Goal: Information Seeking & Learning: Learn about a topic

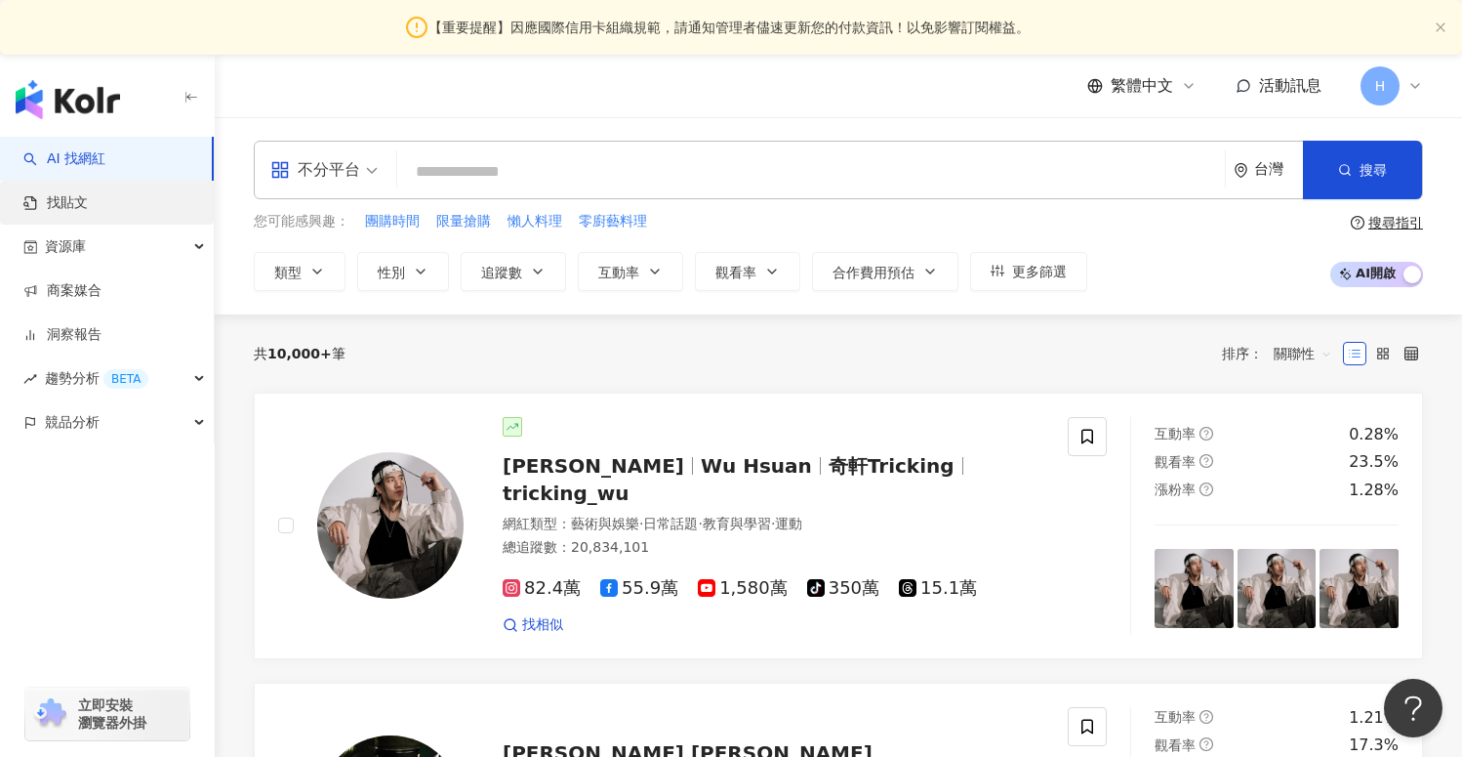
click at [88, 193] on link "找貼文" at bounding box center [55, 203] width 64 height 20
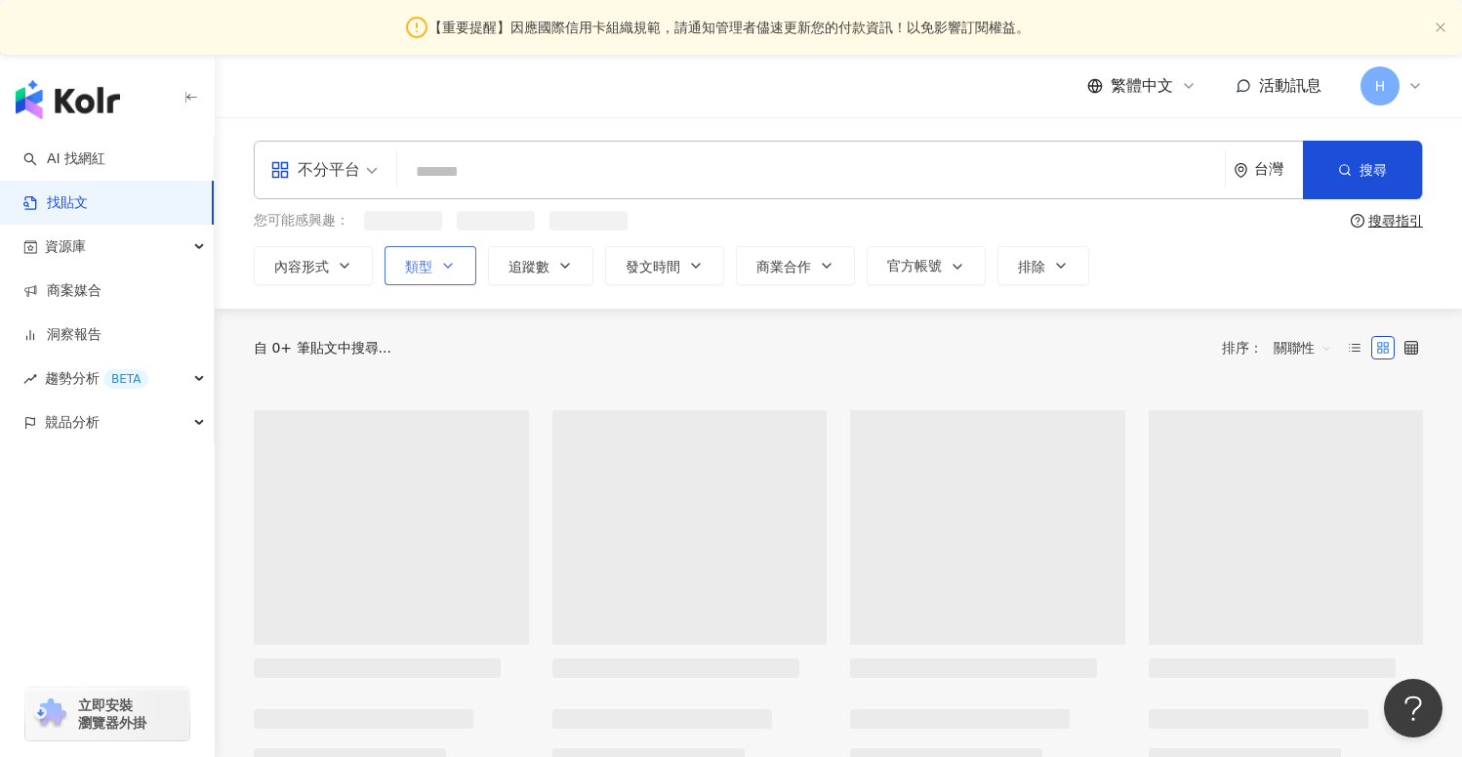
click at [433, 278] on button "類型" at bounding box center [431, 265] width 92 height 39
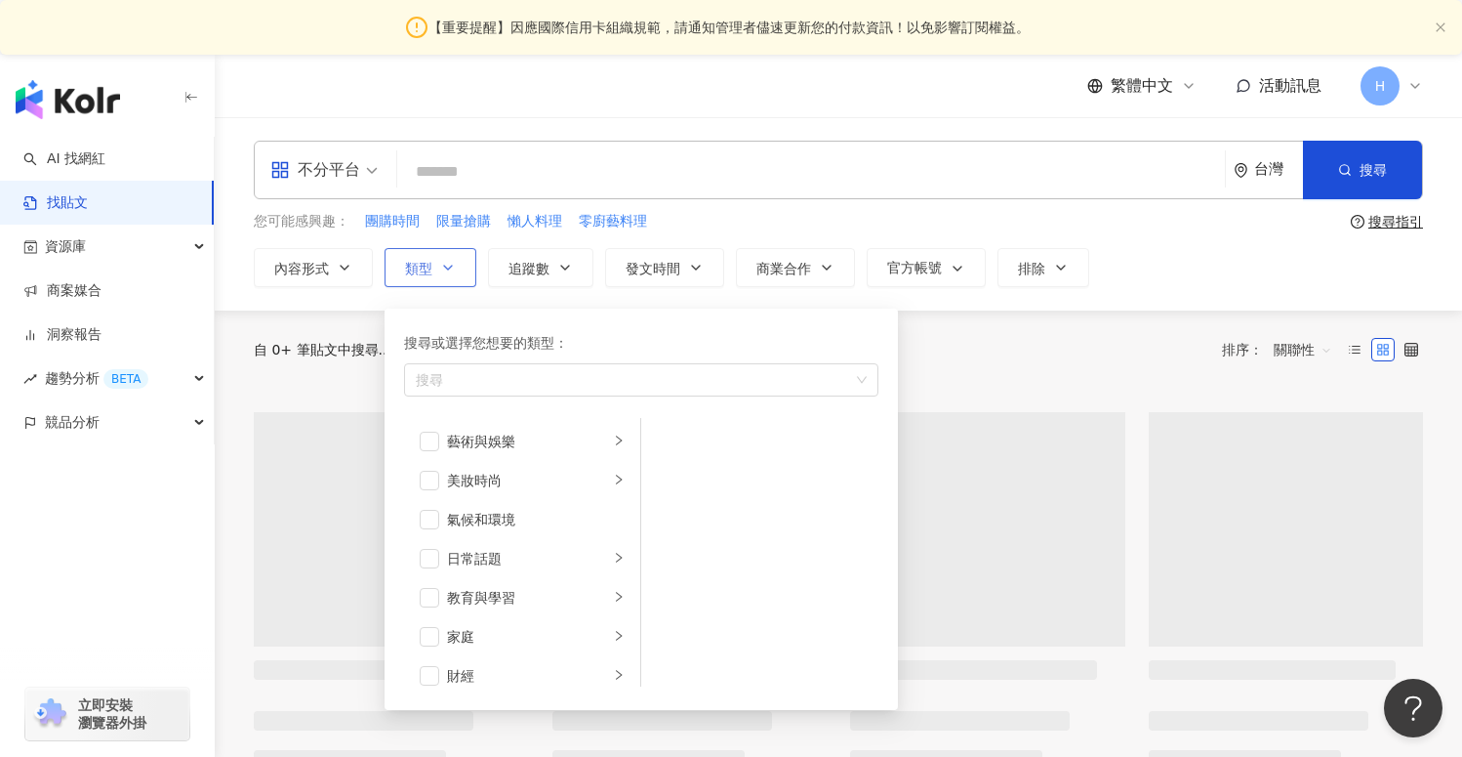
drag, startPoint x: 431, startPoint y: 283, endPoint x: 443, endPoint y: 283, distance: 12.7
click at [431, 283] on button "類型 搜尋或選擇您想要的類型： 搜尋 藝術與娛樂 美妝時尚 氣候和環境 日常話題 教育與學習 家庭 財經 美食 命理占卜 遊戲 法政社會 生活風格 影視娛樂 …" at bounding box center [431, 267] width 92 height 39
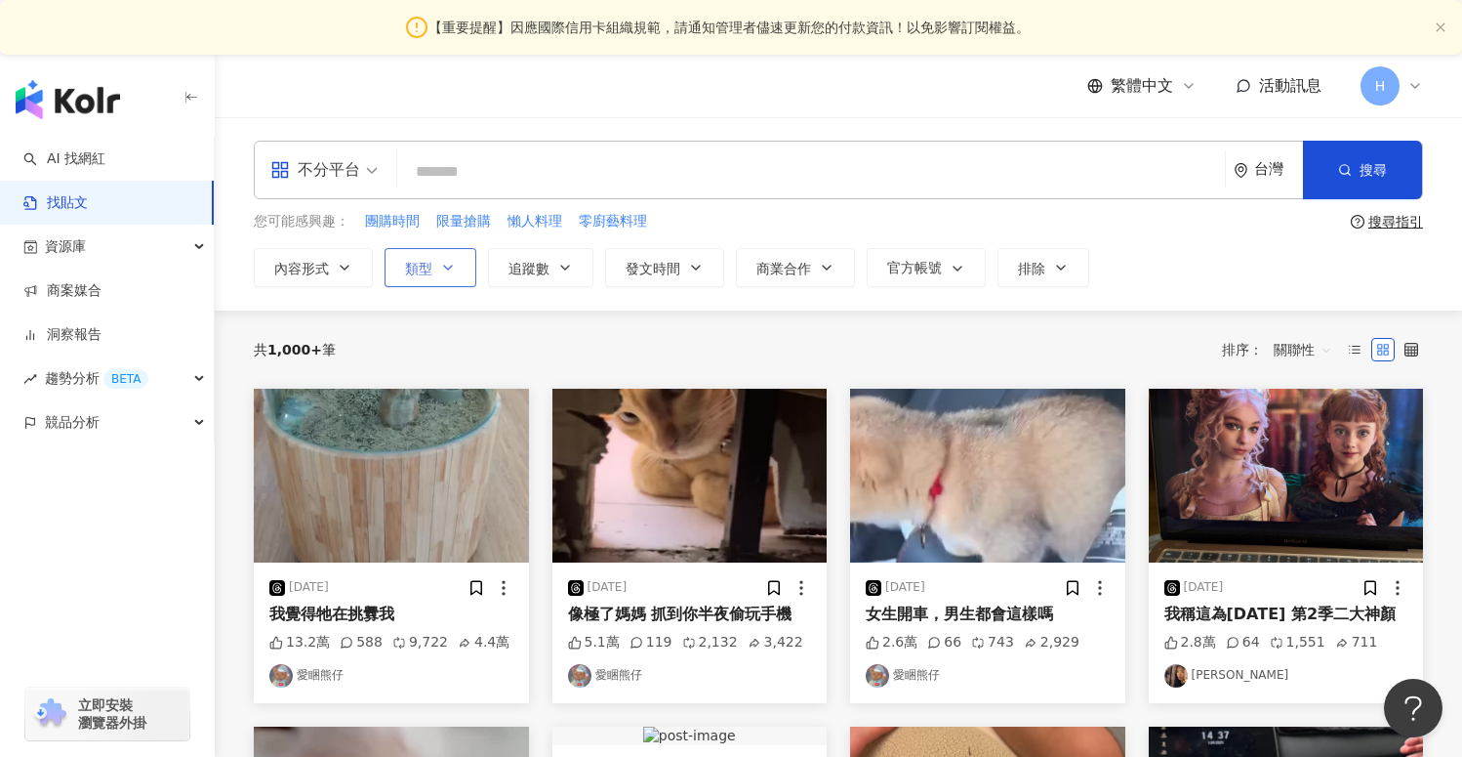
click at [428, 261] on span "類型" at bounding box center [418, 269] width 27 height 16
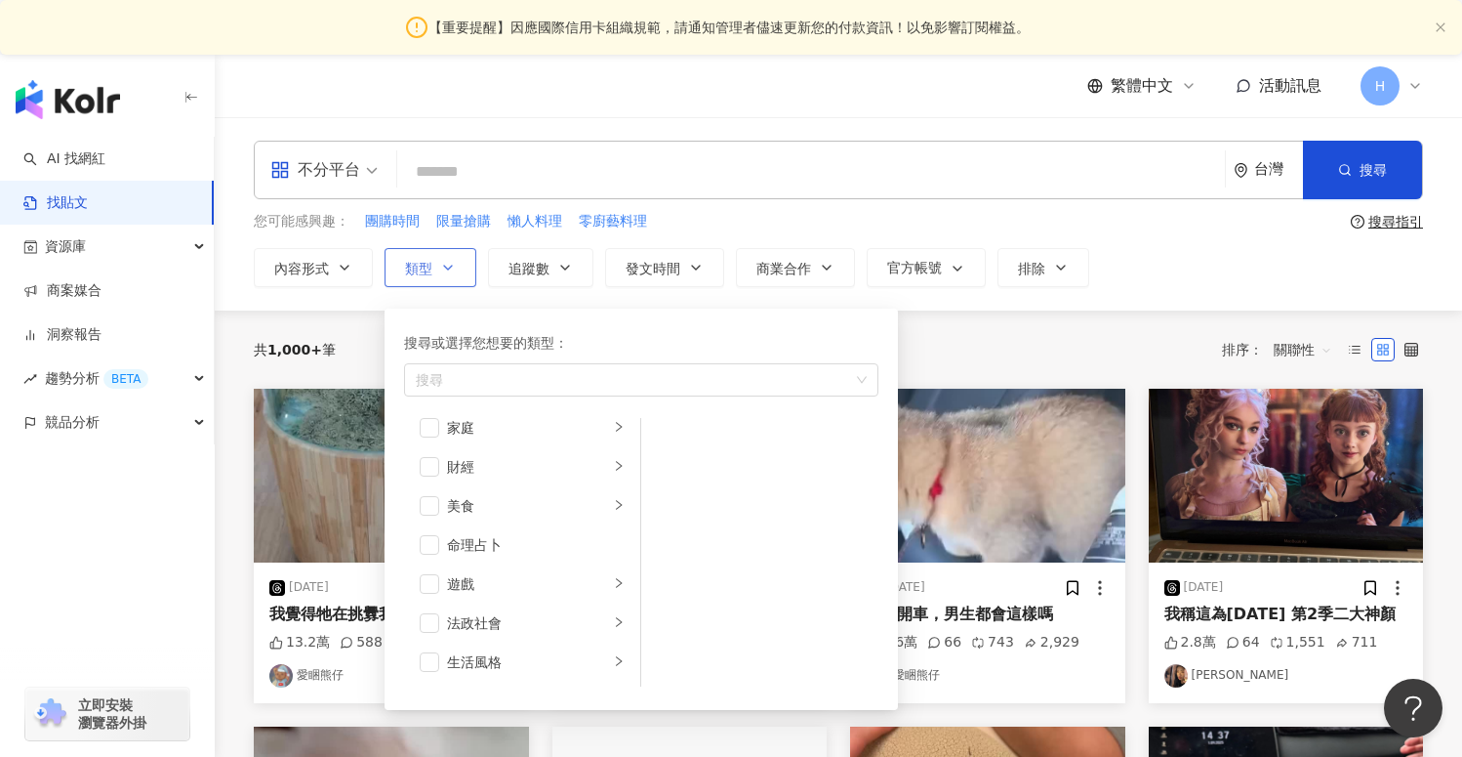
scroll to position [315, 0]
click at [656, 198] on div "不分平台 台灣 搜尋" at bounding box center [838, 170] width 1169 height 59
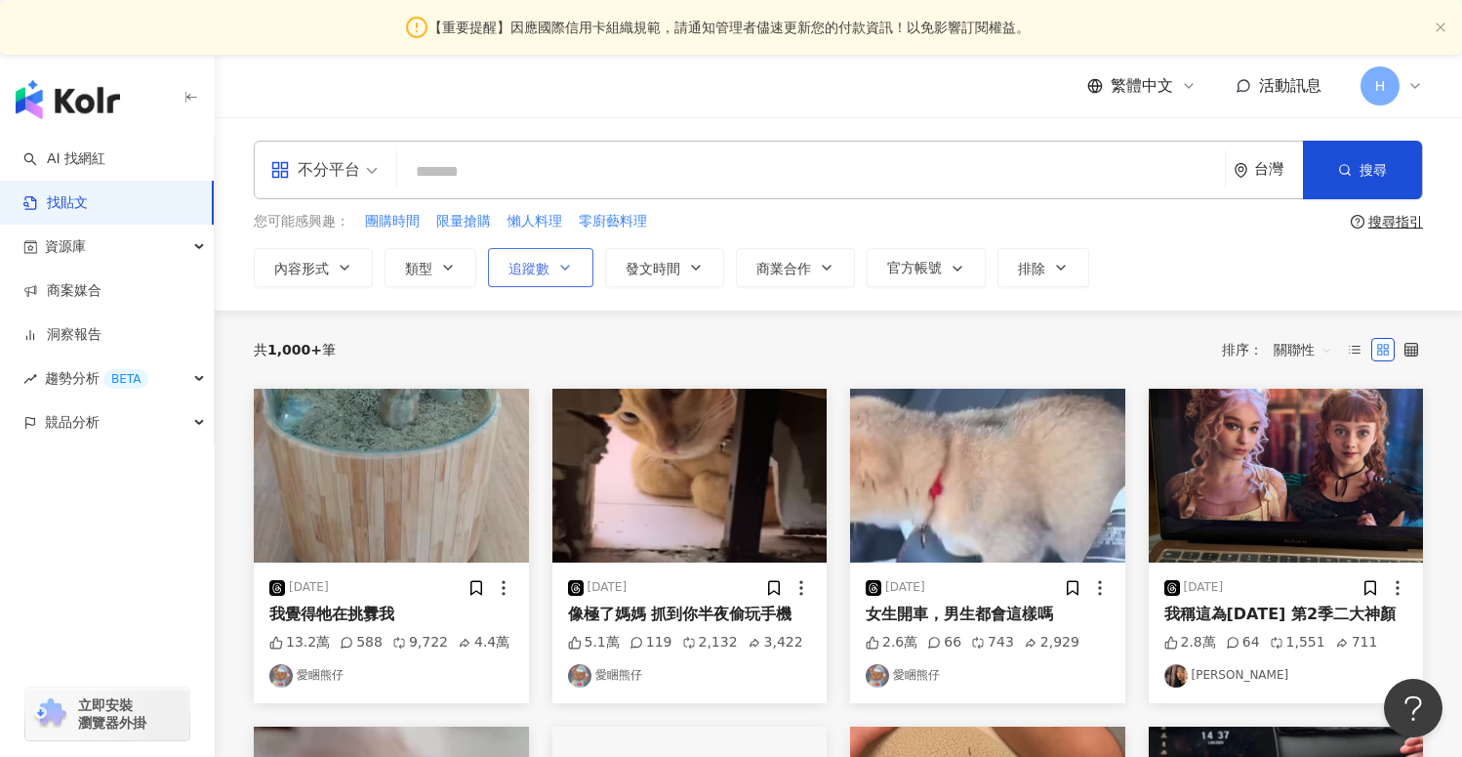
click at [555, 282] on button "追蹤數" at bounding box center [540, 267] width 105 height 39
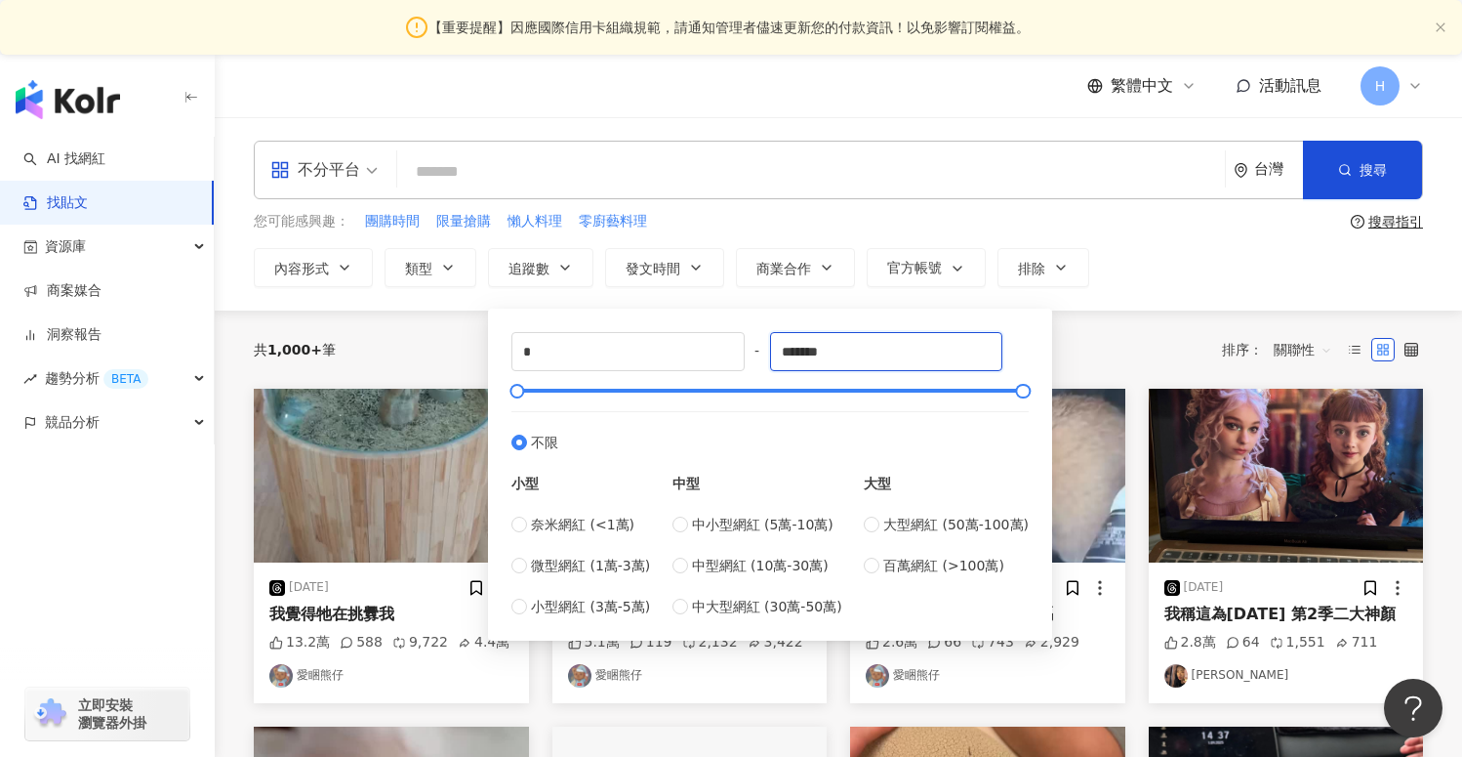
drag, startPoint x: 858, startPoint y: 352, endPoint x: 431, endPoint y: 352, distance: 427.6
type input "*"
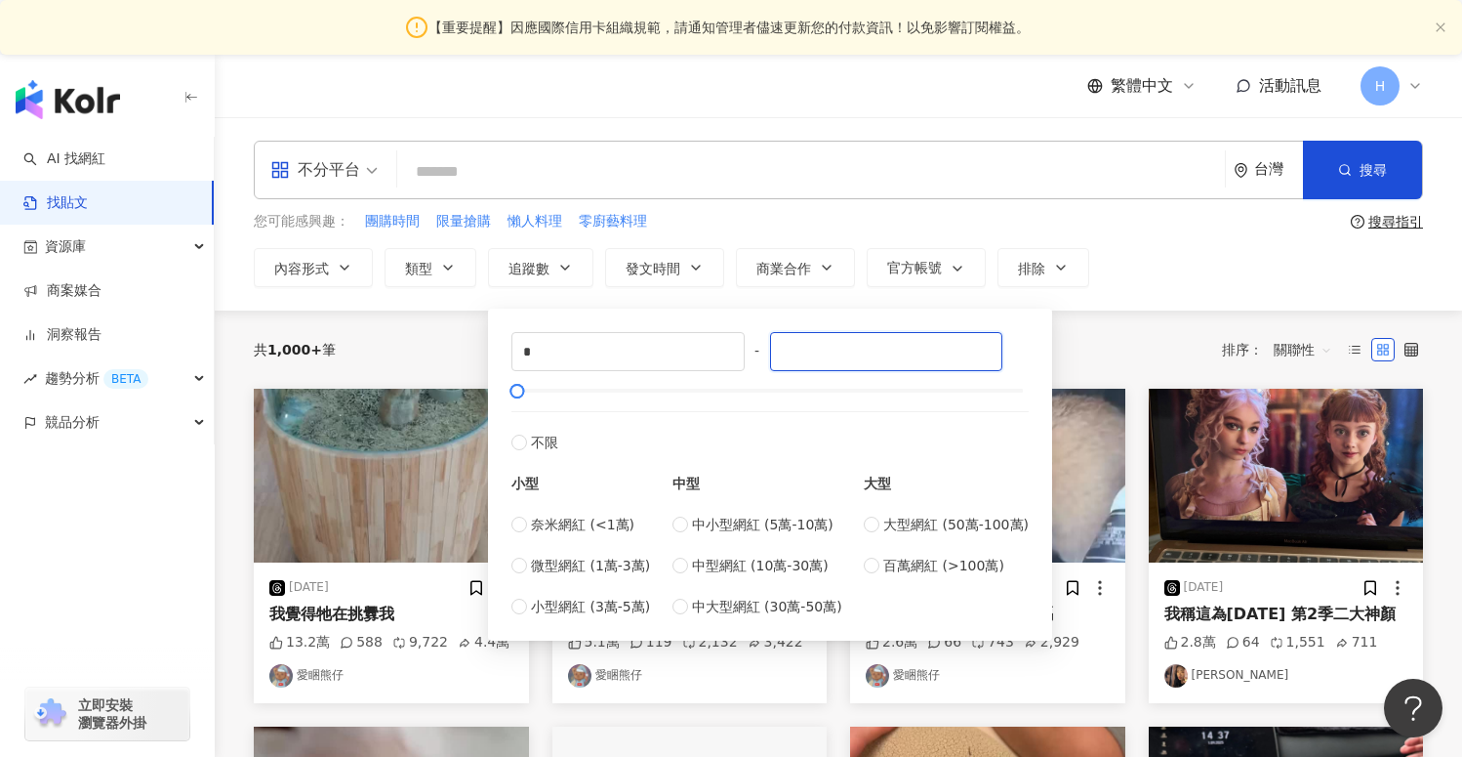
type input "*"
type input "*****"
click at [1134, 267] on div "內容形式 類型 追蹤數 發文時間 商業合作 官方帳號 排除 * - ***** 不限 小型 奈米網紅 (<1萬) 微型網紅 (1萬-3萬) 小型網紅 (3萬-…" at bounding box center [838, 267] width 1169 height 39
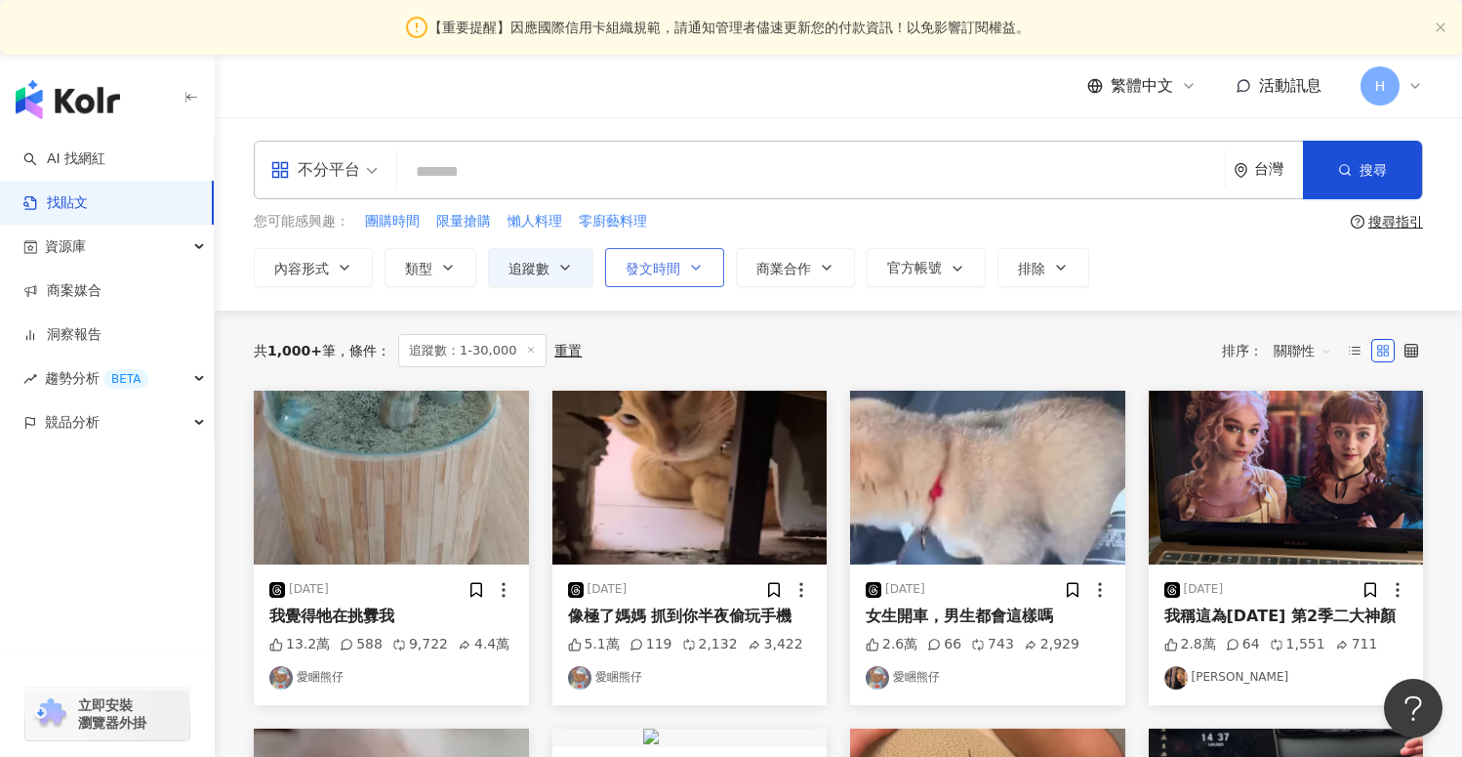
click at [656, 278] on button "發文時間" at bounding box center [664, 267] width 119 height 39
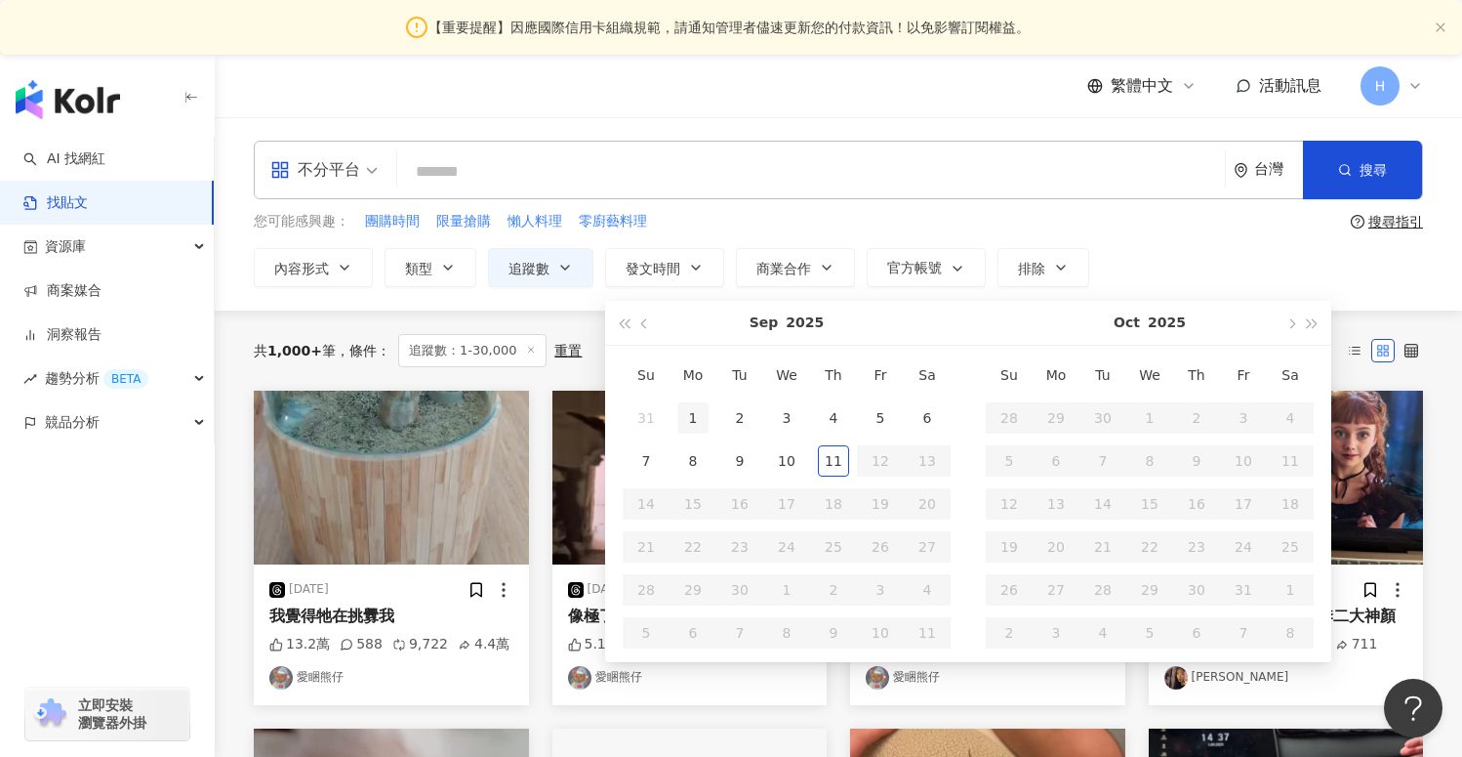
type input "**********"
click at [679, 425] on div "1" at bounding box center [692, 417] width 31 height 31
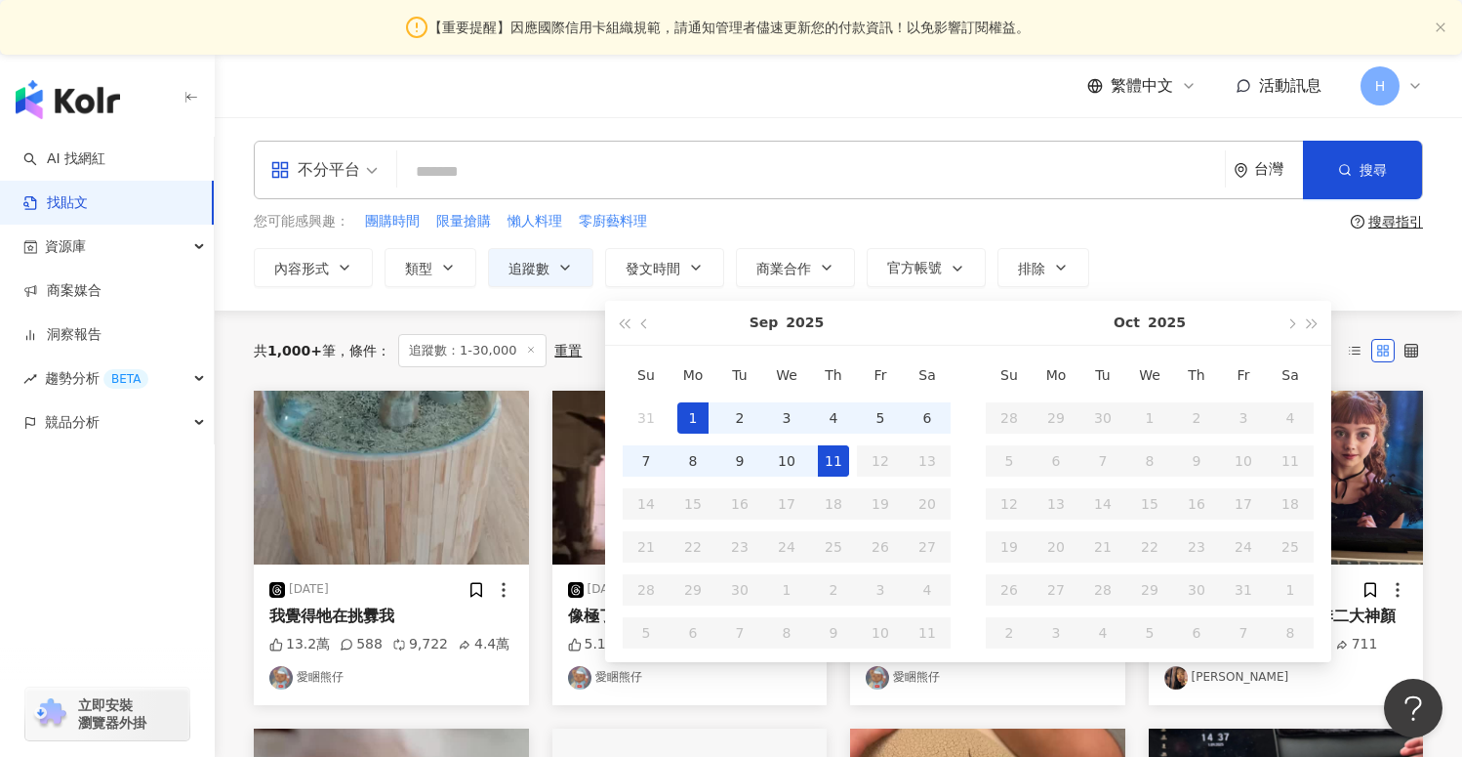
click at [838, 455] on div "11" at bounding box center [833, 460] width 31 height 31
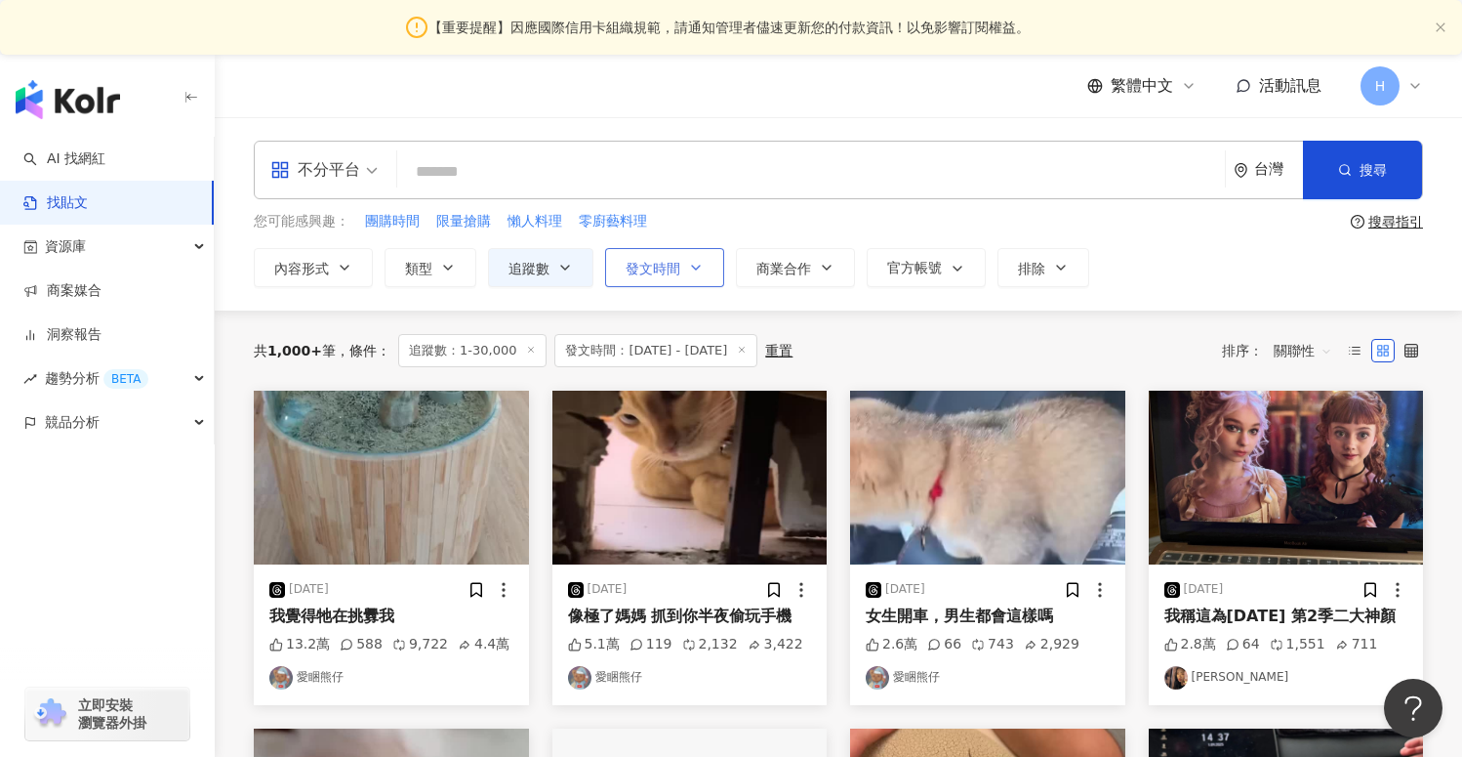
click at [683, 266] on button "發文時間" at bounding box center [664, 267] width 119 height 39
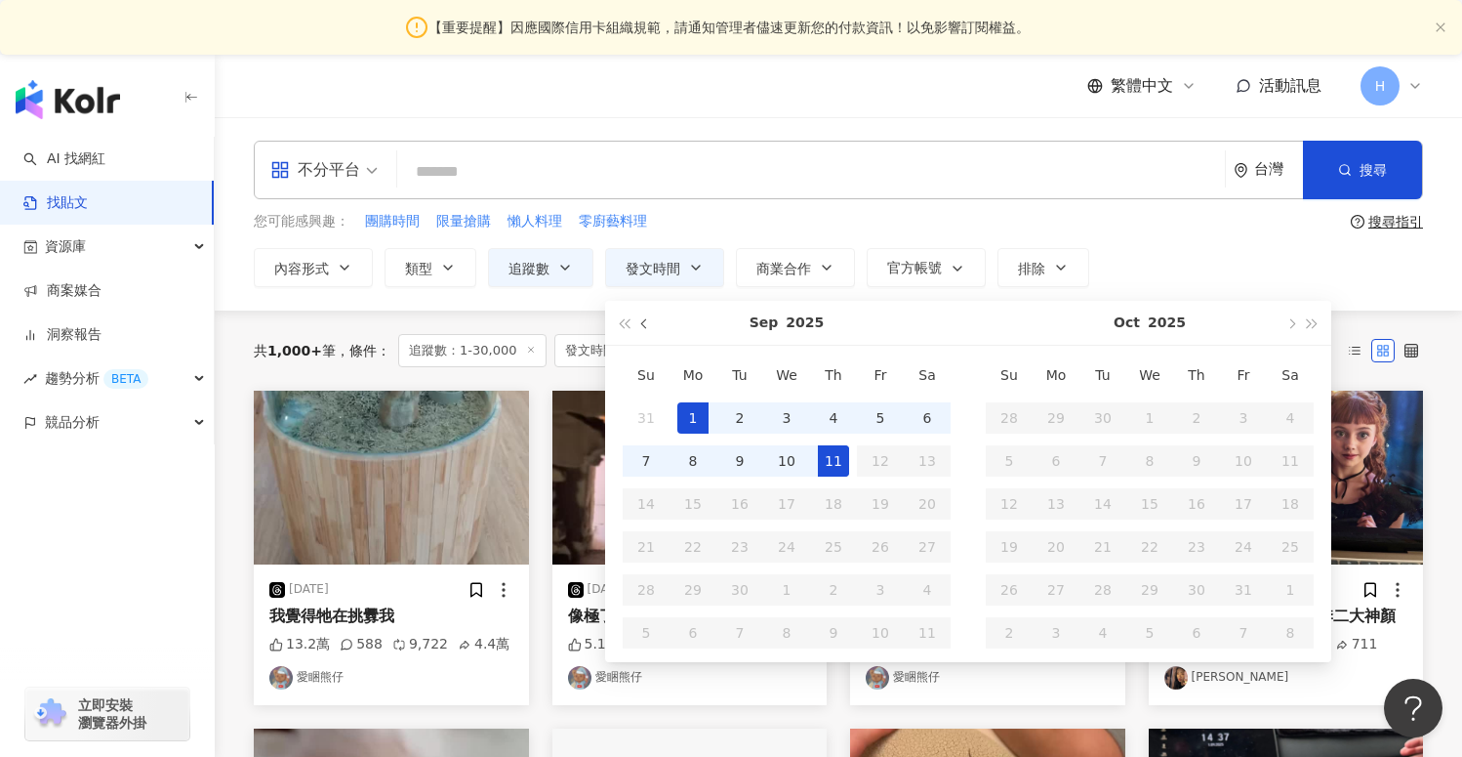
click at [650, 326] on button "button" at bounding box center [645, 323] width 21 height 44
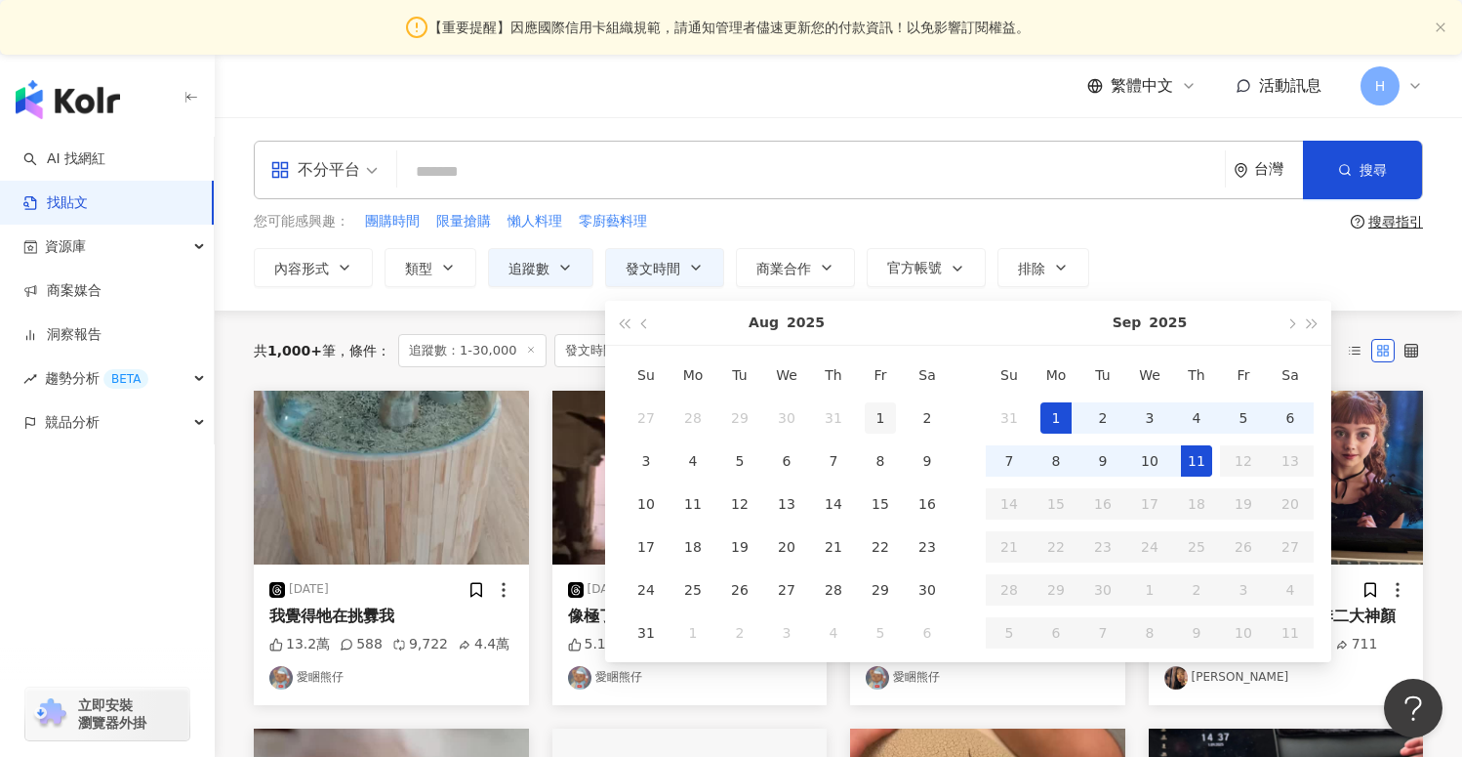
type input "**********"
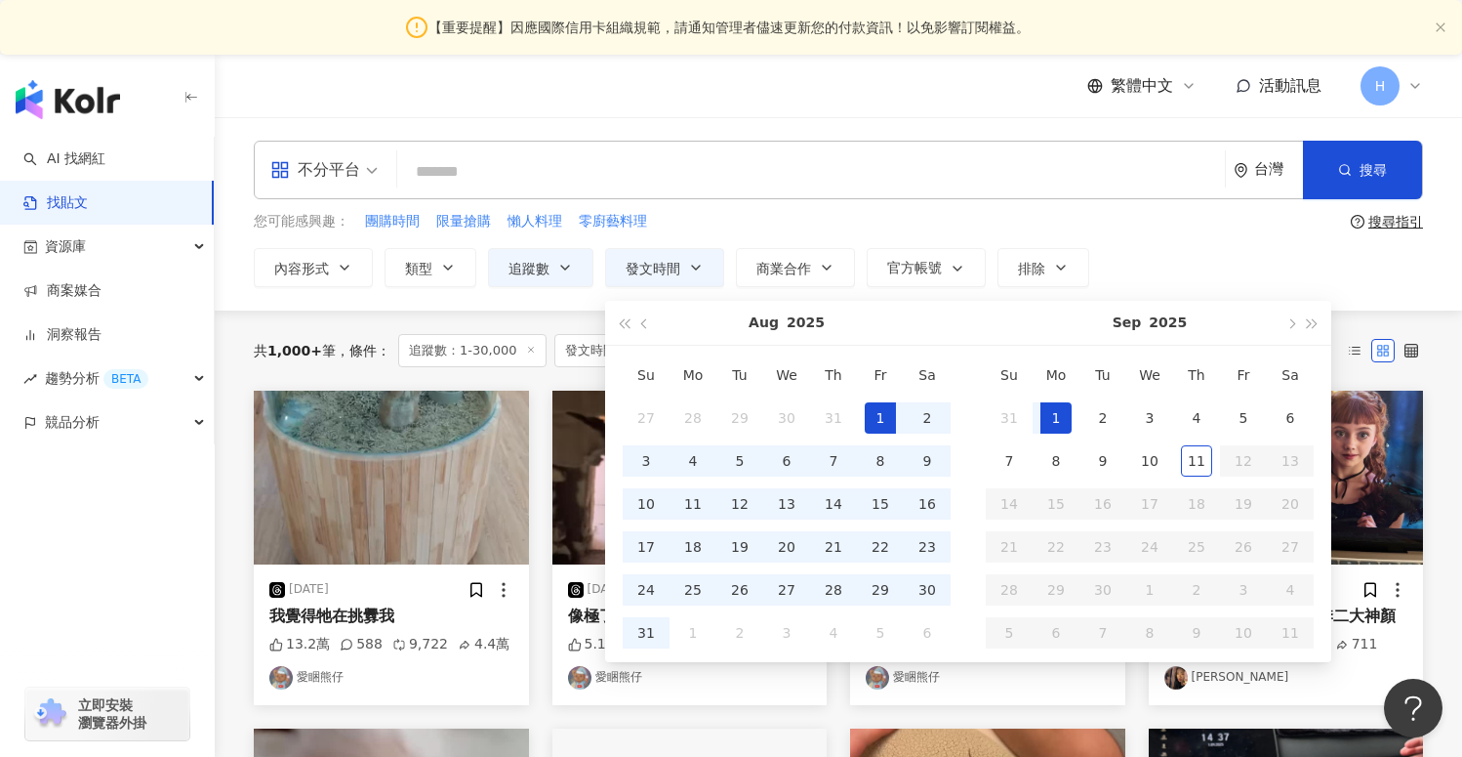
click at [877, 419] on div "1" at bounding box center [880, 417] width 31 height 31
click at [1156, 451] on div "10" at bounding box center [1149, 460] width 31 height 31
type input "**********"
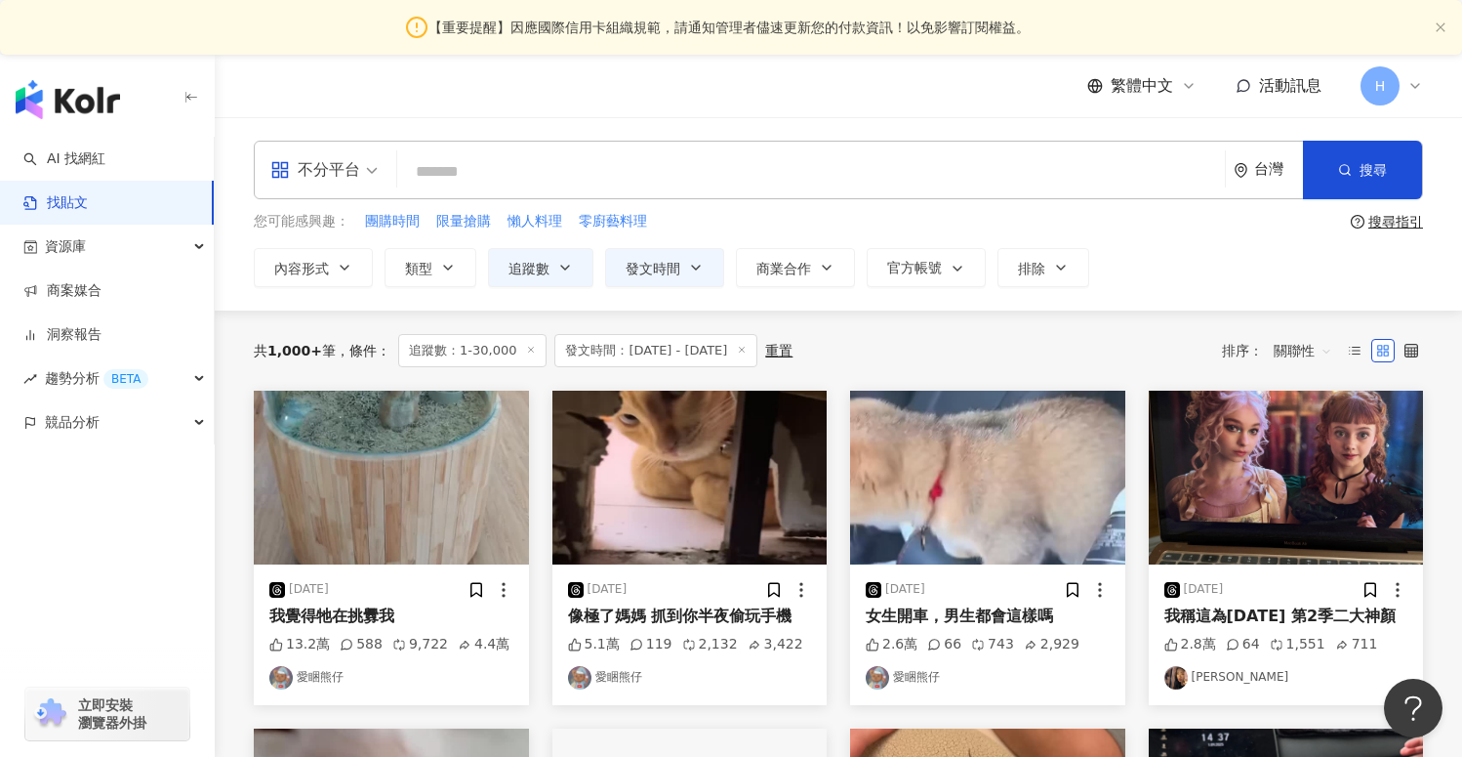
type input "**********"
click at [438, 167] on input "search" at bounding box center [811, 171] width 812 height 42
type input "*"
type input "**"
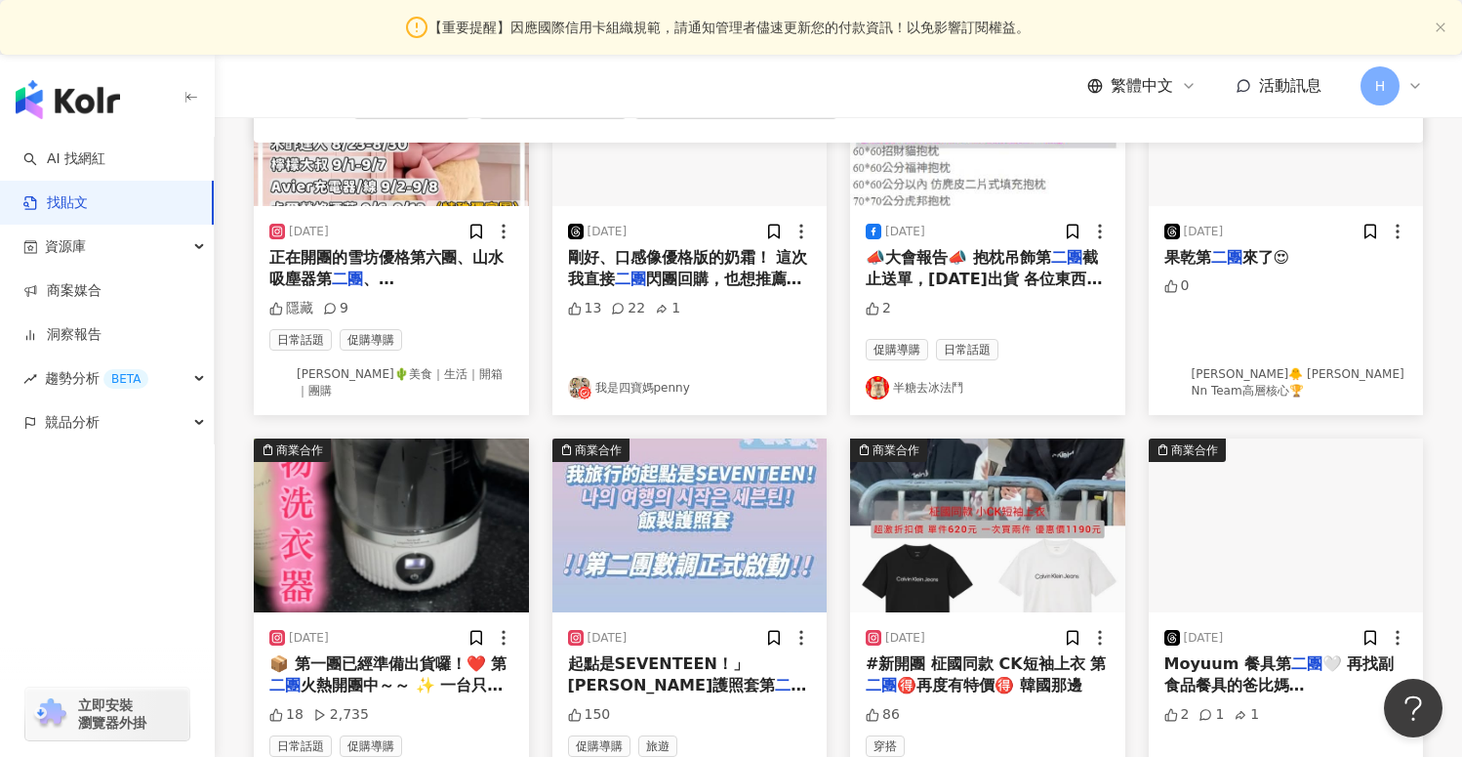
scroll to position [895, 0]
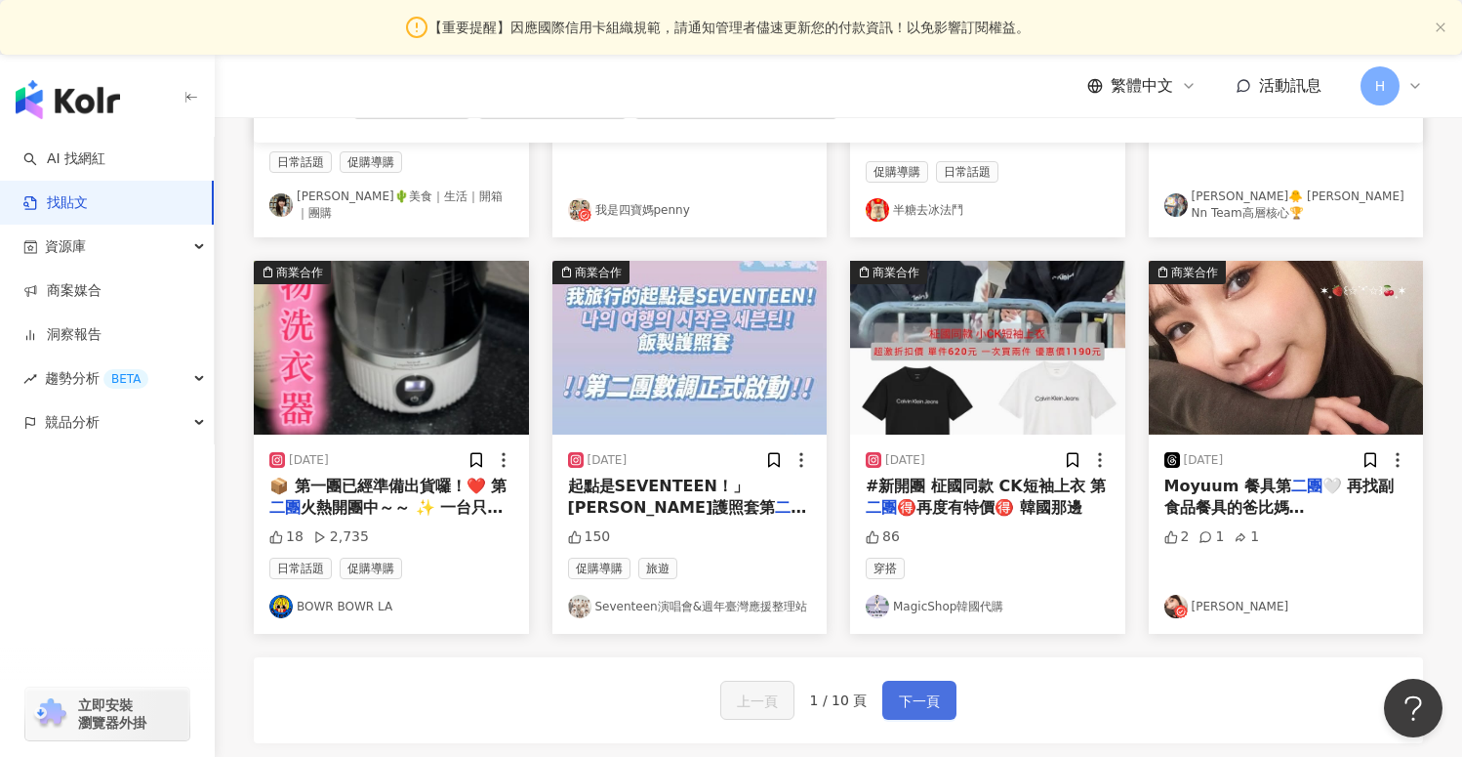
click at [911, 695] on span "下一頁" at bounding box center [919, 700] width 41 height 23
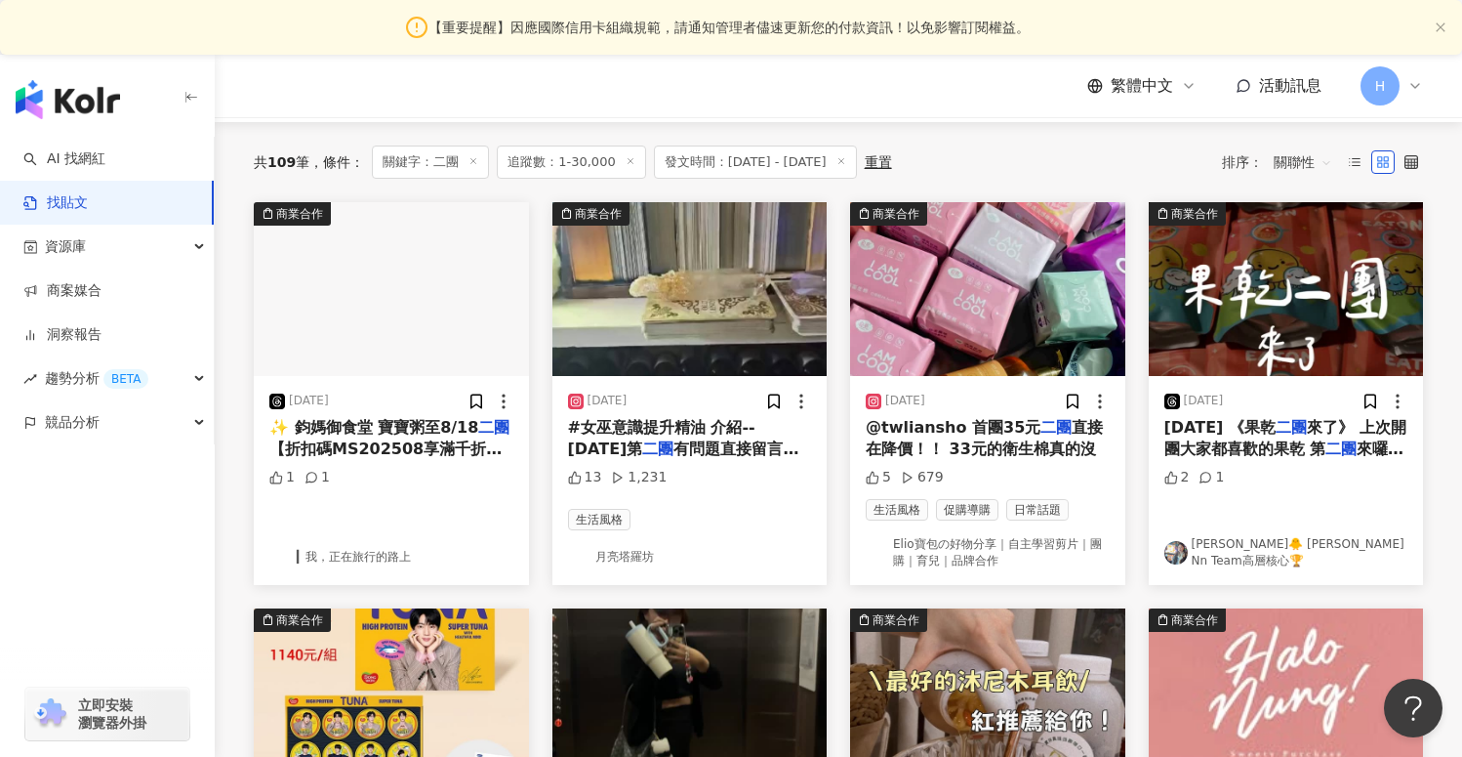
scroll to position [186, 0]
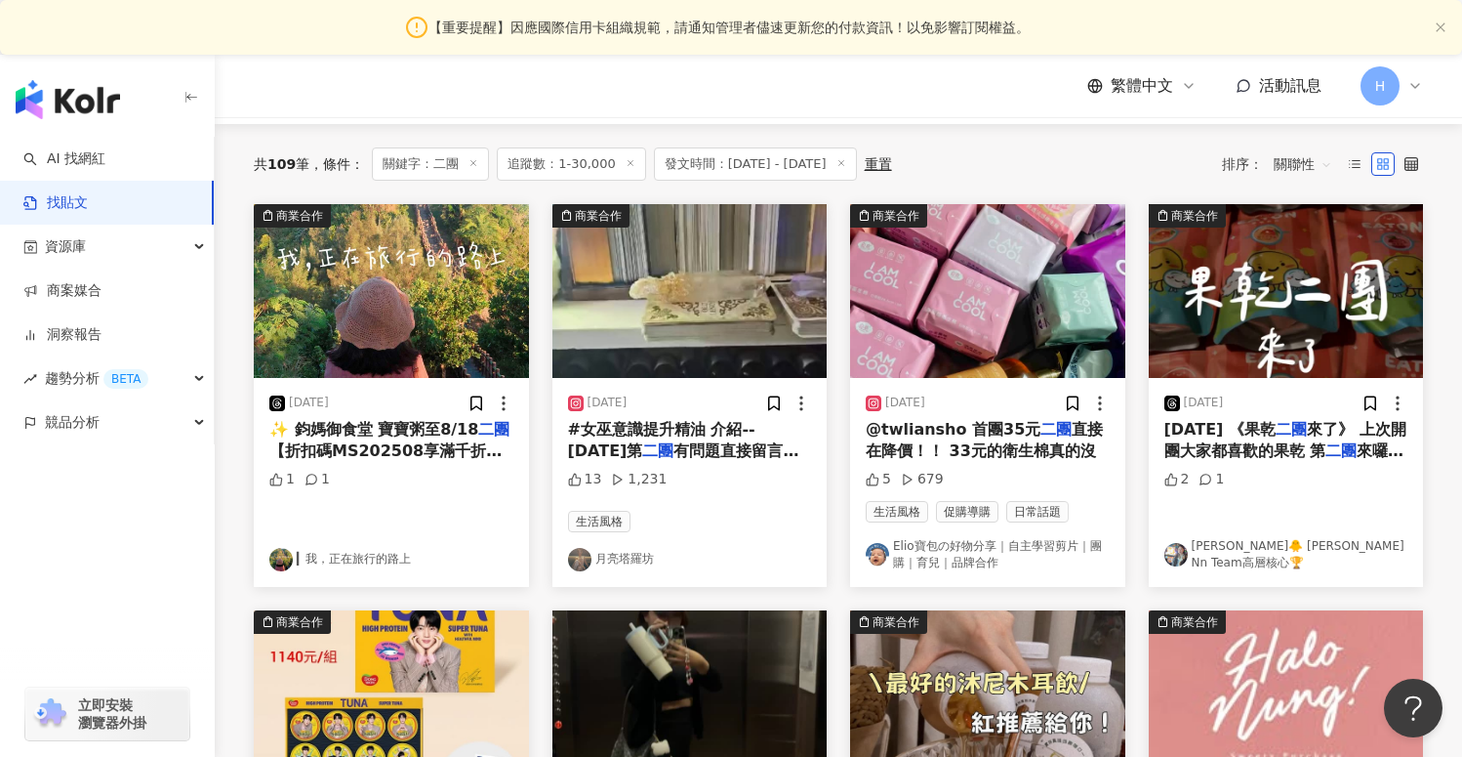
click at [331, 556] on link "▎我，正在旅行的路上" at bounding box center [391, 559] width 244 height 23
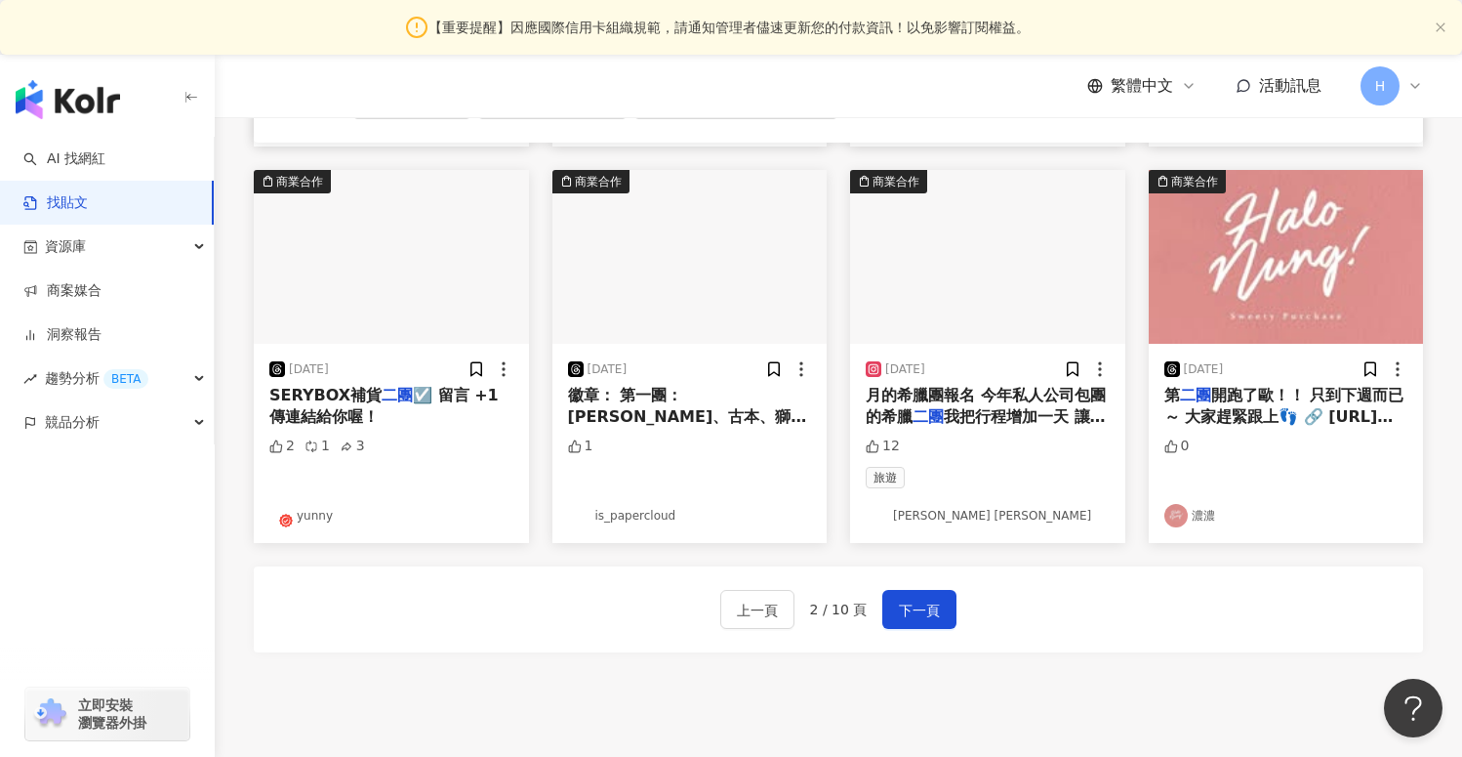
scroll to position [1017, 0]
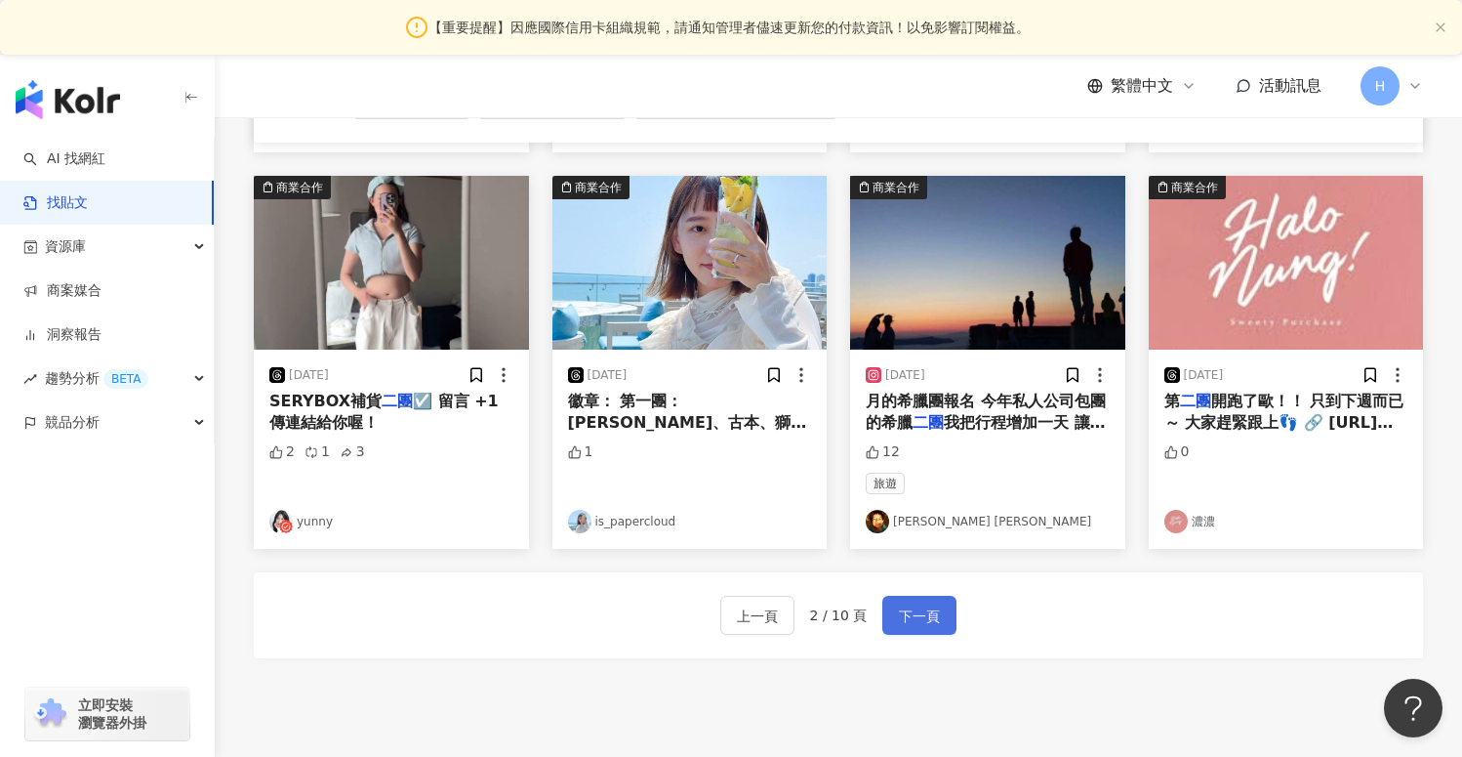
click at [907, 628] on button "下一頁" at bounding box center [919, 614] width 74 height 39
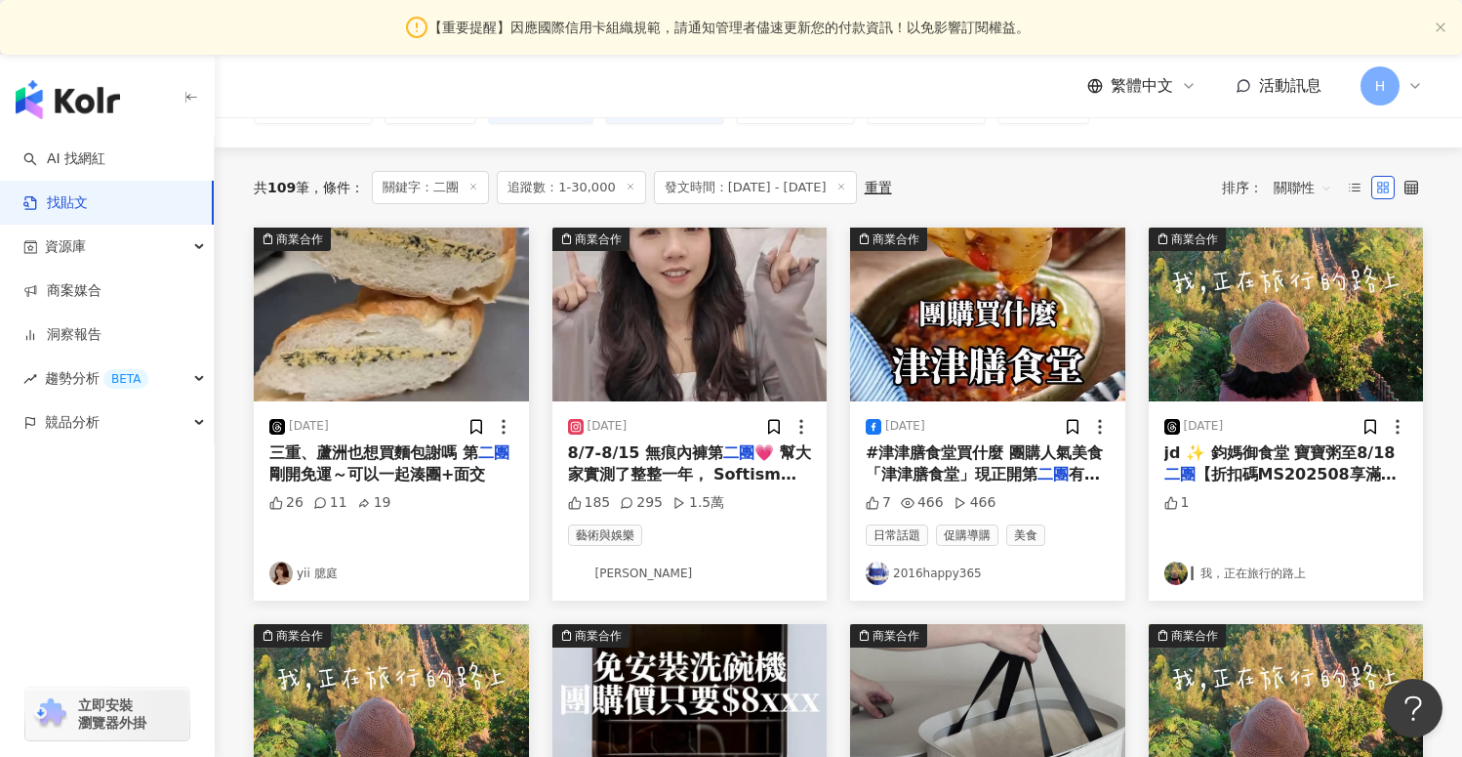
scroll to position [199, 0]
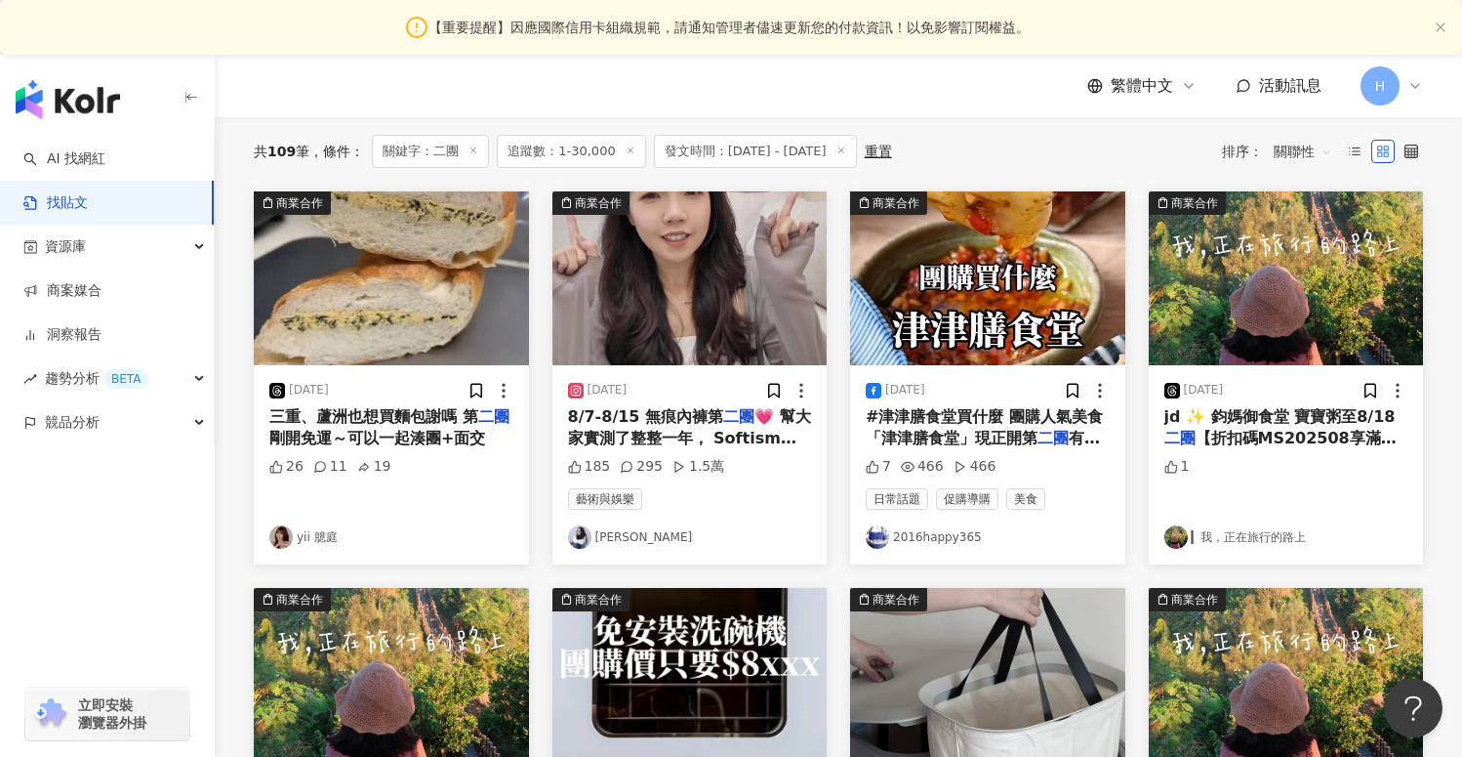
click at [969, 540] on link "2016happy365" at bounding box center [988, 536] width 244 height 23
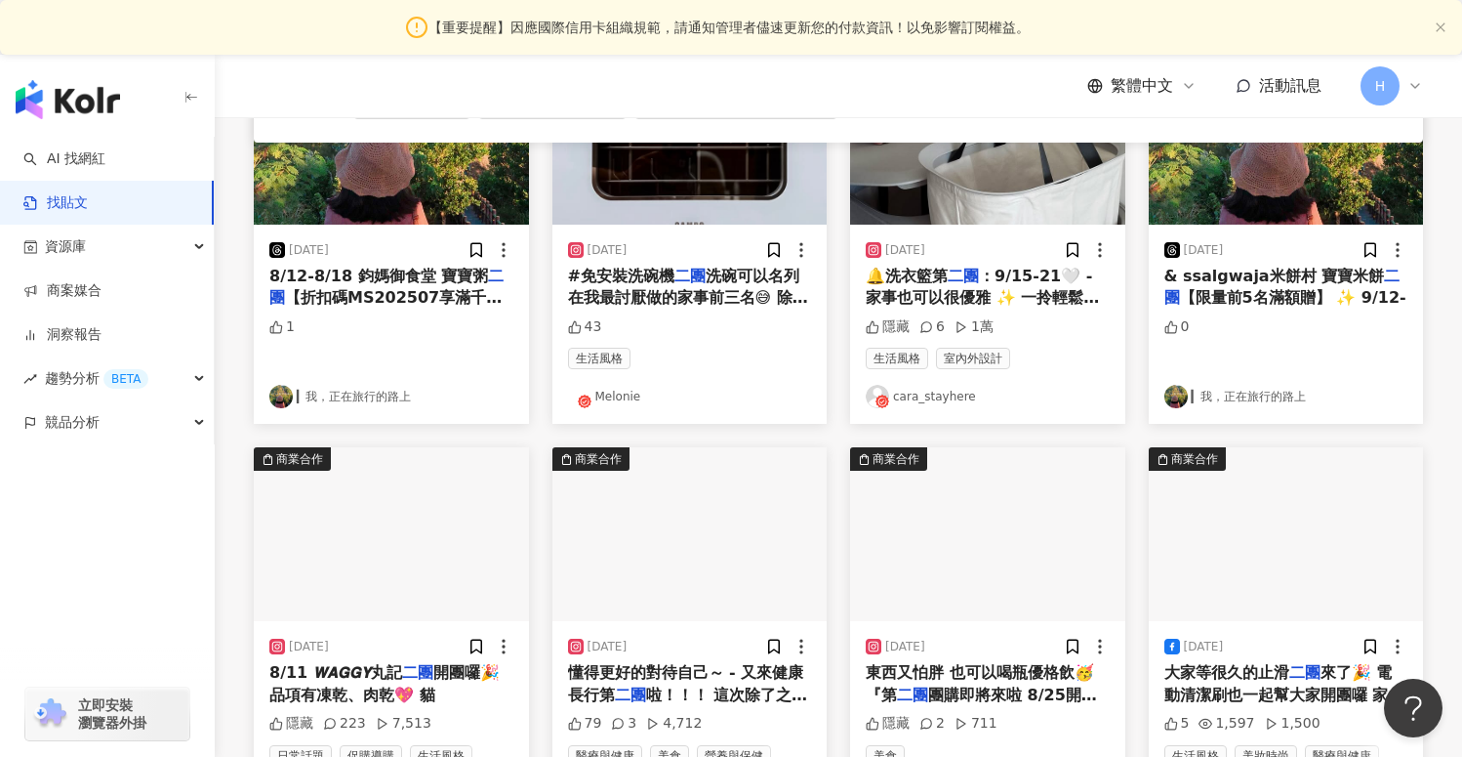
scroll to position [822, 0]
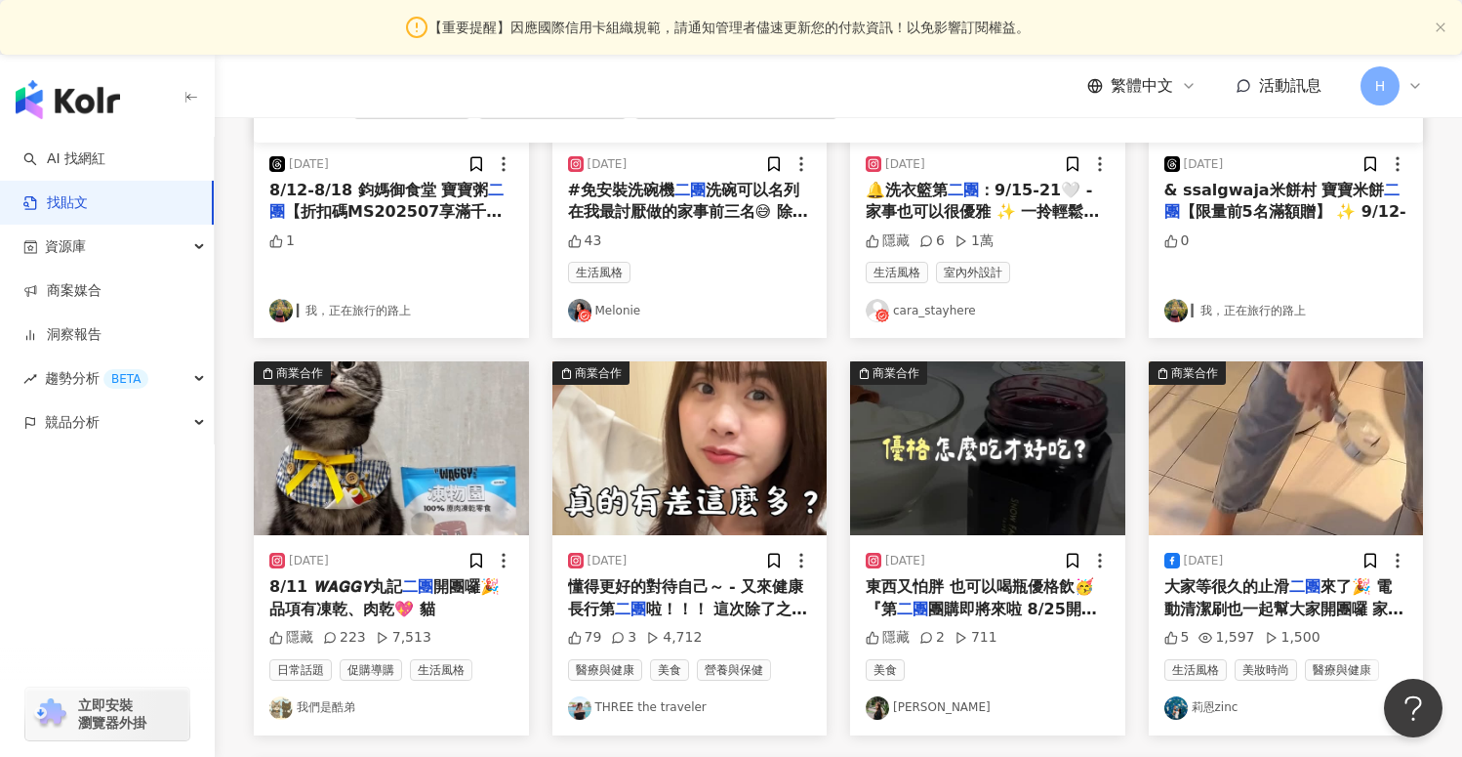
click at [899, 697] on link "小芹" at bounding box center [988, 707] width 244 height 23
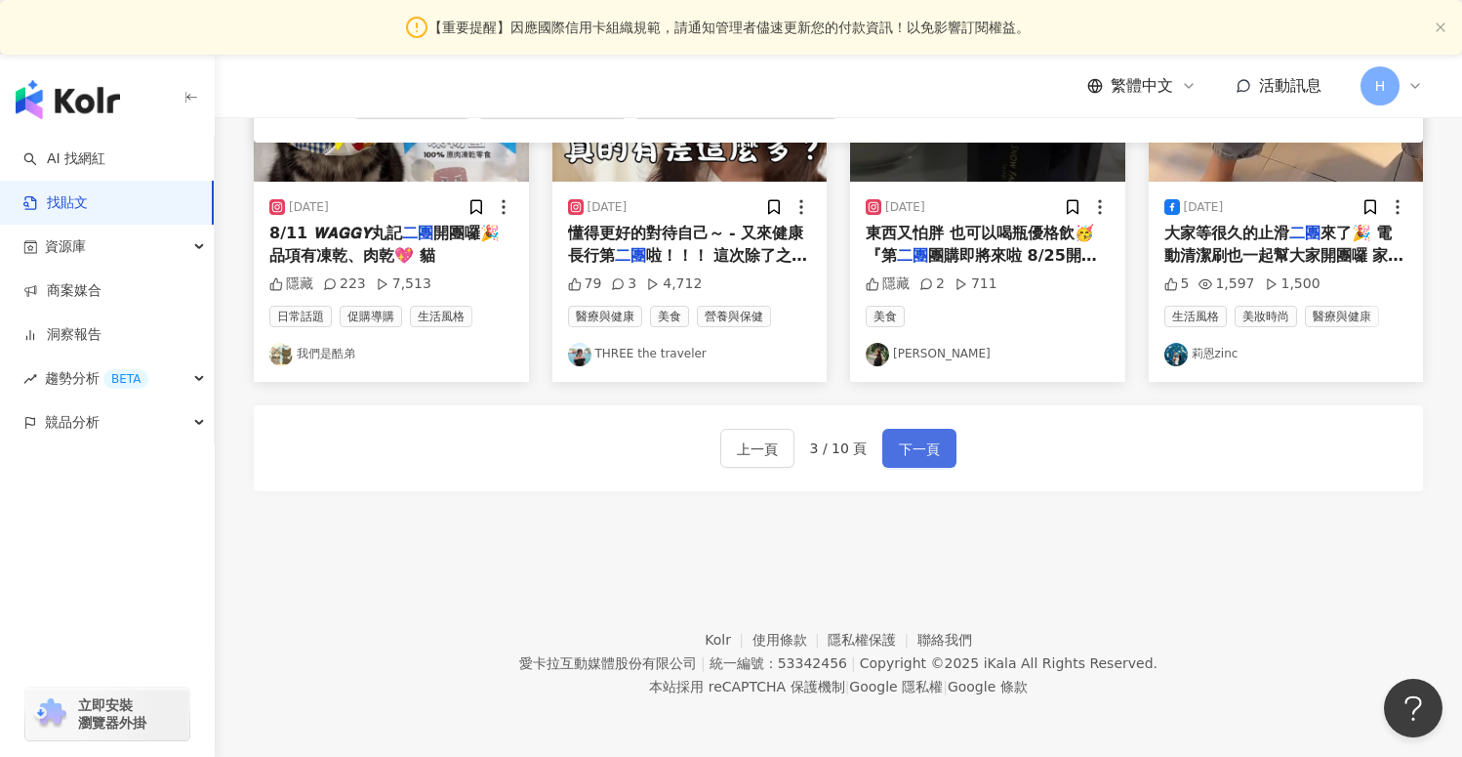
click at [914, 455] on span "下一頁" at bounding box center [919, 448] width 41 height 23
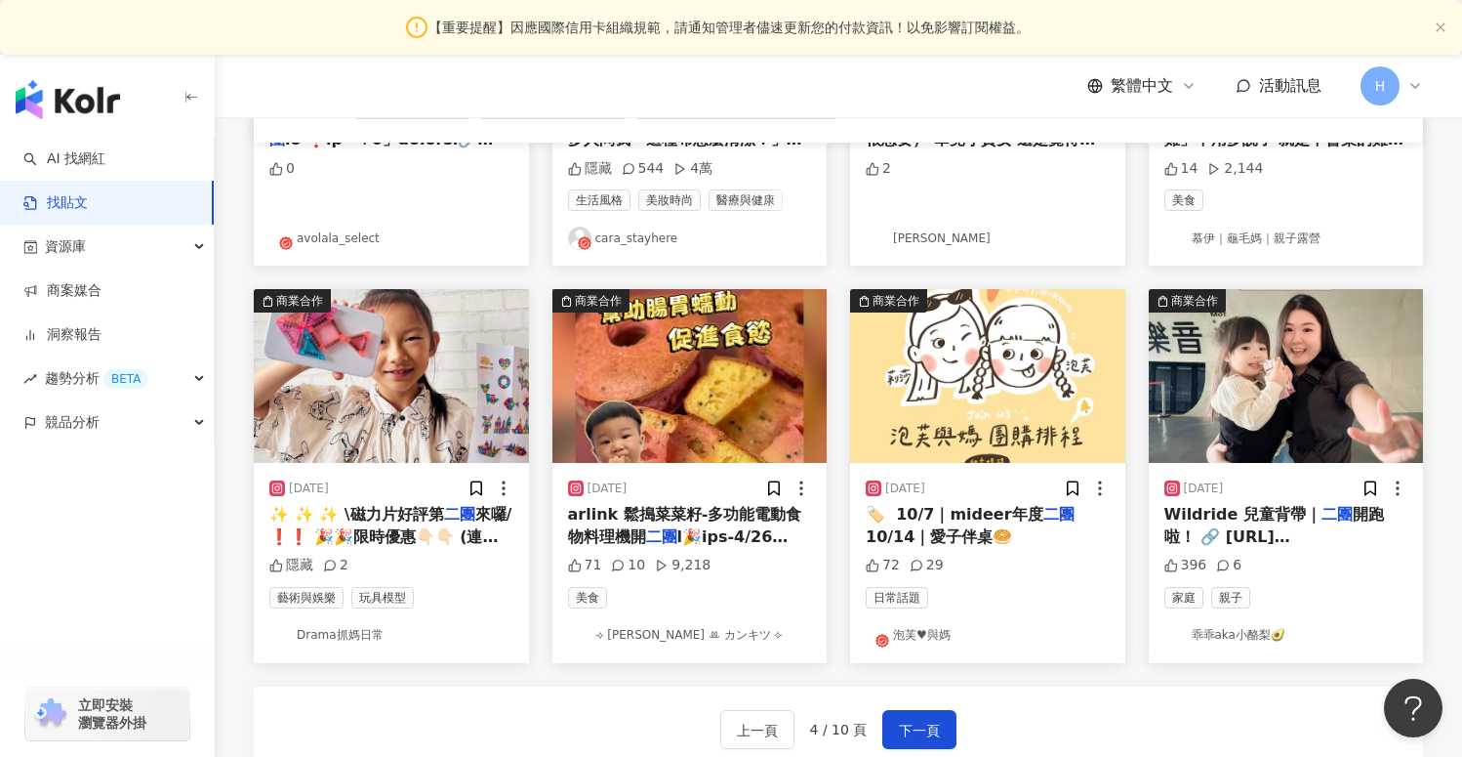
scroll to position [888, 0]
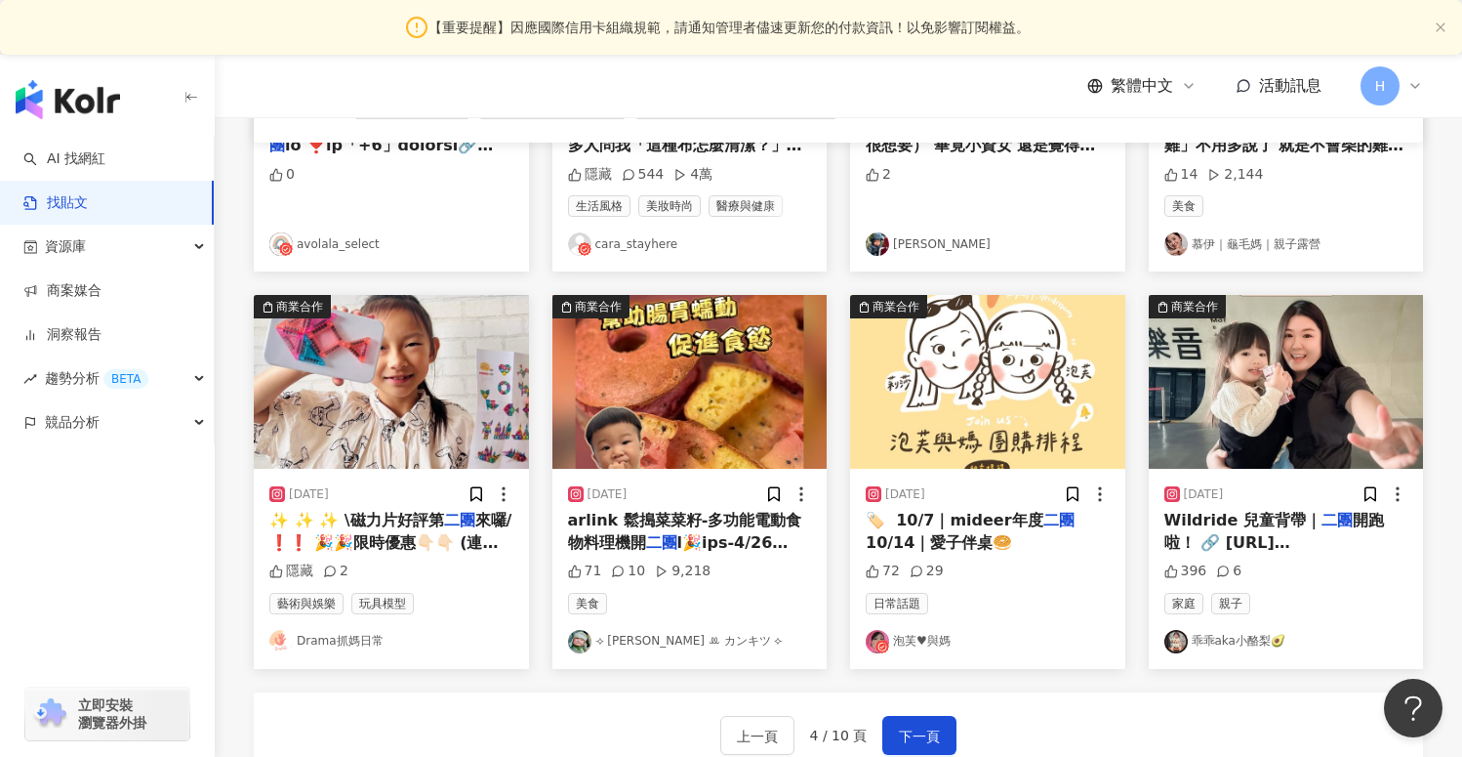
click at [655, 639] on link "⟢ 小橘子 ꔛ カンキツ ⟣" at bounding box center [690, 641] width 244 height 23
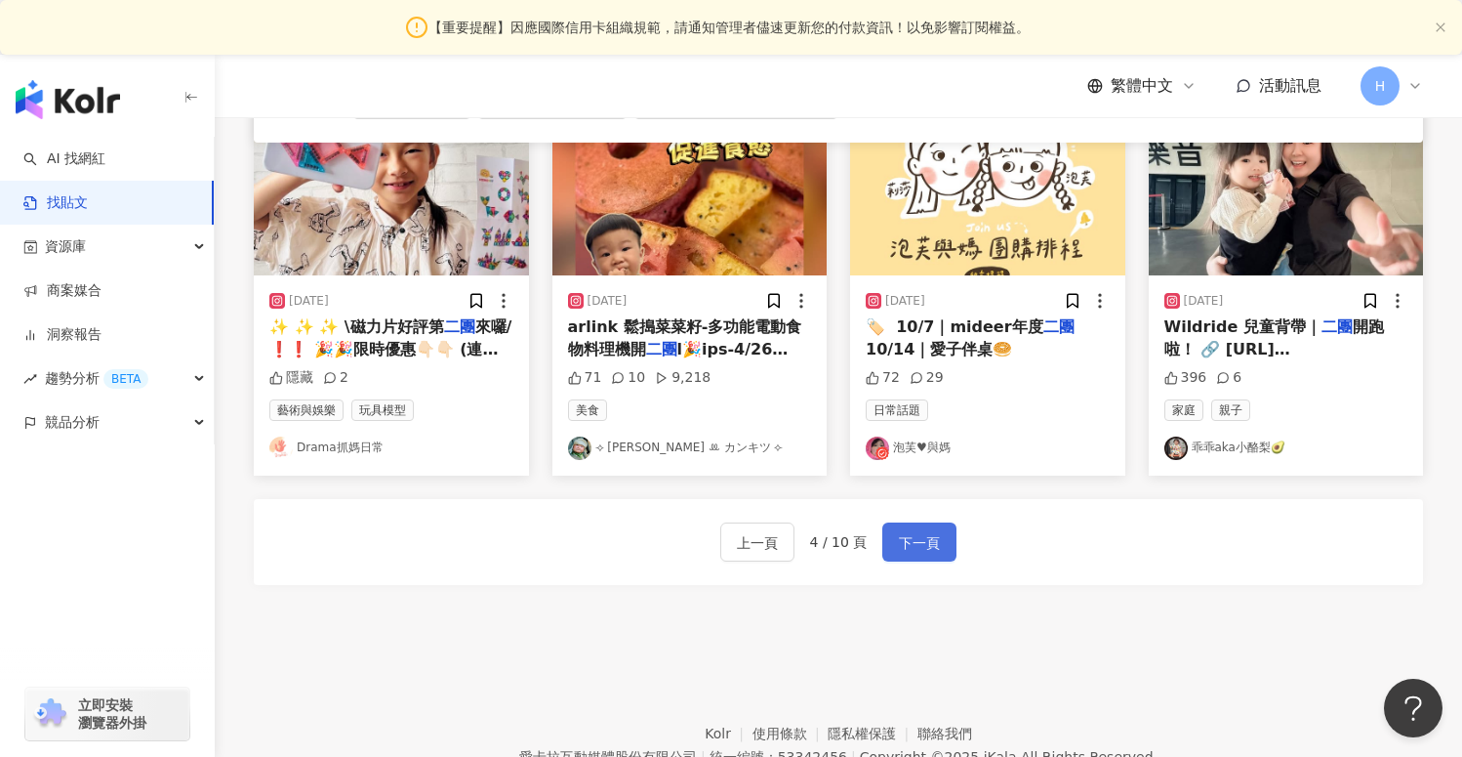
click at [902, 543] on span "下一頁" at bounding box center [919, 542] width 41 height 23
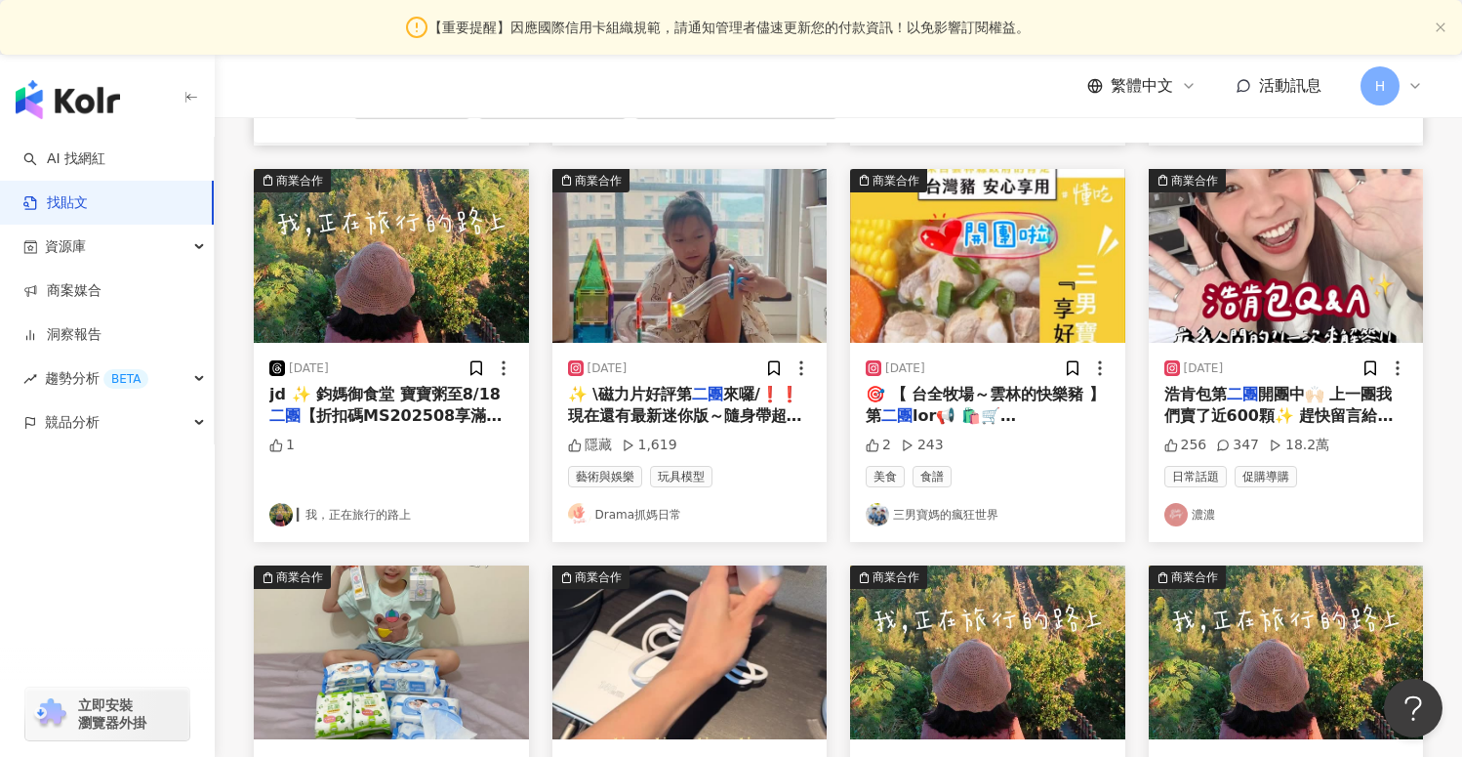
scroll to position [481, 0]
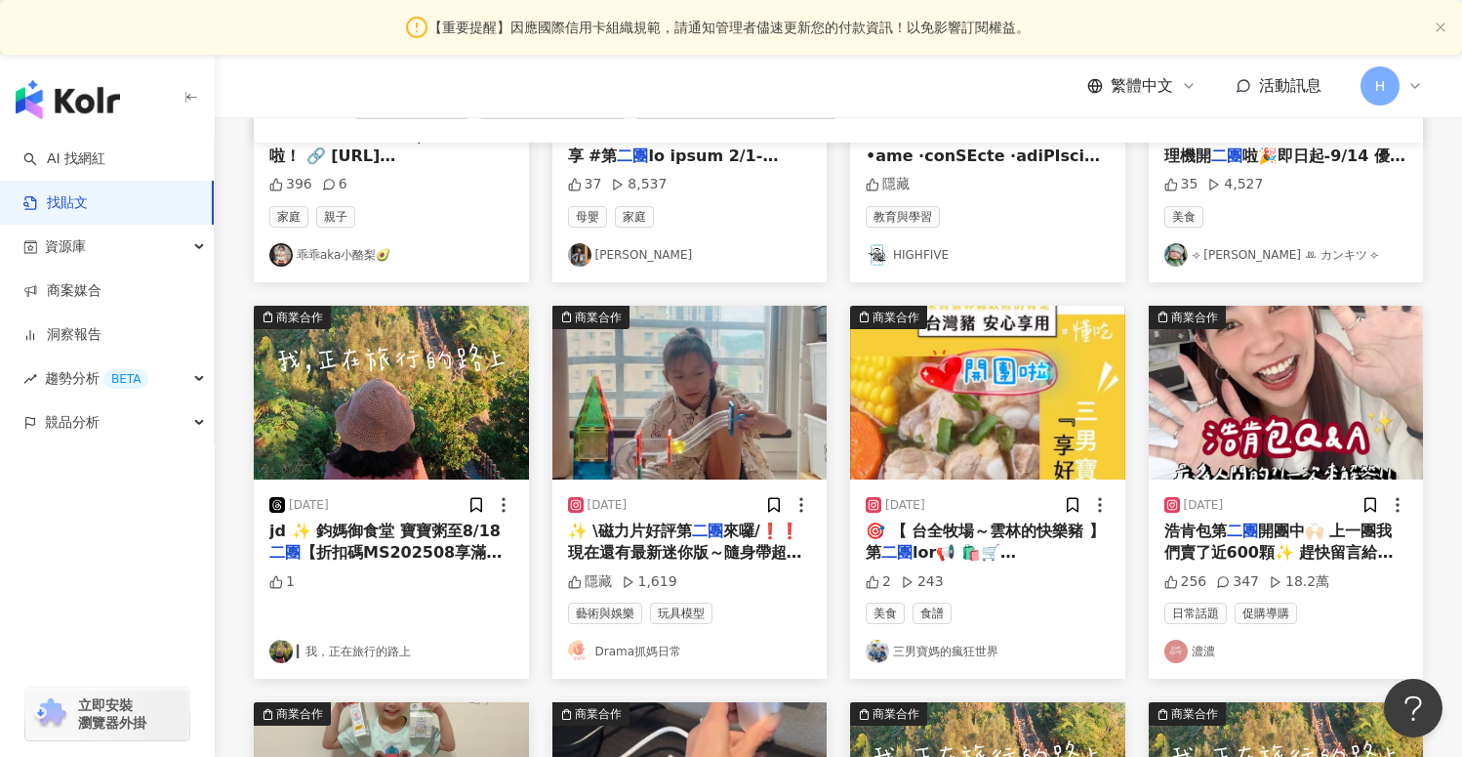
click at [913, 652] on link "三男寶媽的瘋狂世界" at bounding box center [988, 650] width 244 height 23
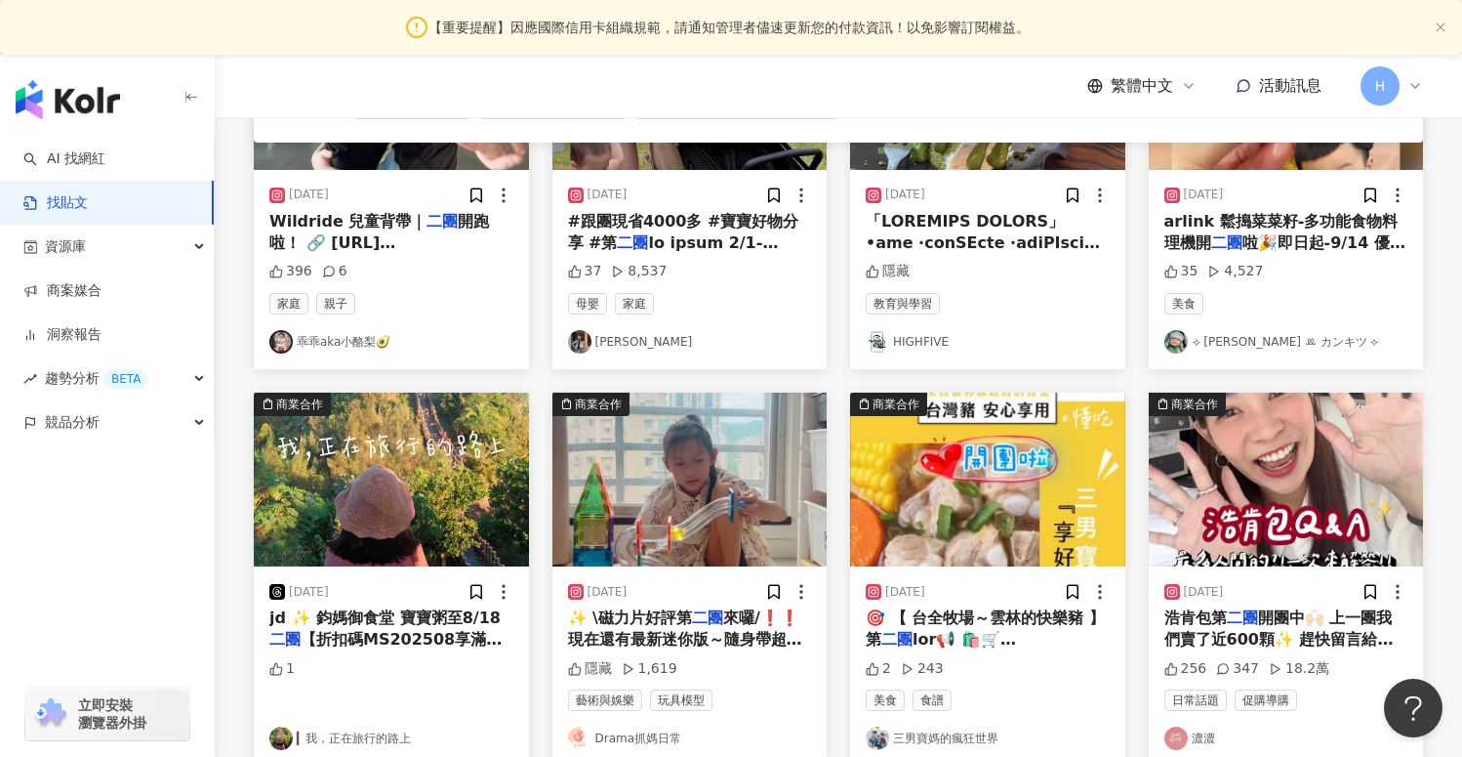
scroll to position [530, 0]
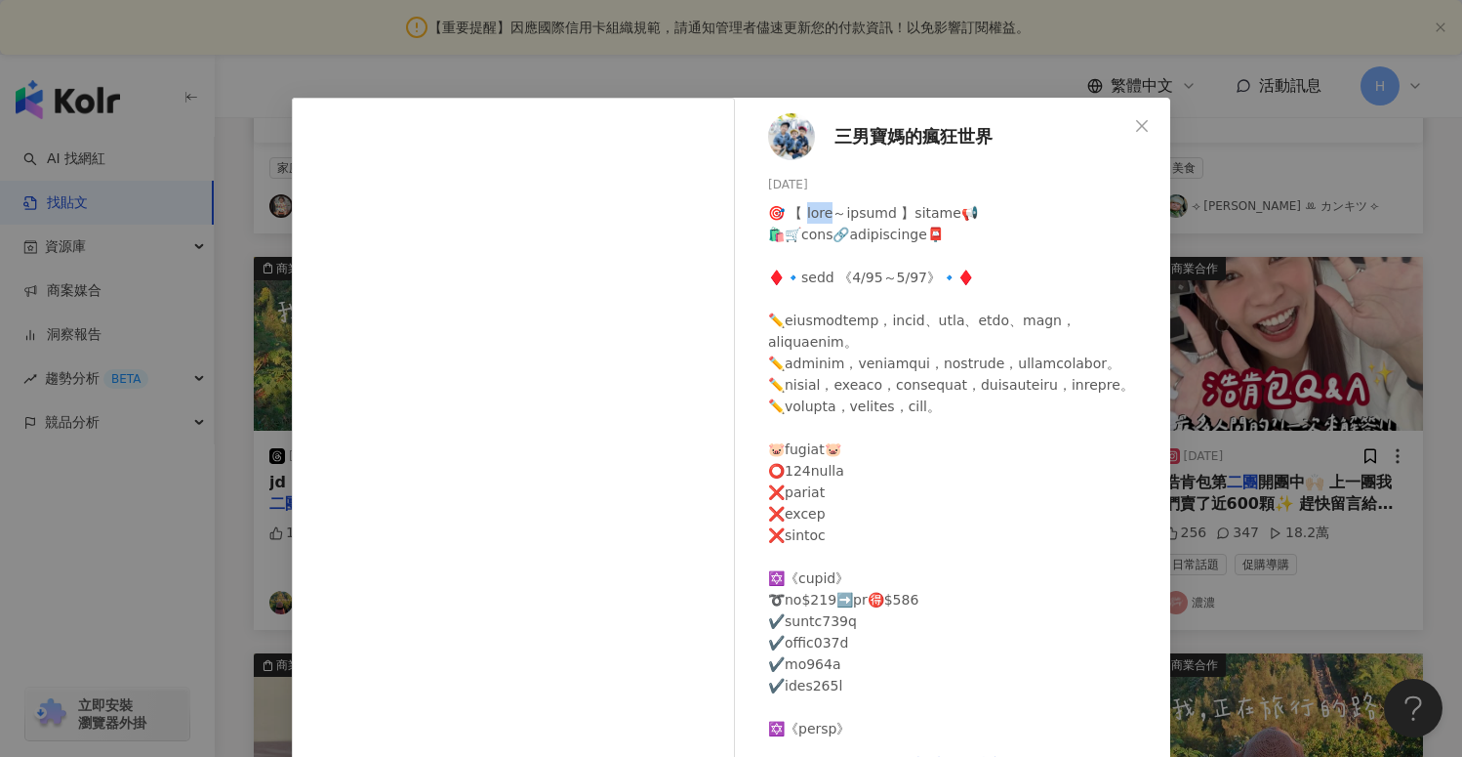
drag, startPoint x: 806, startPoint y: 213, endPoint x: 854, endPoint y: 216, distance: 47.9
click at [854, 216] on div at bounding box center [961, 771] width 387 height 1138
copy div "全牧場～"
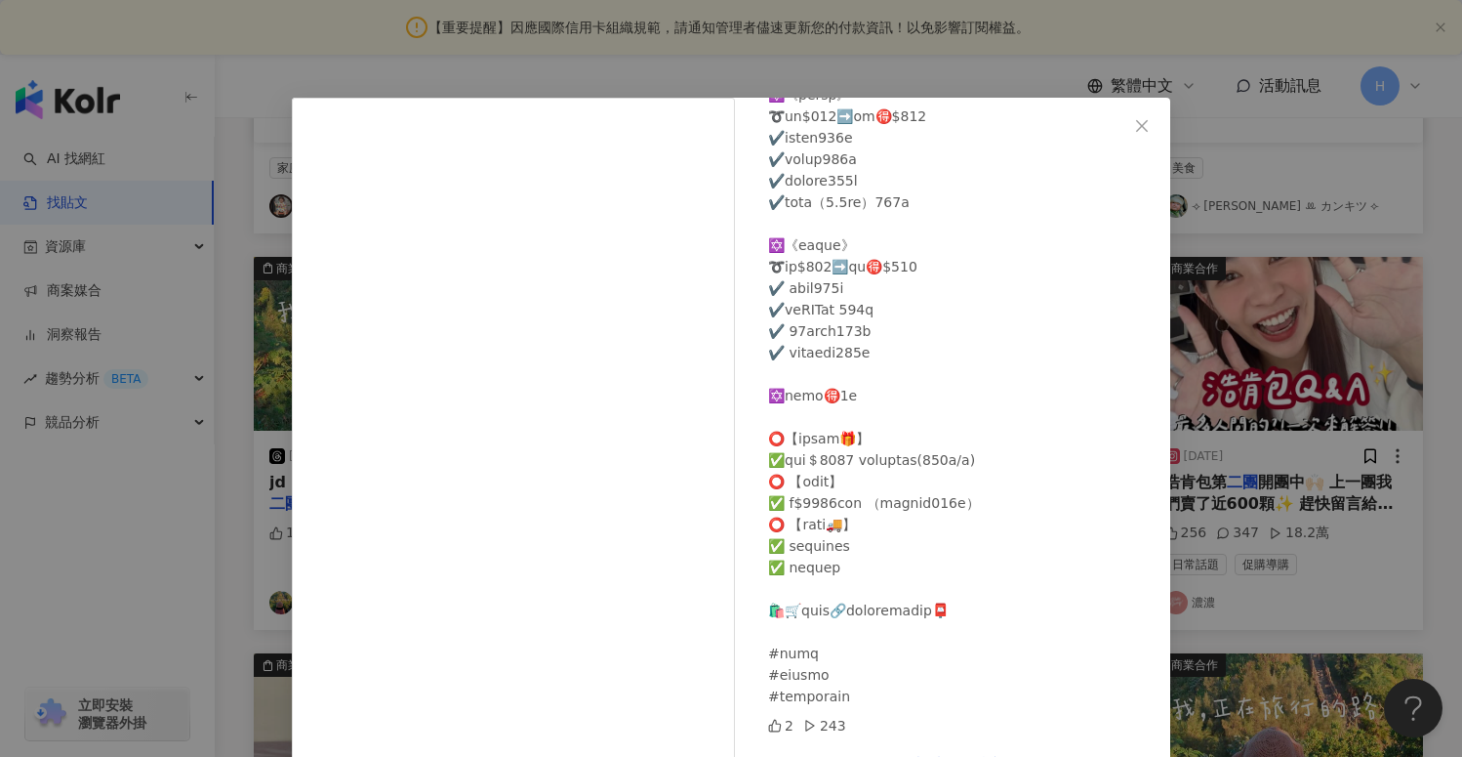
scroll to position [59, 0]
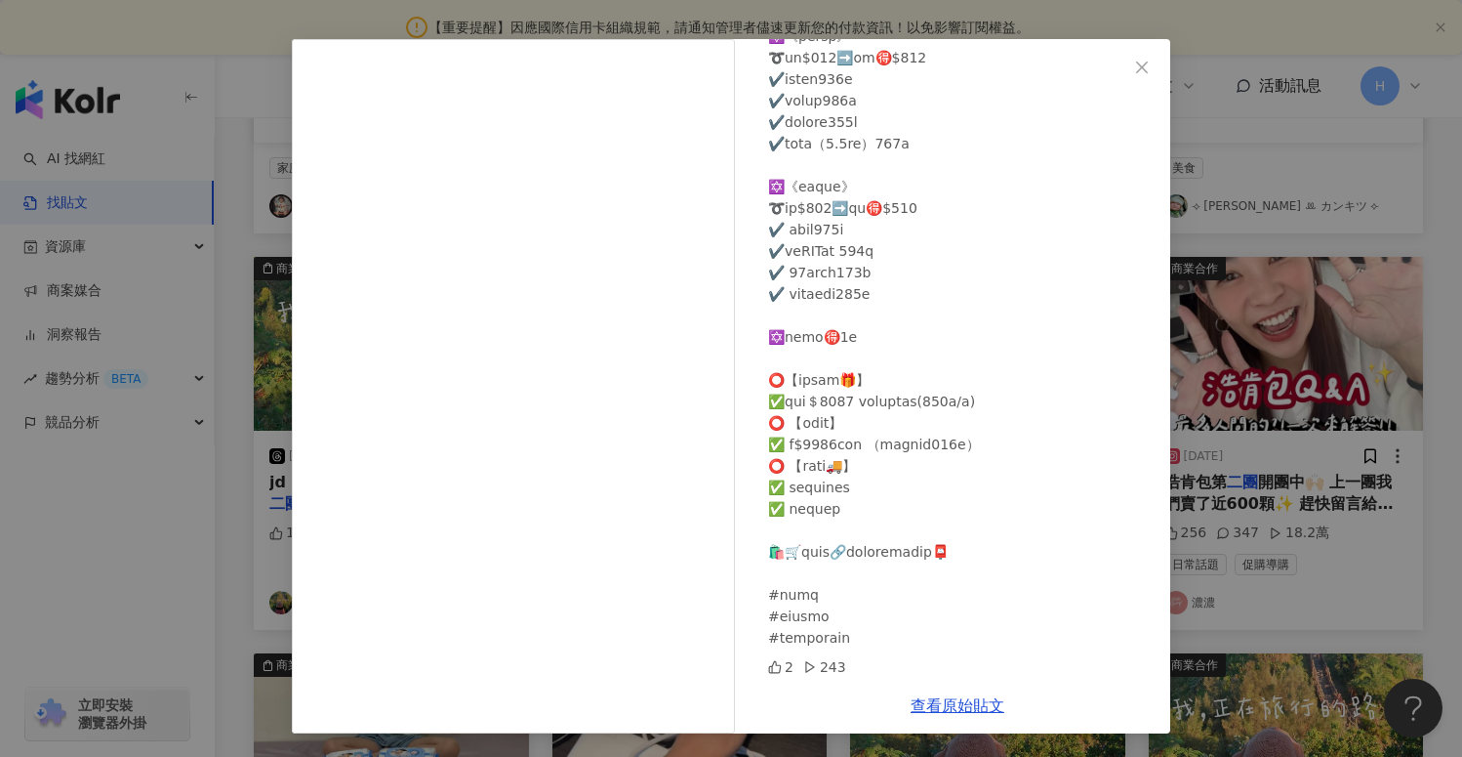
click at [1231, 656] on div "三男寶媽的瘋狂世界 2025/8/11 2 243 查看原始貼文" at bounding box center [731, 378] width 1462 height 757
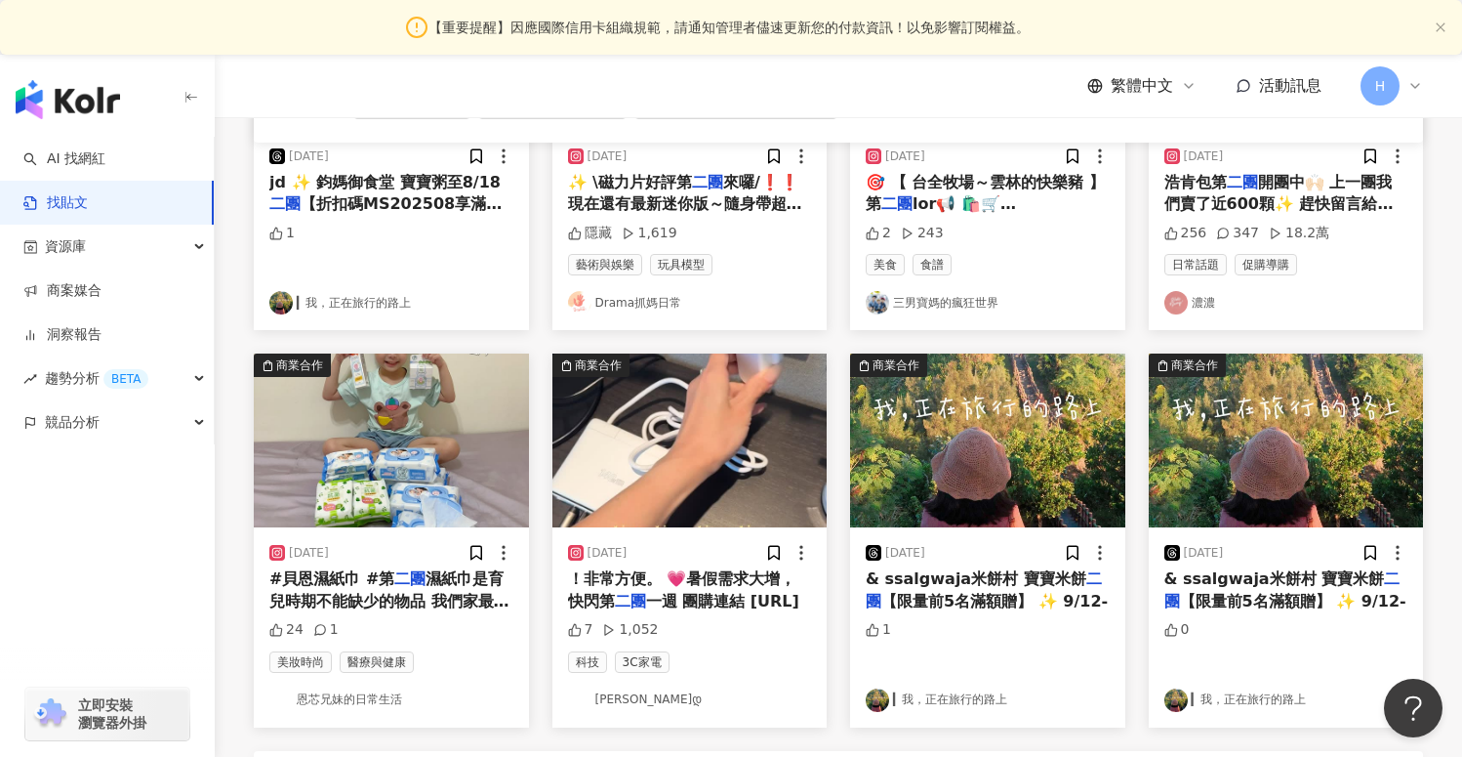
scroll to position [894, 0]
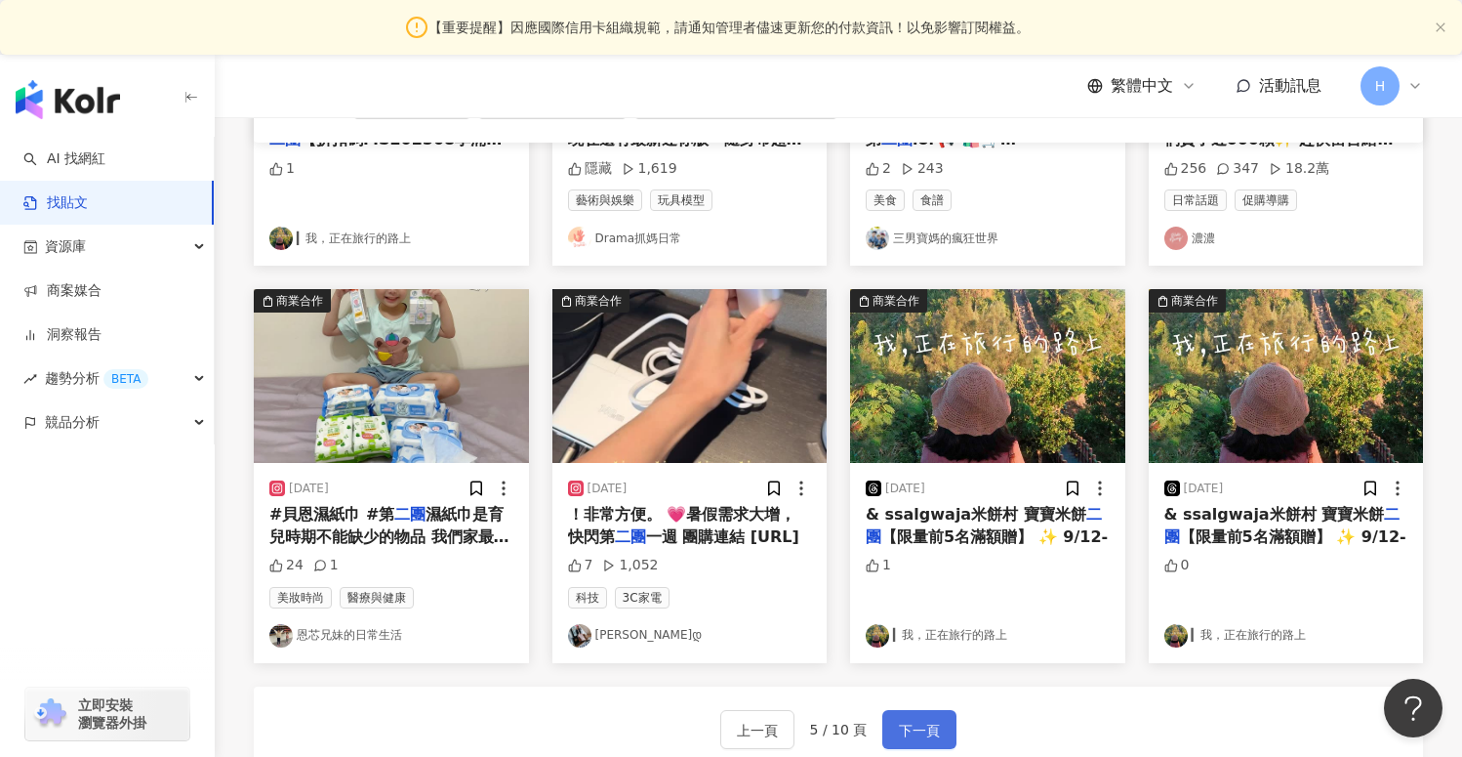
click at [926, 727] on span "下一頁" at bounding box center [919, 729] width 41 height 23
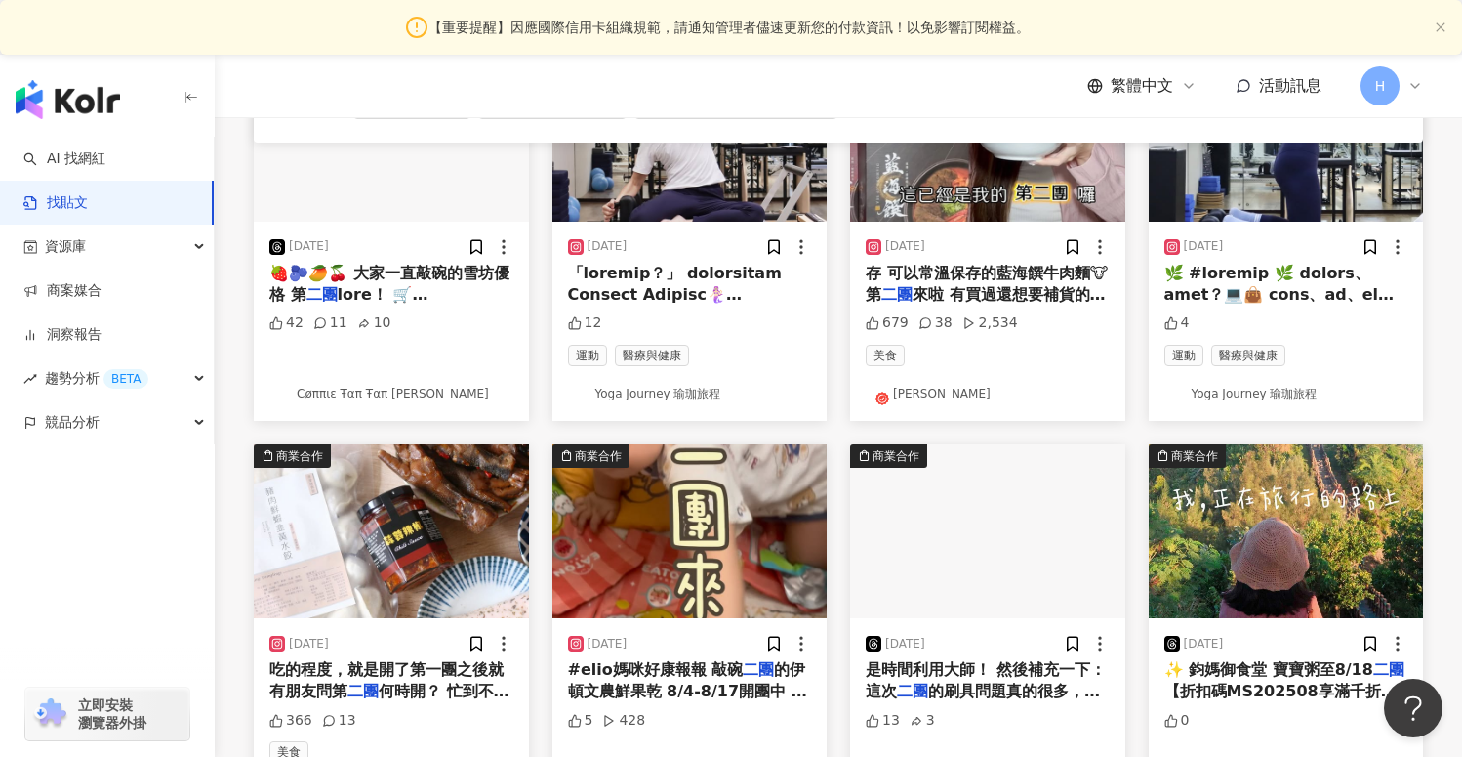
scroll to position [778, 0]
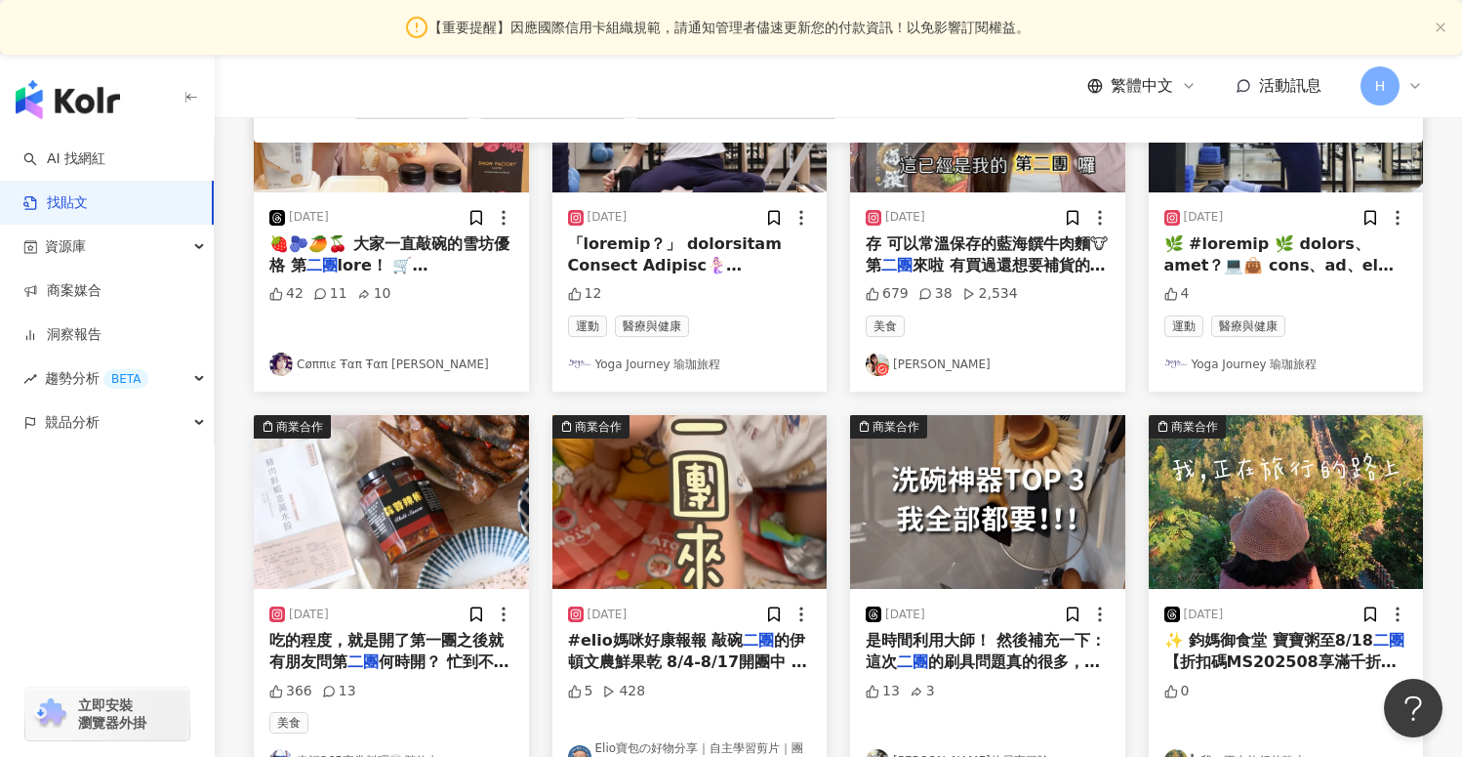
click at [368, 361] on link "Cøππιε Ŧαπ Ŧαπ 嘉妮菲菲" at bounding box center [391, 363] width 244 height 23
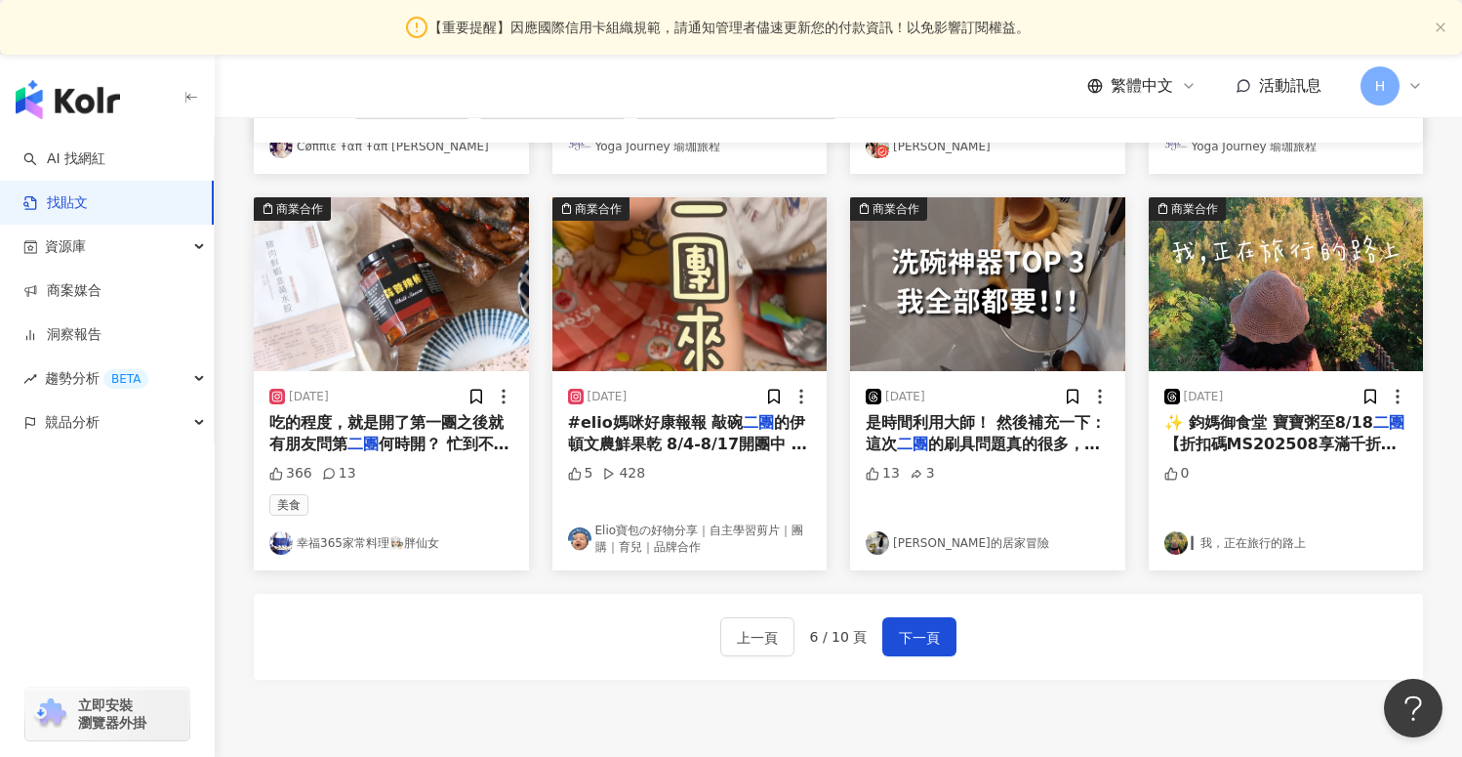
scroll to position [987, 0]
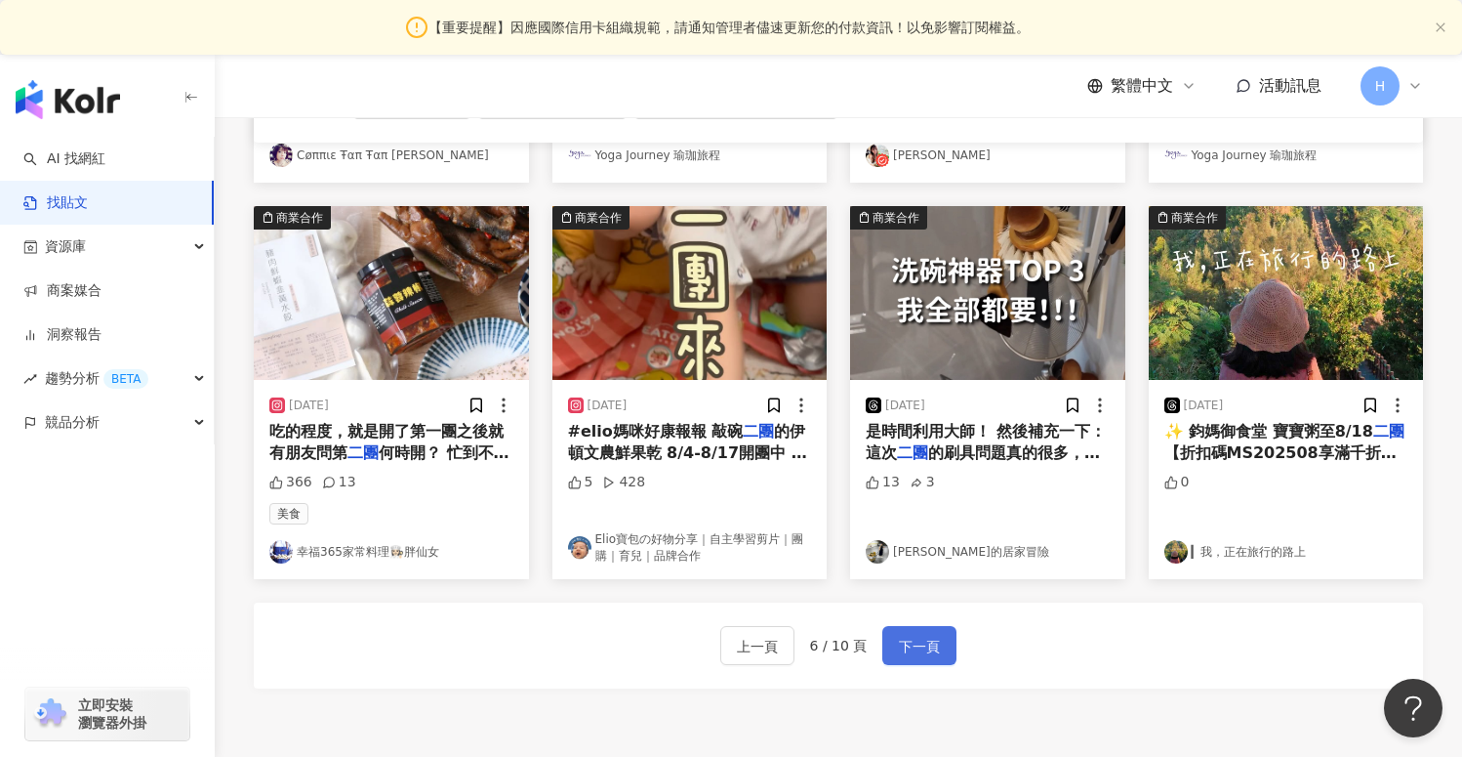
click at [912, 641] on span "下一頁" at bounding box center [919, 646] width 41 height 23
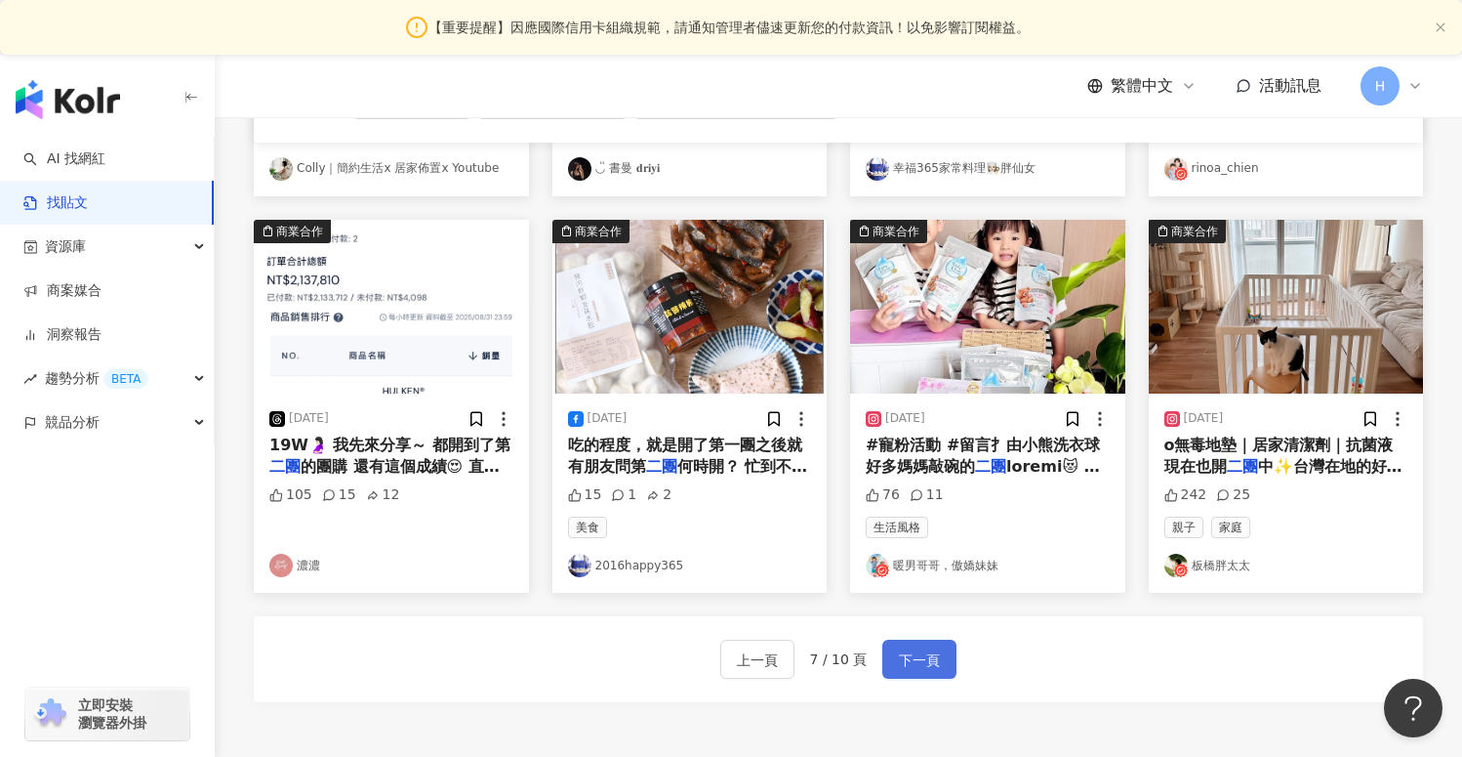
scroll to position [1015, 0]
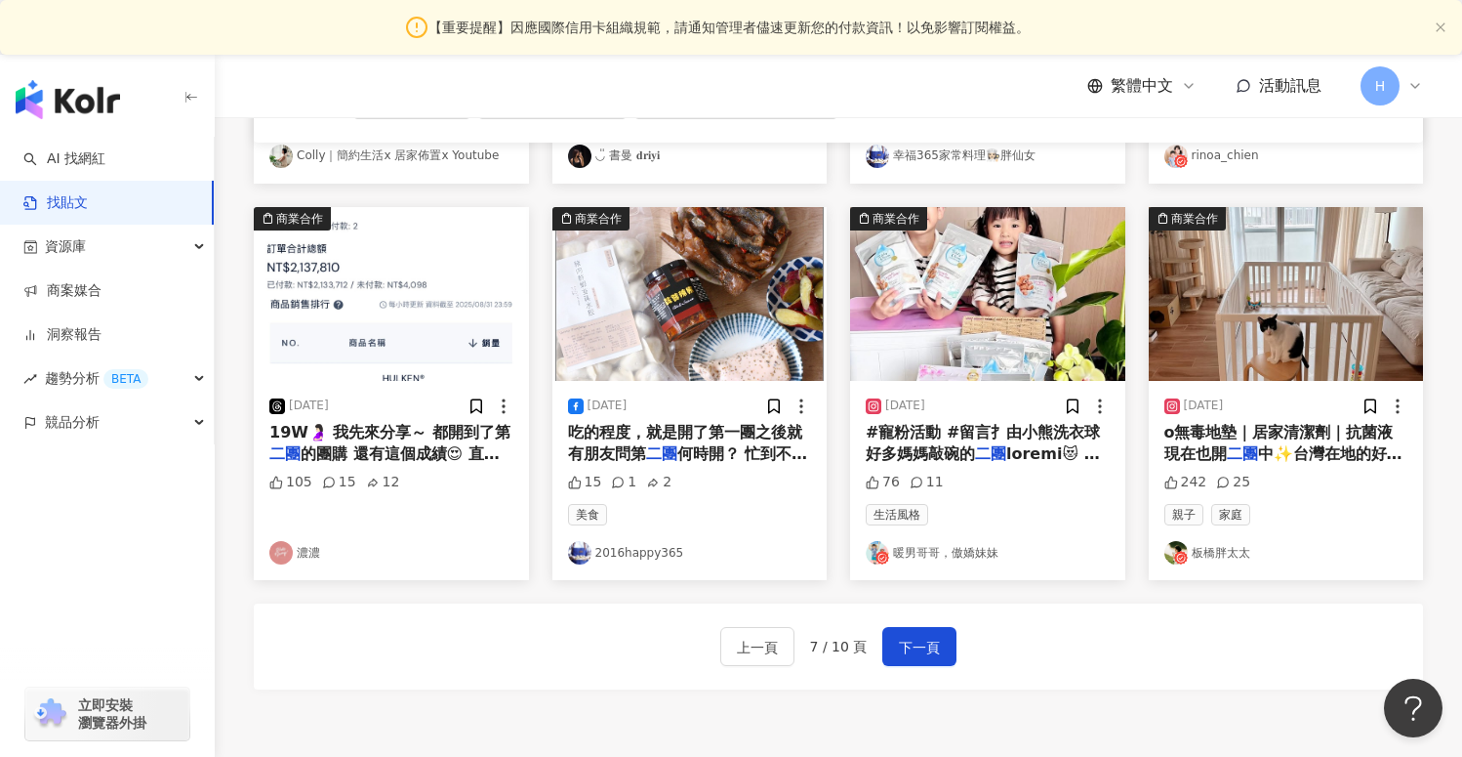
click at [693, 445] on span "何時開？ 忙到不行的時候，煮水餃最" at bounding box center [688, 464] width 240 height 40
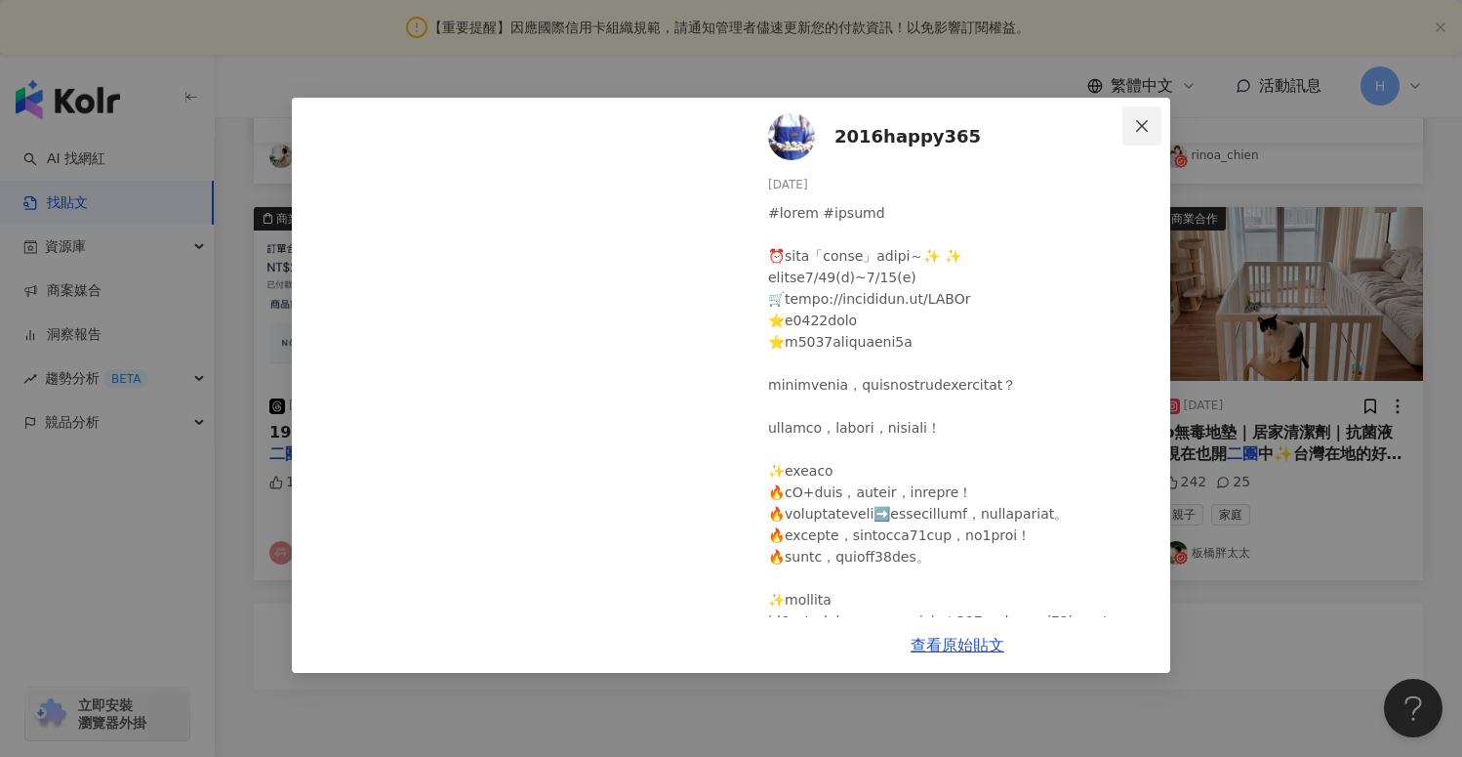
click at [1138, 119] on icon "close" at bounding box center [1142, 126] width 16 height 16
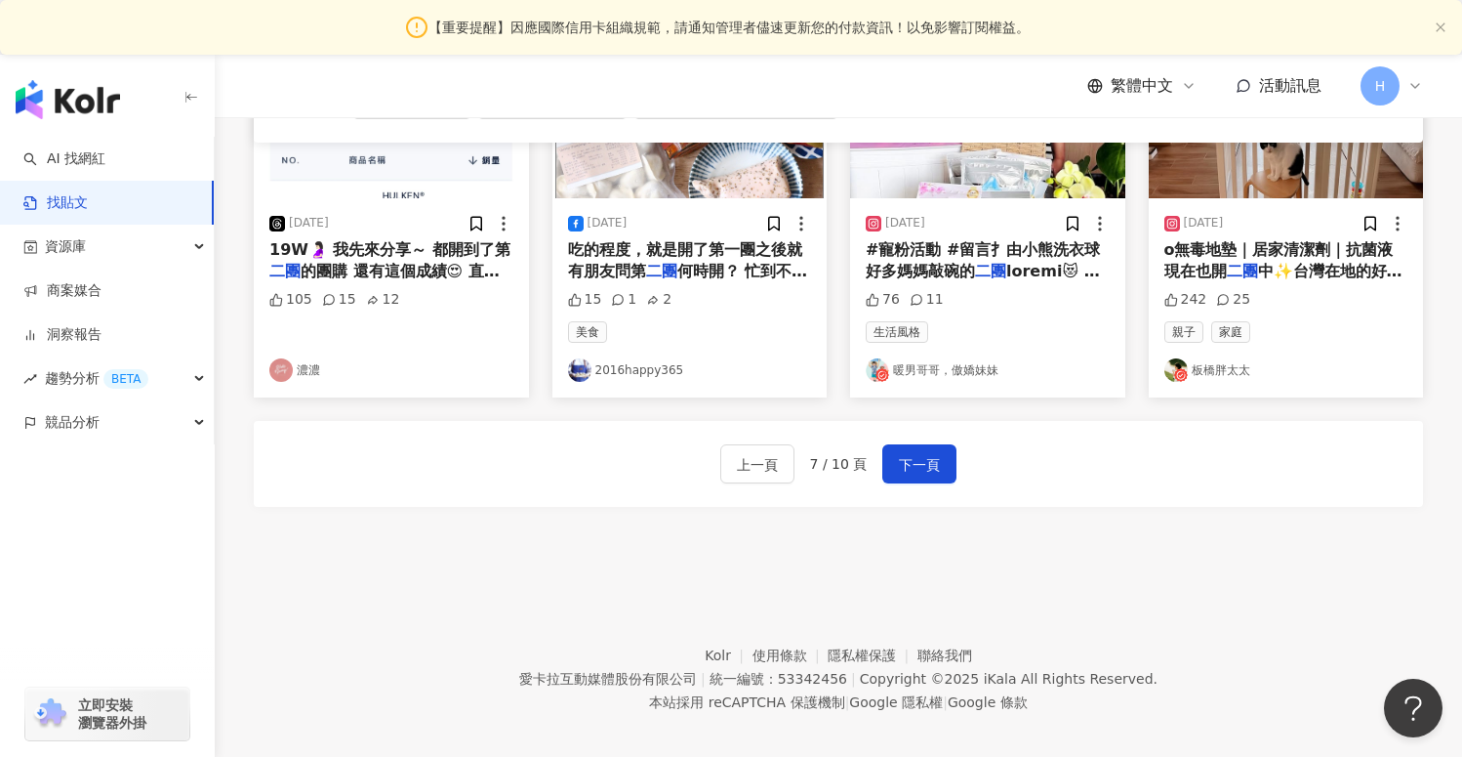
scroll to position [1140, 0]
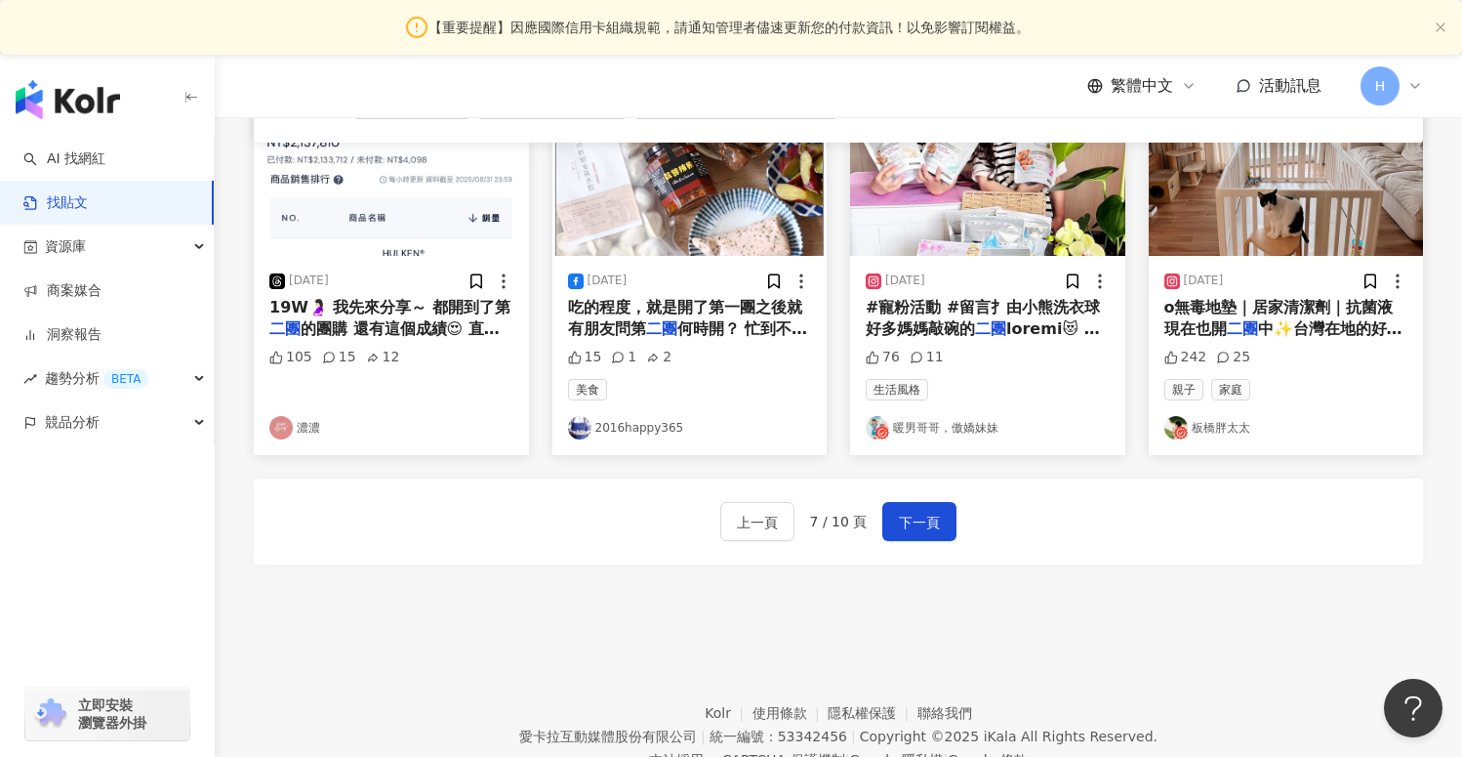
click at [1212, 416] on link "板橋胖太太" at bounding box center [1287, 427] width 244 height 23
click at [913, 517] on span "下一頁" at bounding box center [919, 522] width 41 height 23
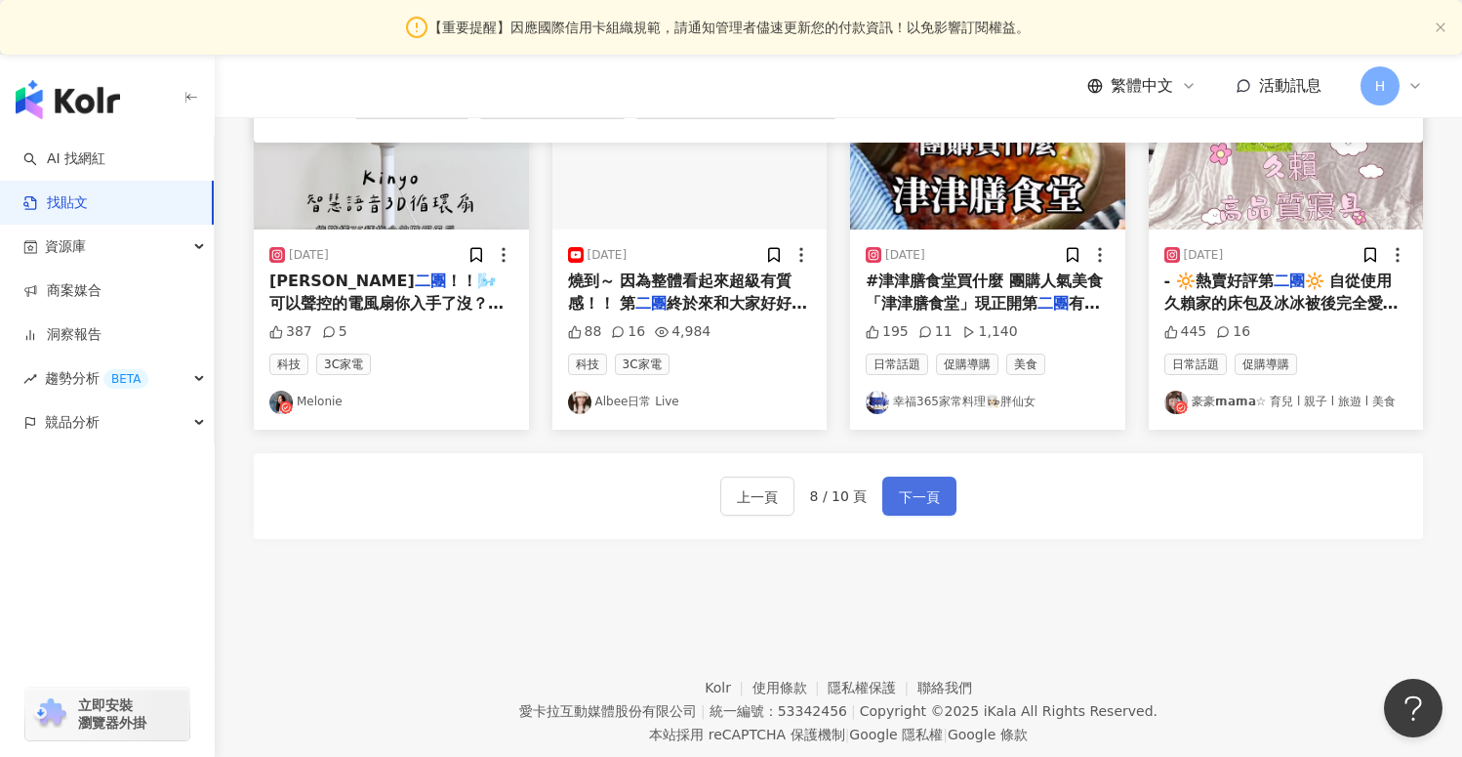
scroll to position [1111, 0]
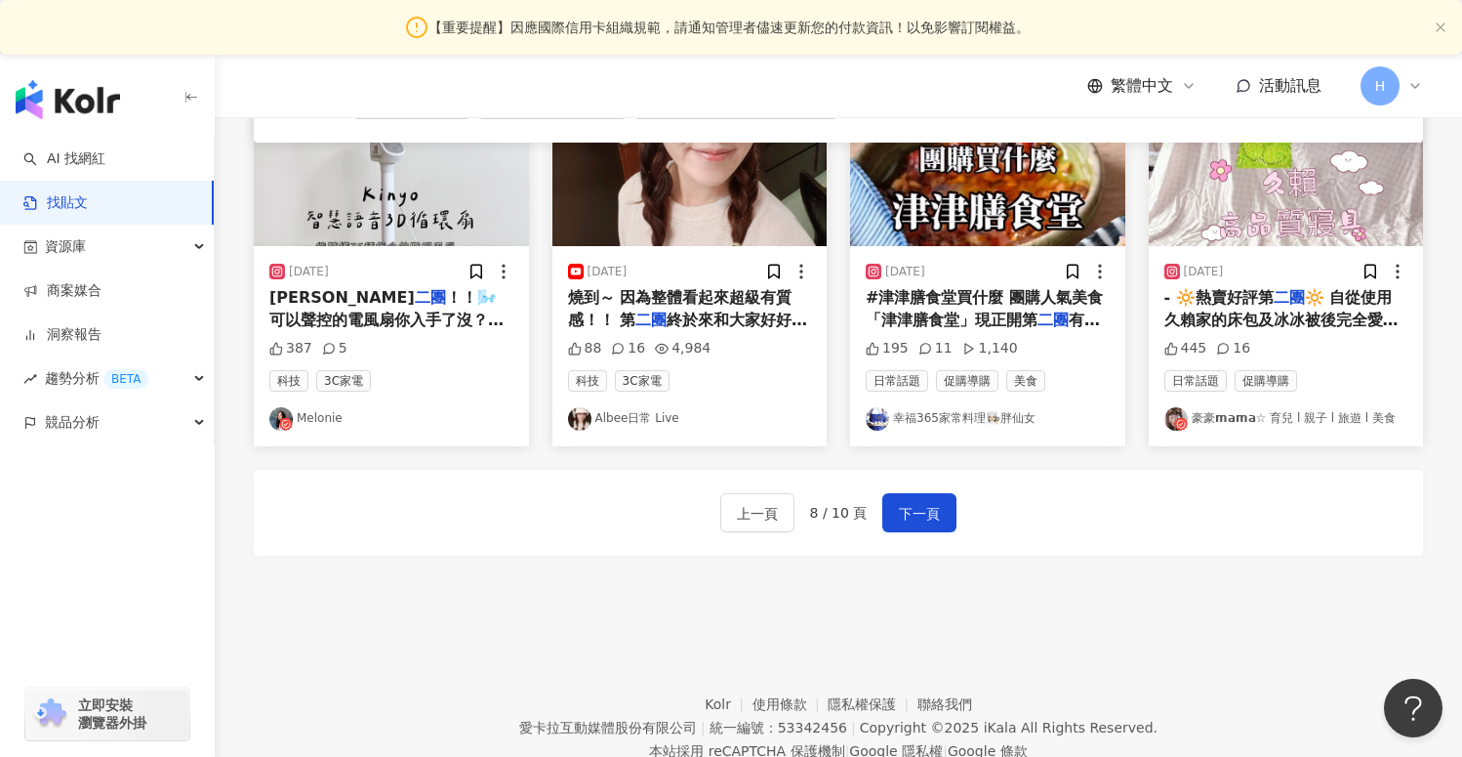
click at [621, 421] on link "Albee日常 Live" at bounding box center [690, 418] width 244 height 23
click at [930, 502] on span "下一頁" at bounding box center [919, 513] width 41 height 23
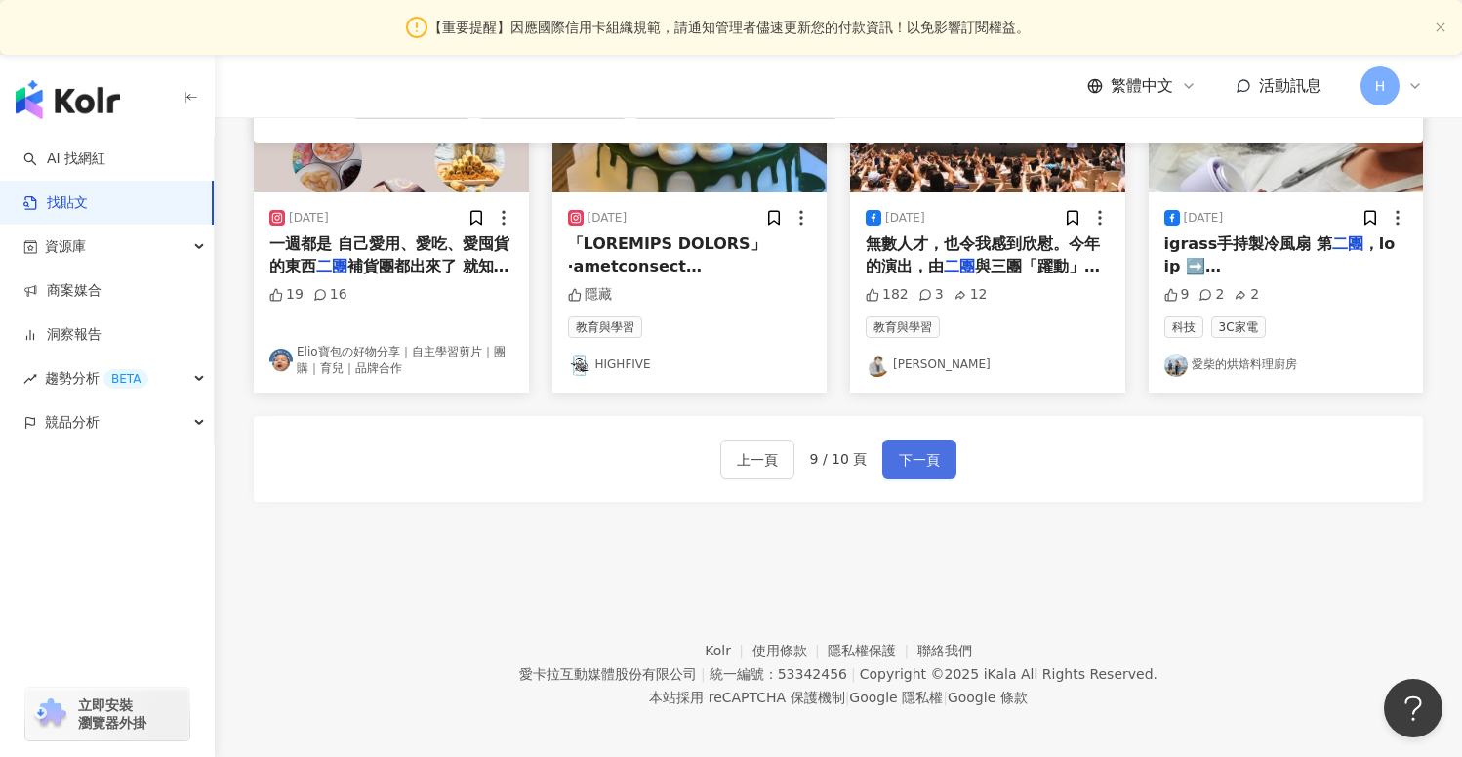
scroll to position [1074, 0]
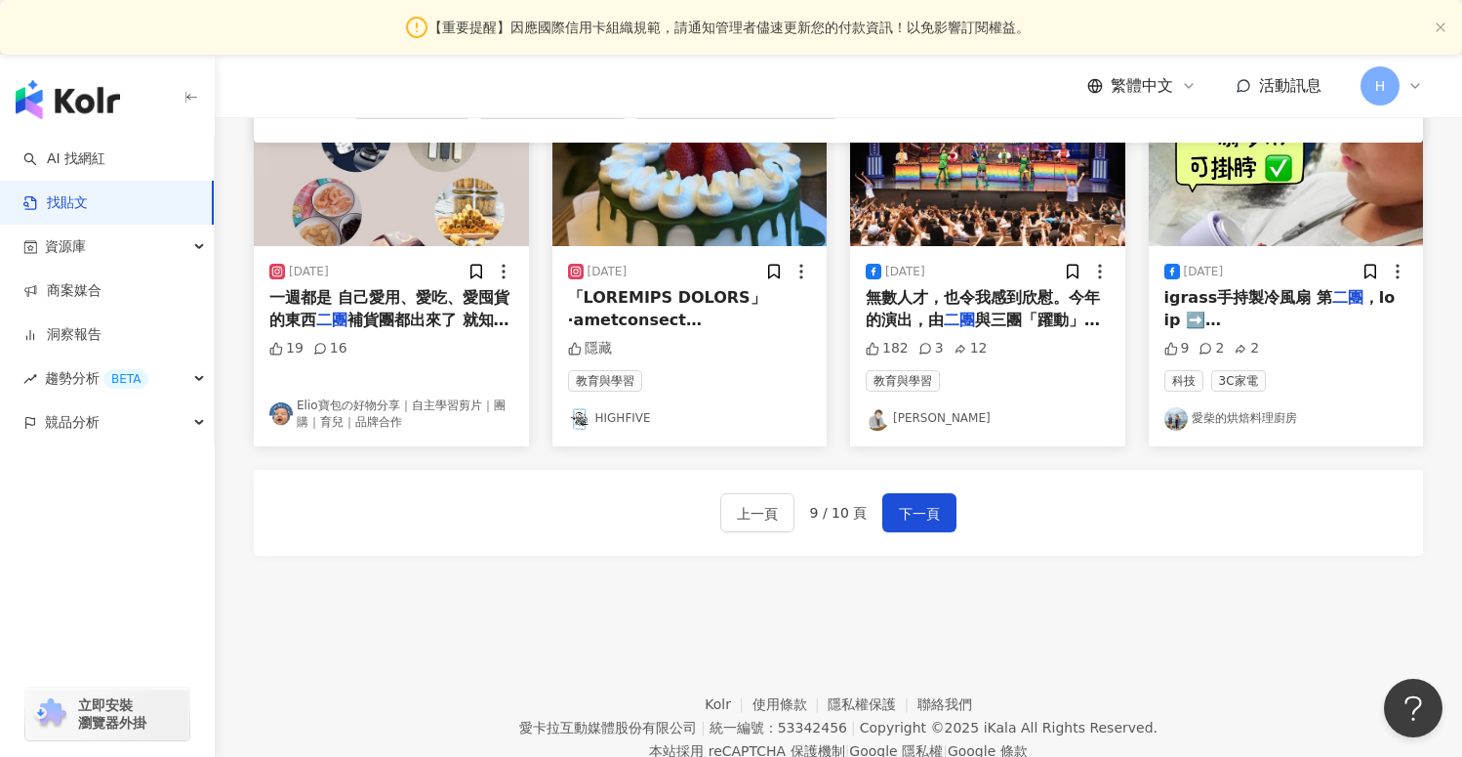
click at [1215, 428] on link "愛柴的烘焙料理廚房" at bounding box center [1287, 418] width 244 height 23
click at [888, 508] on button "下一頁" at bounding box center [919, 512] width 74 height 39
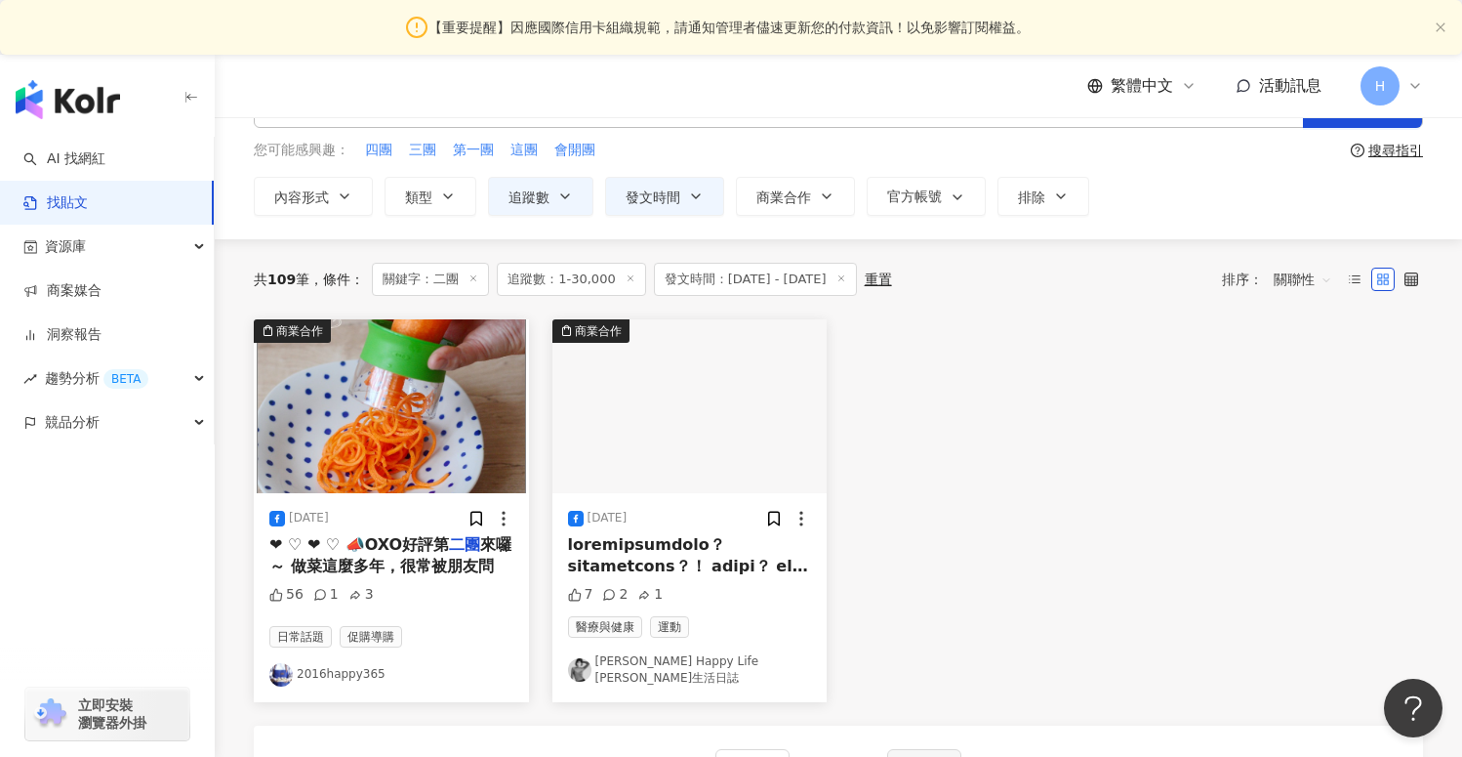
scroll to position [0, 0]
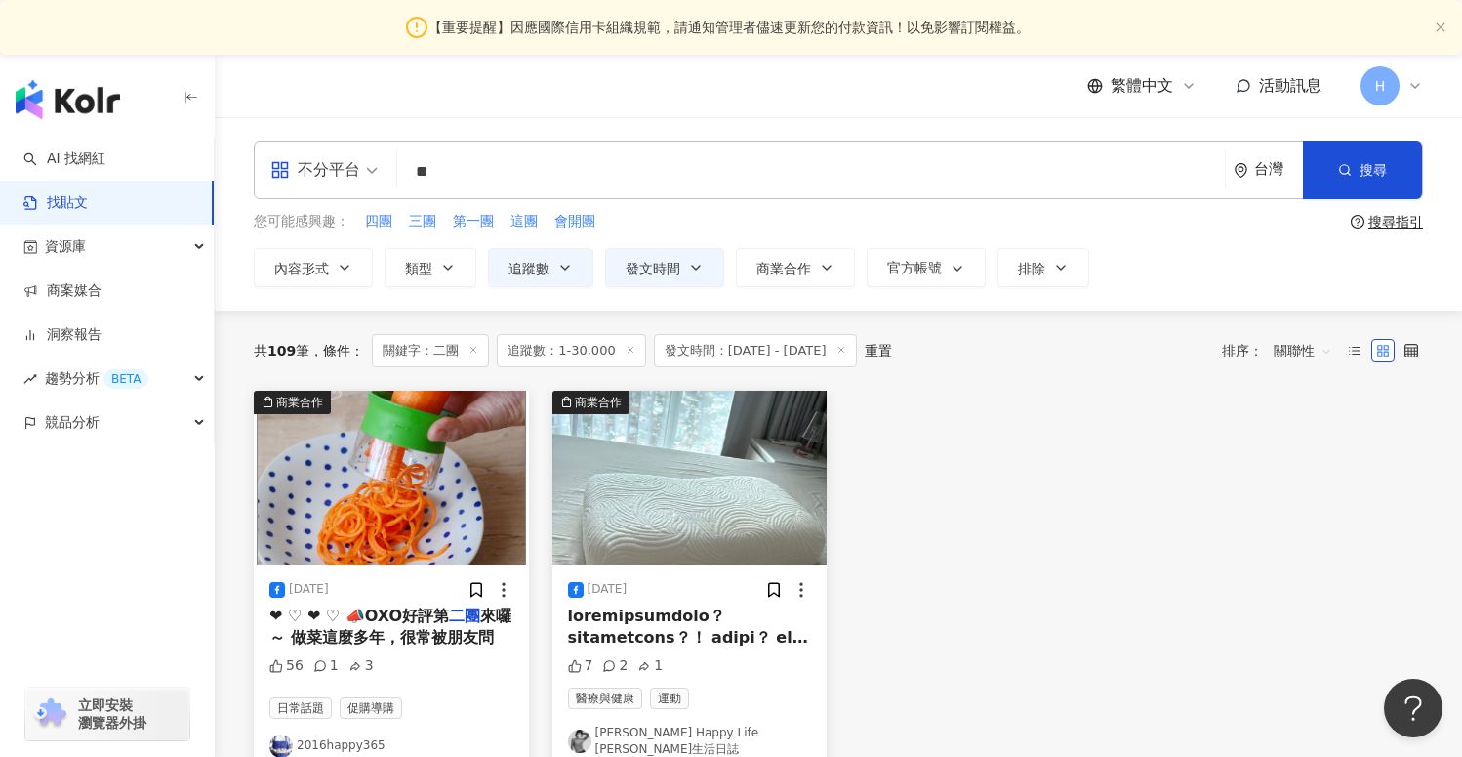
drag, startPoint x: 419, startPoint y: 167, endPoint x: 355, endPoint y: 167, distance: 63.5
click at [355, 167] on div "不分平台 二團 ** 台灣 搜尋" at bounding box center [838, 170] width 1169 height 59
type input "**"
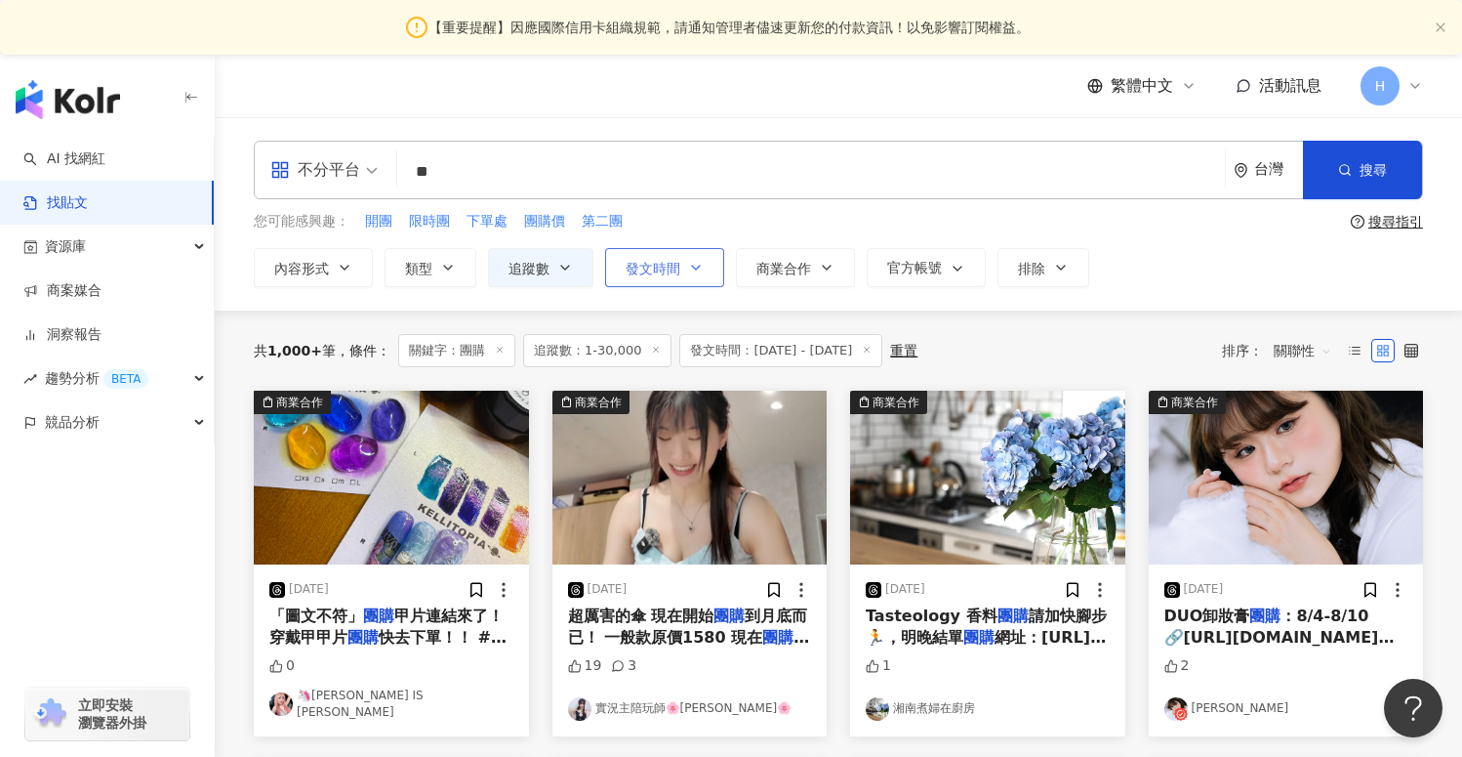
click at [683, 269] on button "發文時間" at bounding box center [664, 267] width 119 height 39
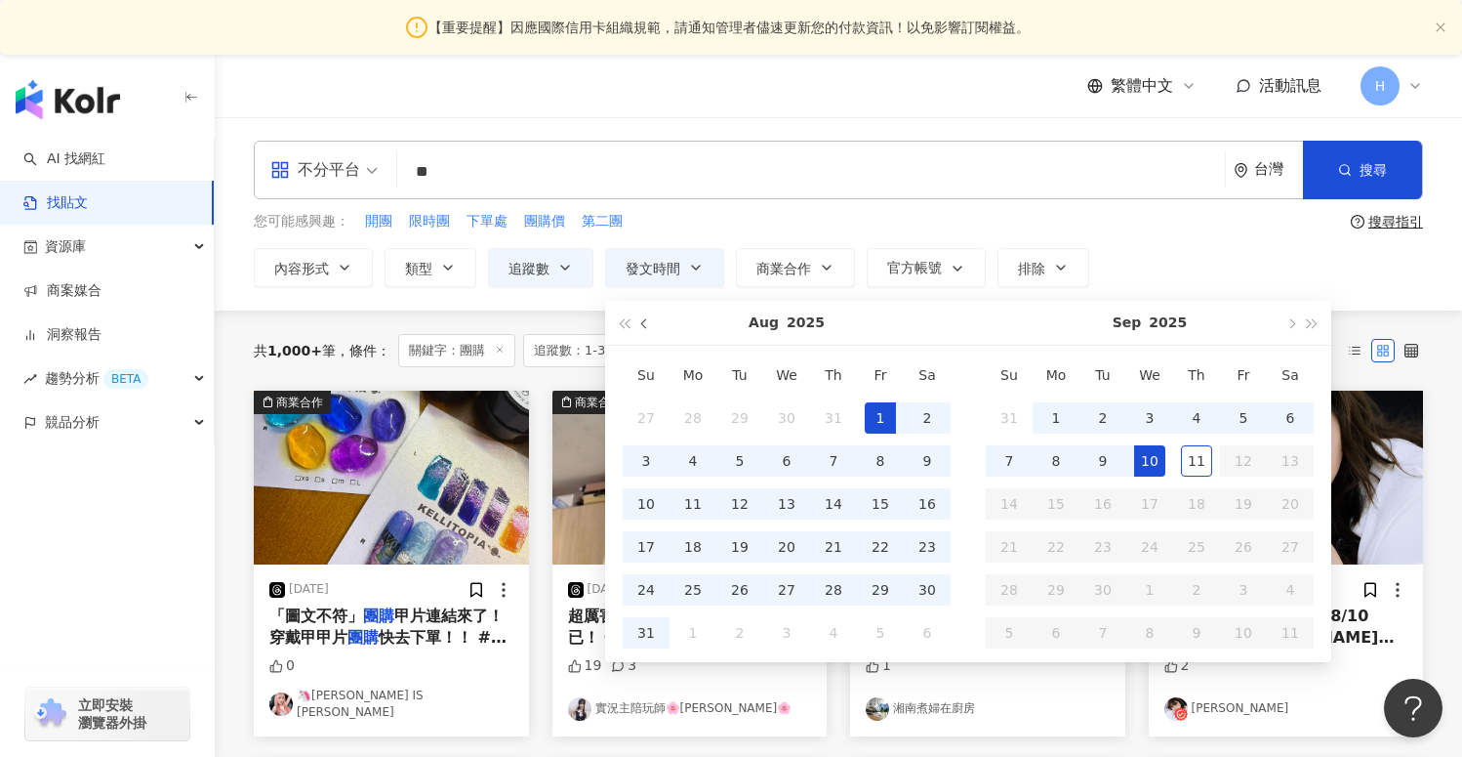
click at [639, 324] on button "button" at bounding box center [645, 323] width 21 height 44
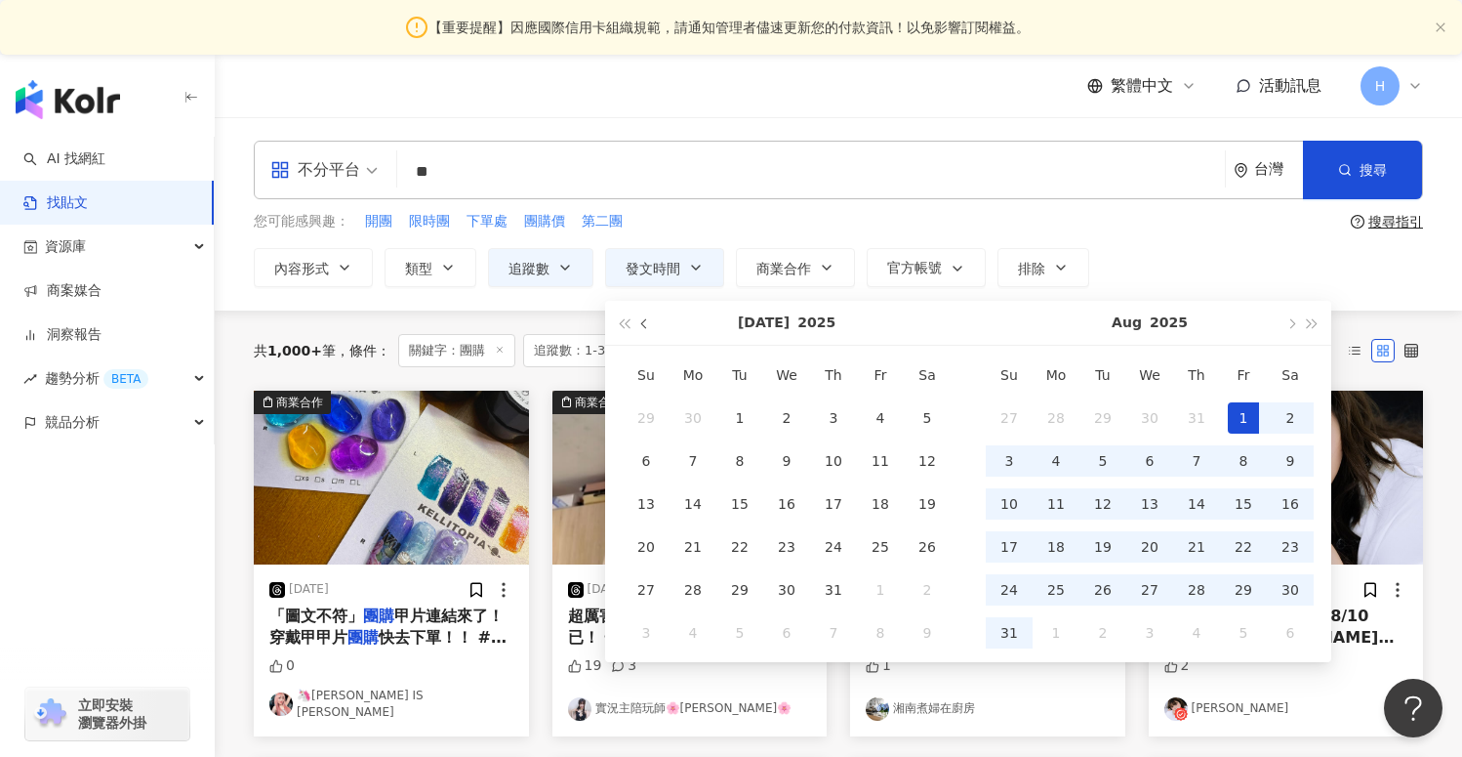
click at [639, 324] on button "button" at bounding box center [645, 323] width 21 height 44
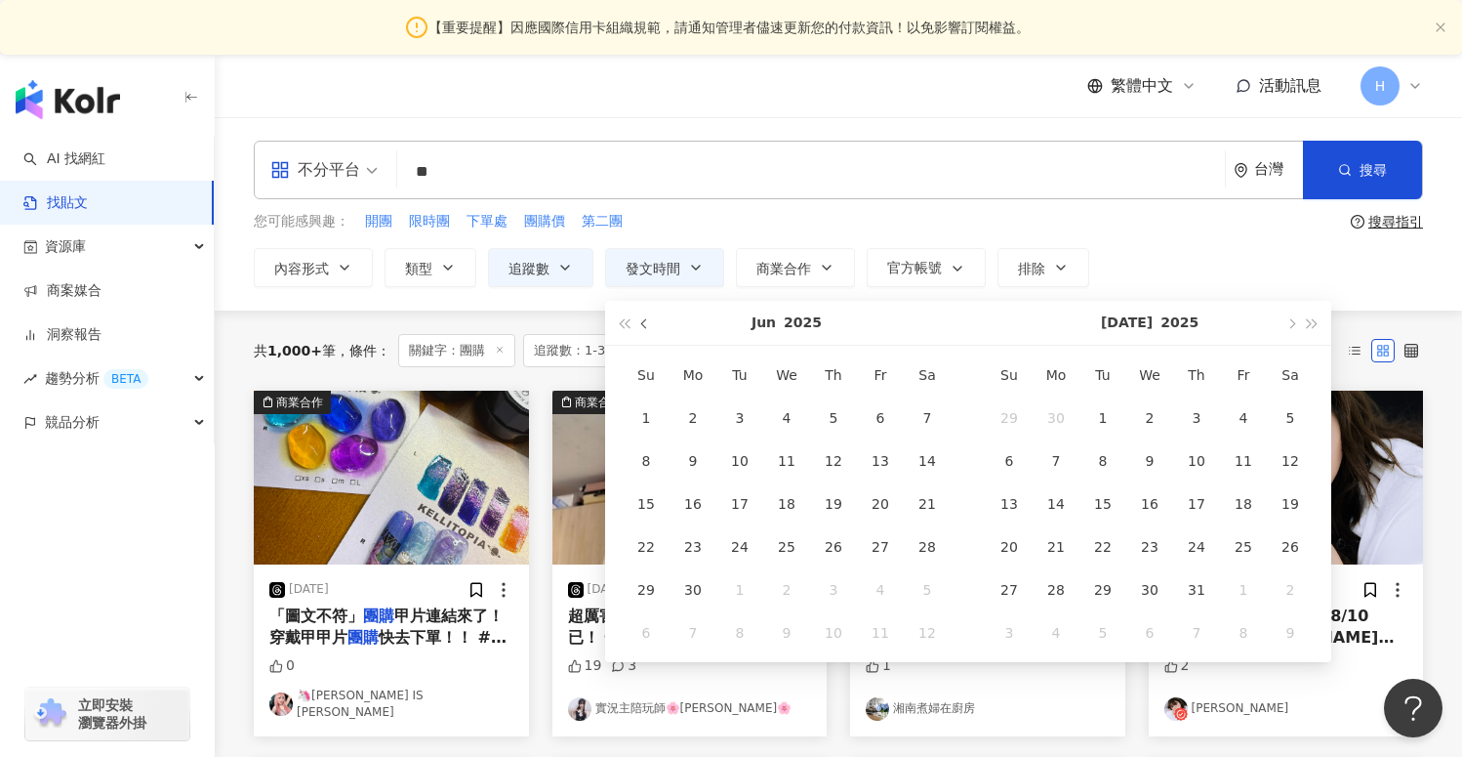
click at [639, 324] on button "button" at bounding box center [645, 323] width 21 height 44
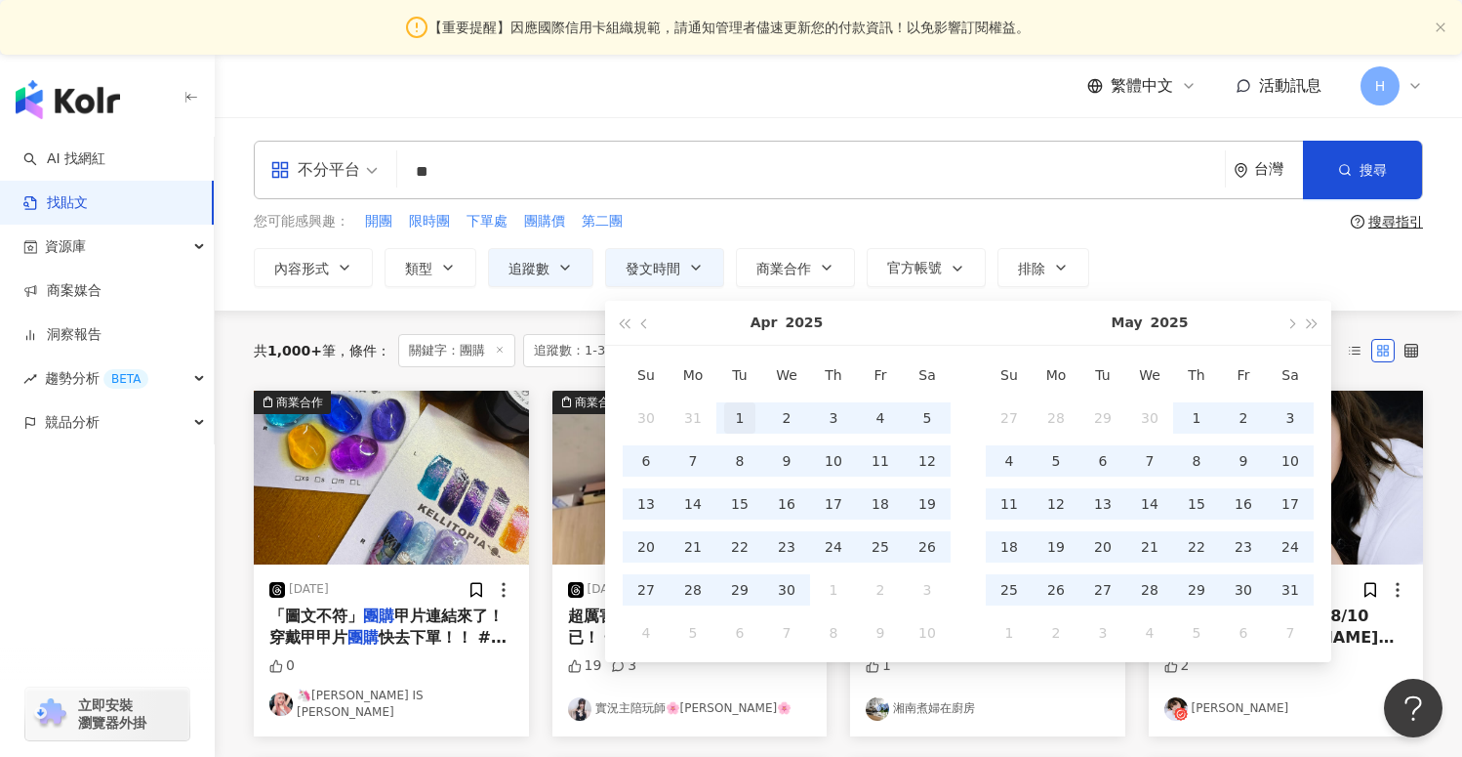
type input "**********"
click at [739, 413] on div "1" at bounding box center [739, 417] width 31 height 31
click at [1314, 331] on button "button" at bounding box center [1312, 323] width 21 height 44
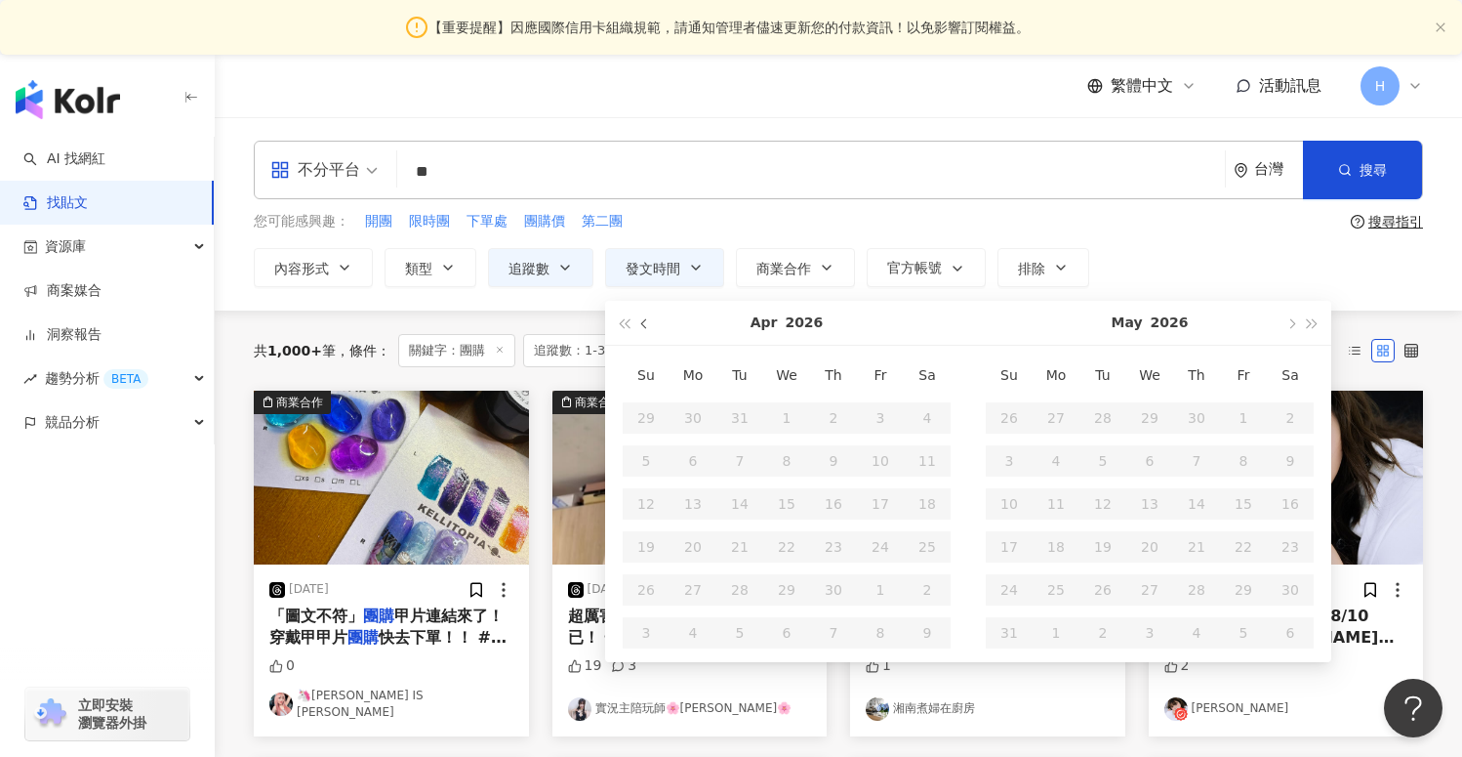
click at [647, 328] on button "button" at bounding box center [645, 323] width 21 height 44
click at [621, 324] on span "button" at bounding box center [624, 324] width 10 height 10
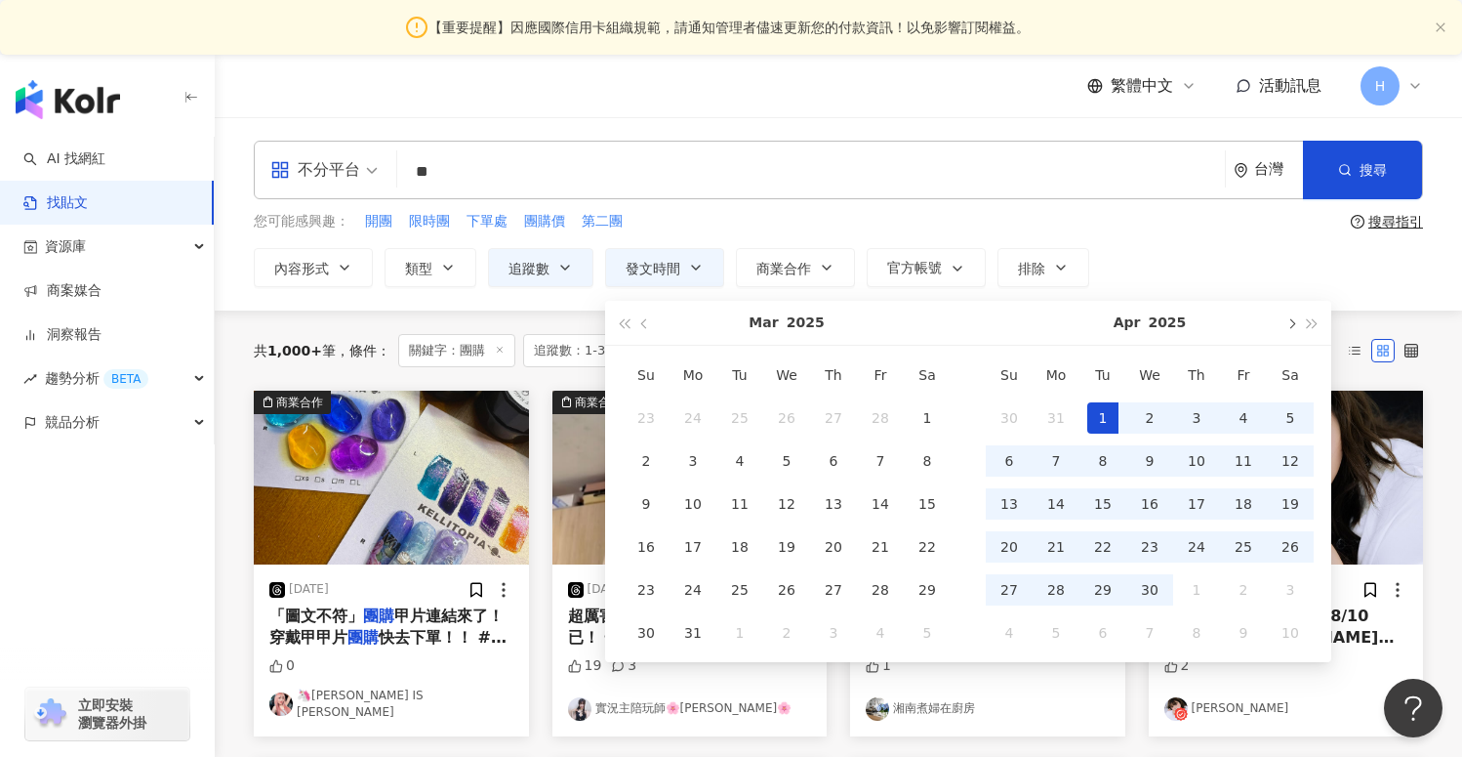
click at [1291, 320] on span "button" at bounding box center [1291, 324] width 10 height 10
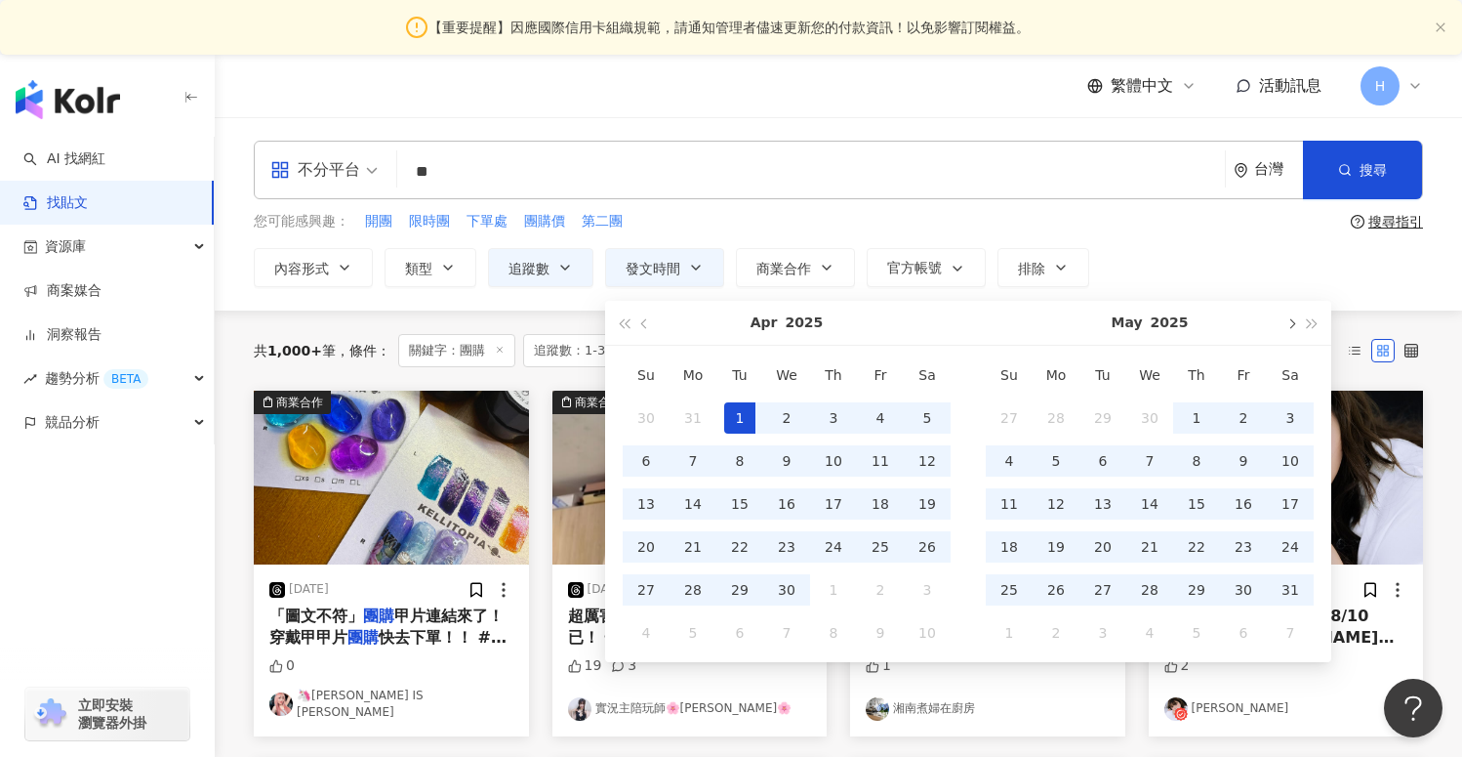
click at [1291, 320] on span "button" at bounding box center [1291, 324] width 10 height 10
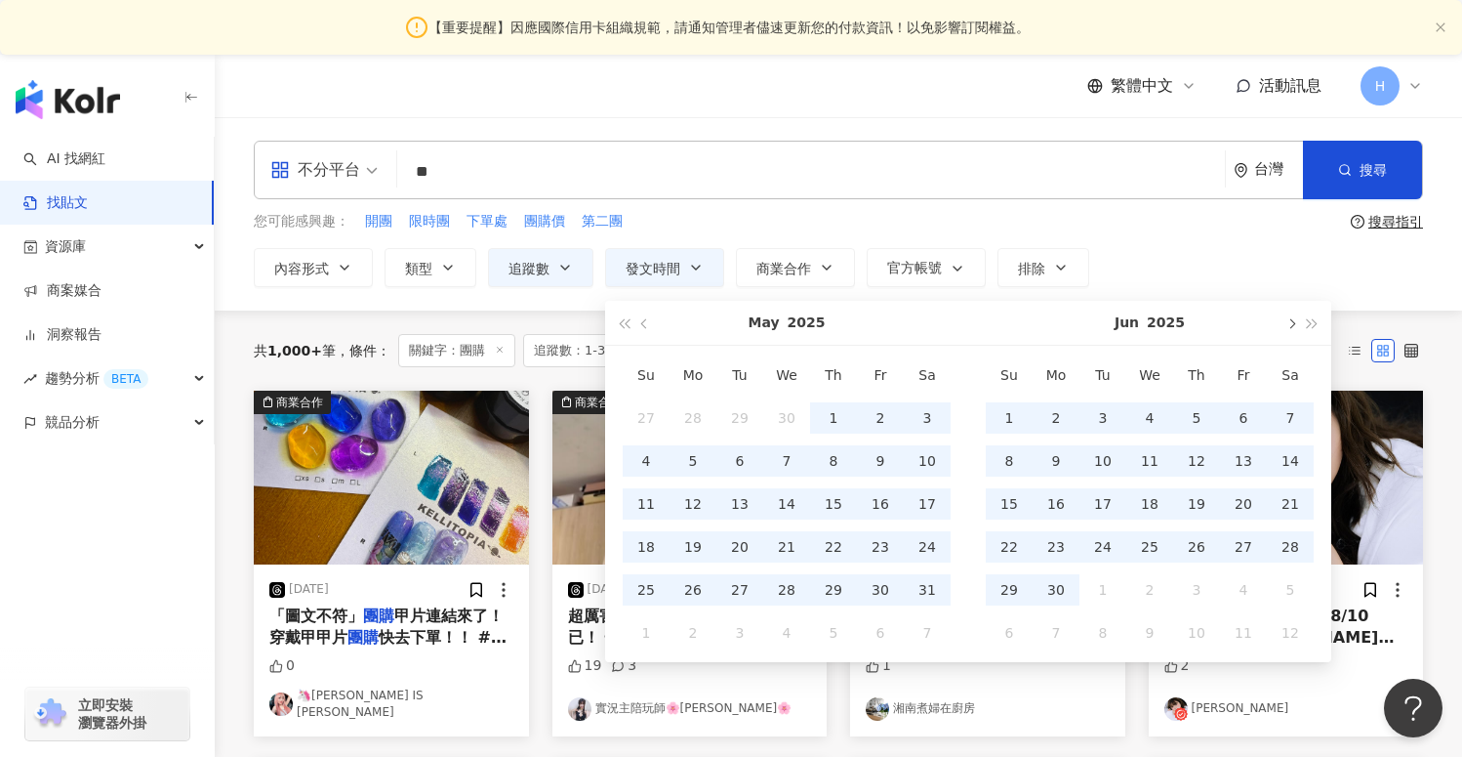
click at [1291, 320] on span "button" at bounding box center [1291, 324] width 10 height 10
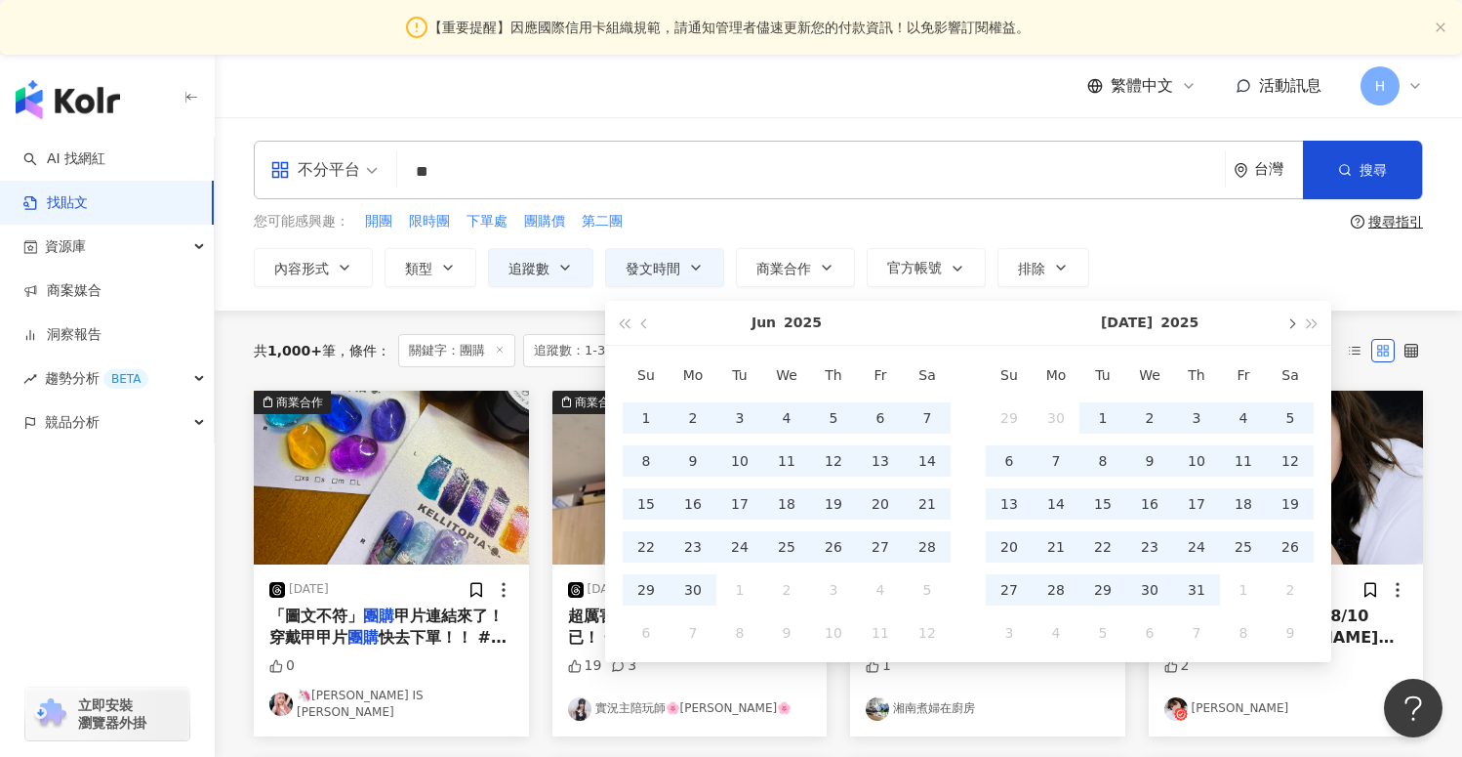
click at [1291, 320] on span "button" at bounding box center [1291, 324] width 10 height 10
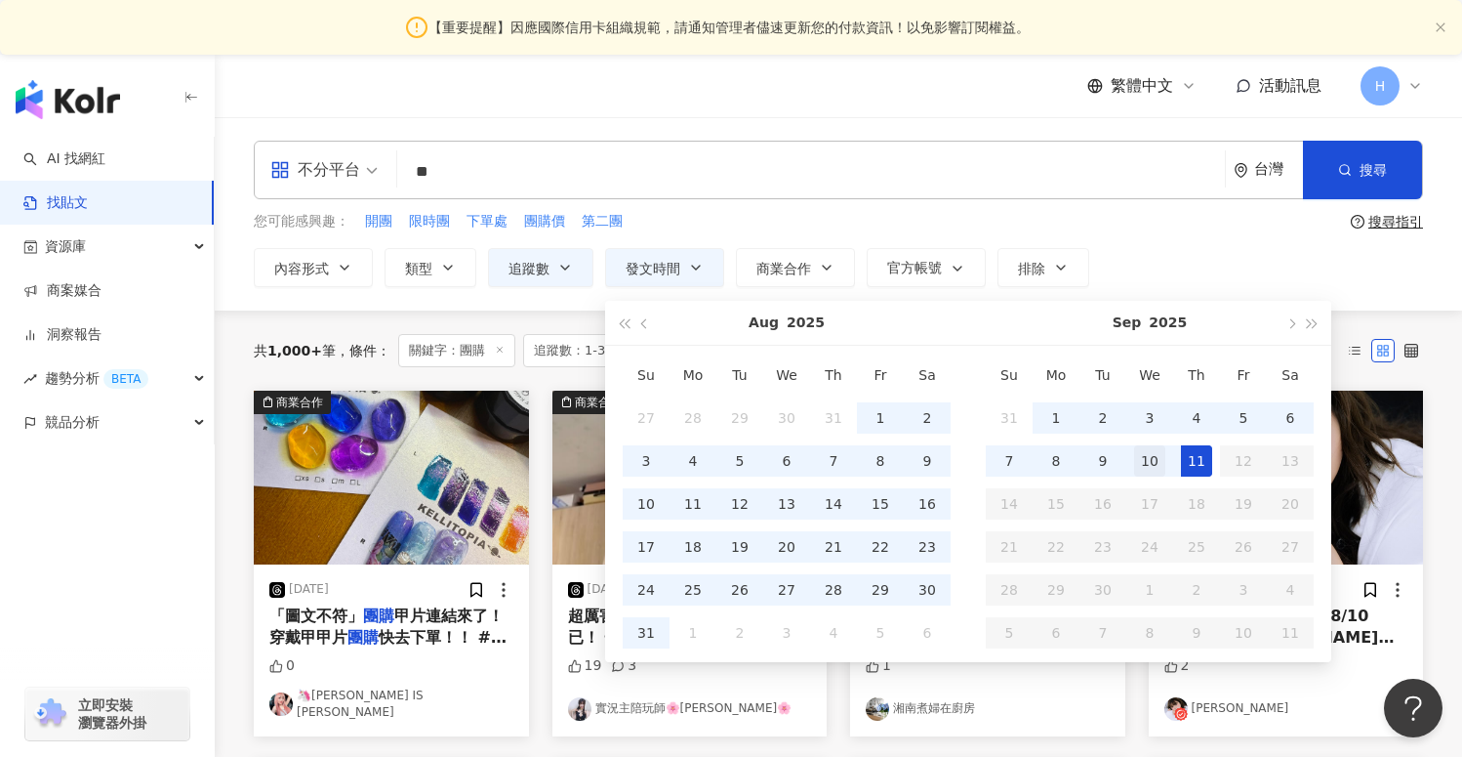
type input "**********"
click at [1145, 462] on div "10" at bounding box center [1149, 460] width 31 height 31
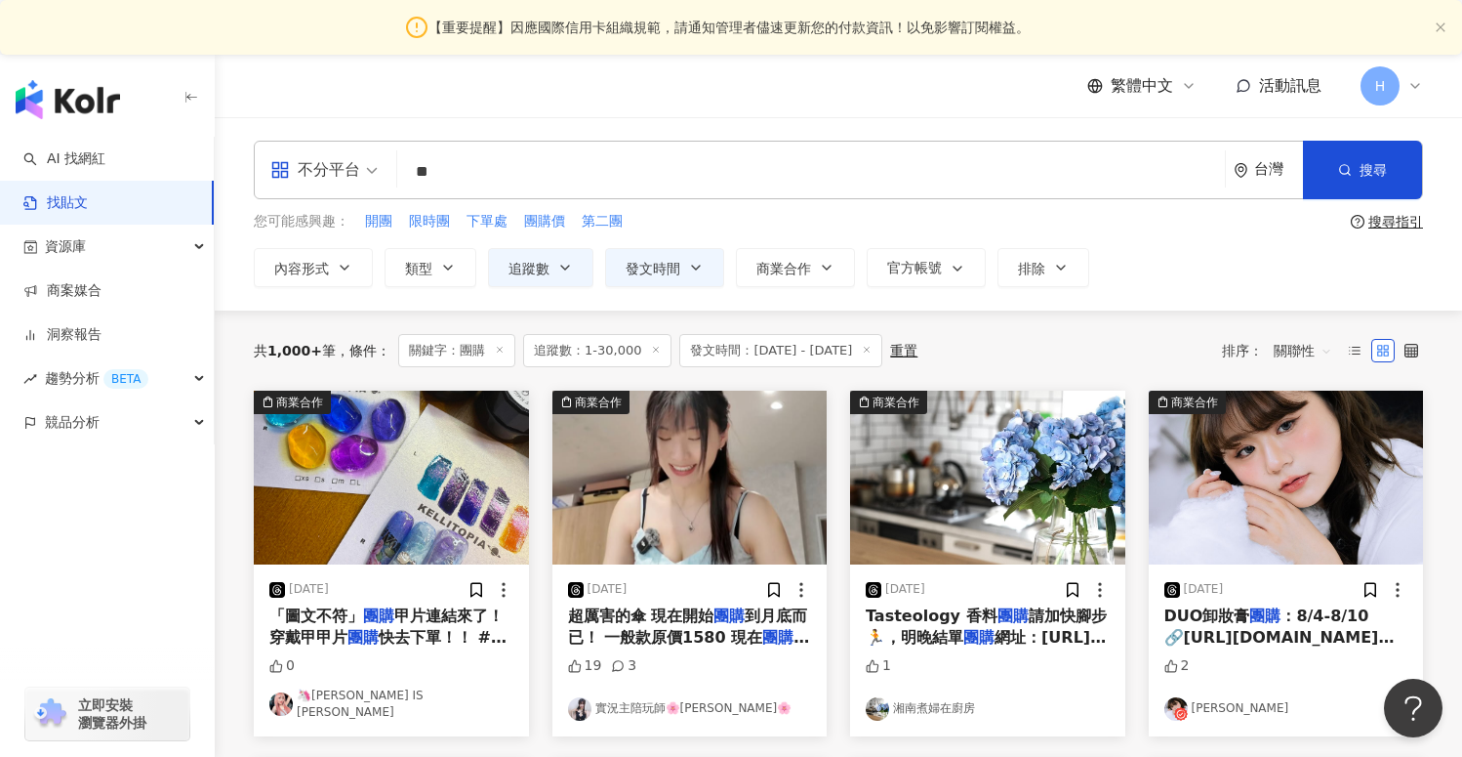
type input "**********"
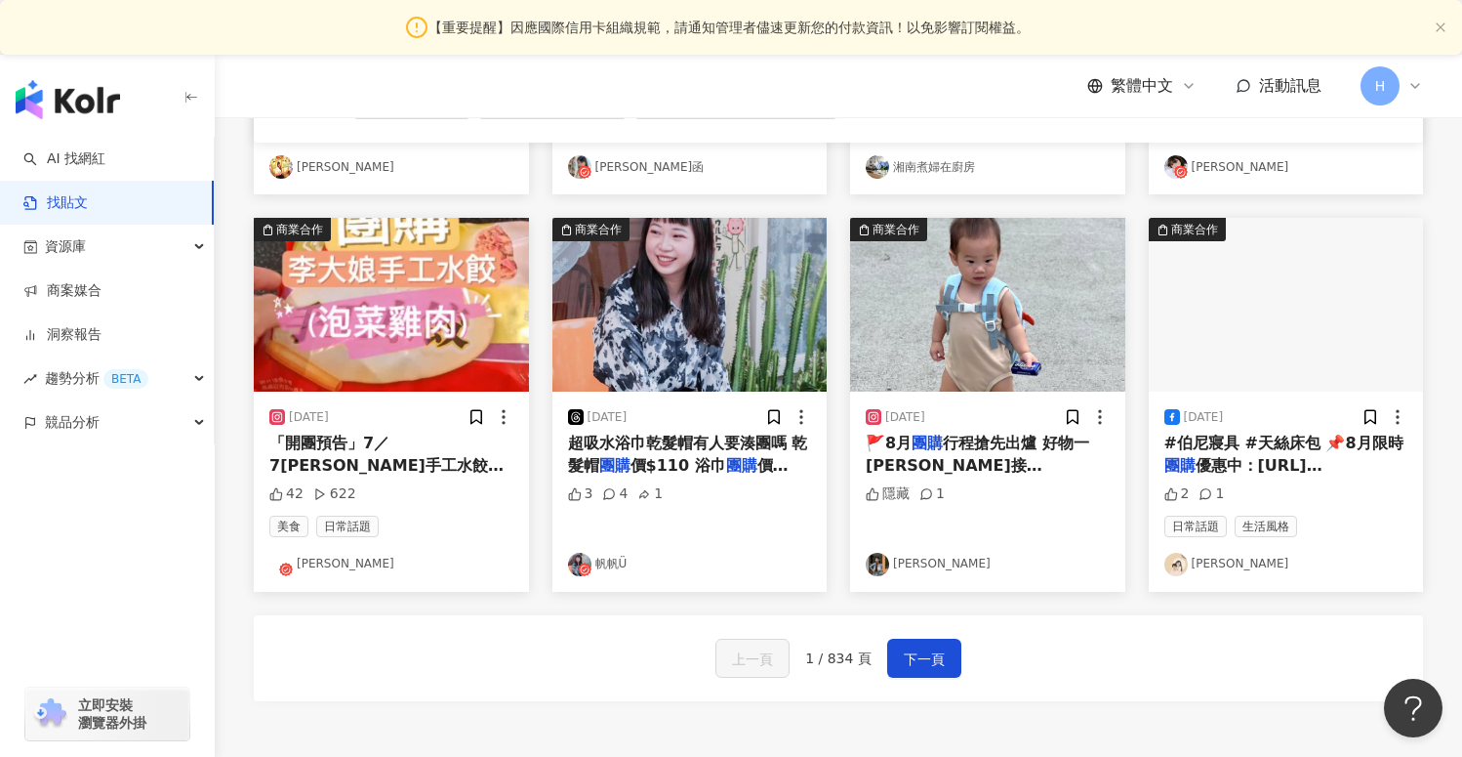
scroll to position [1040, 0]
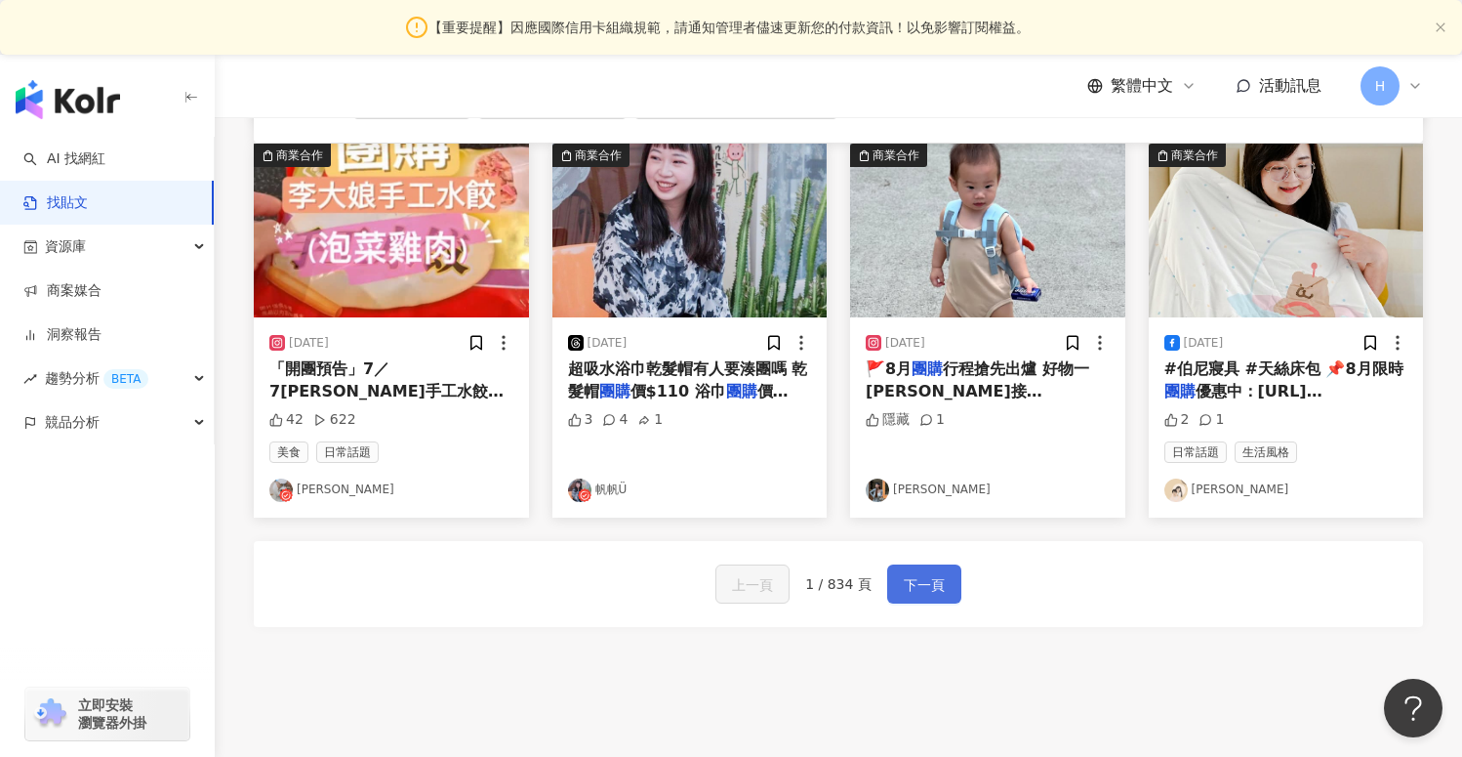
click at [917, 590] on span "下一頁" at bounding box center [924, 584] width 41 height 23
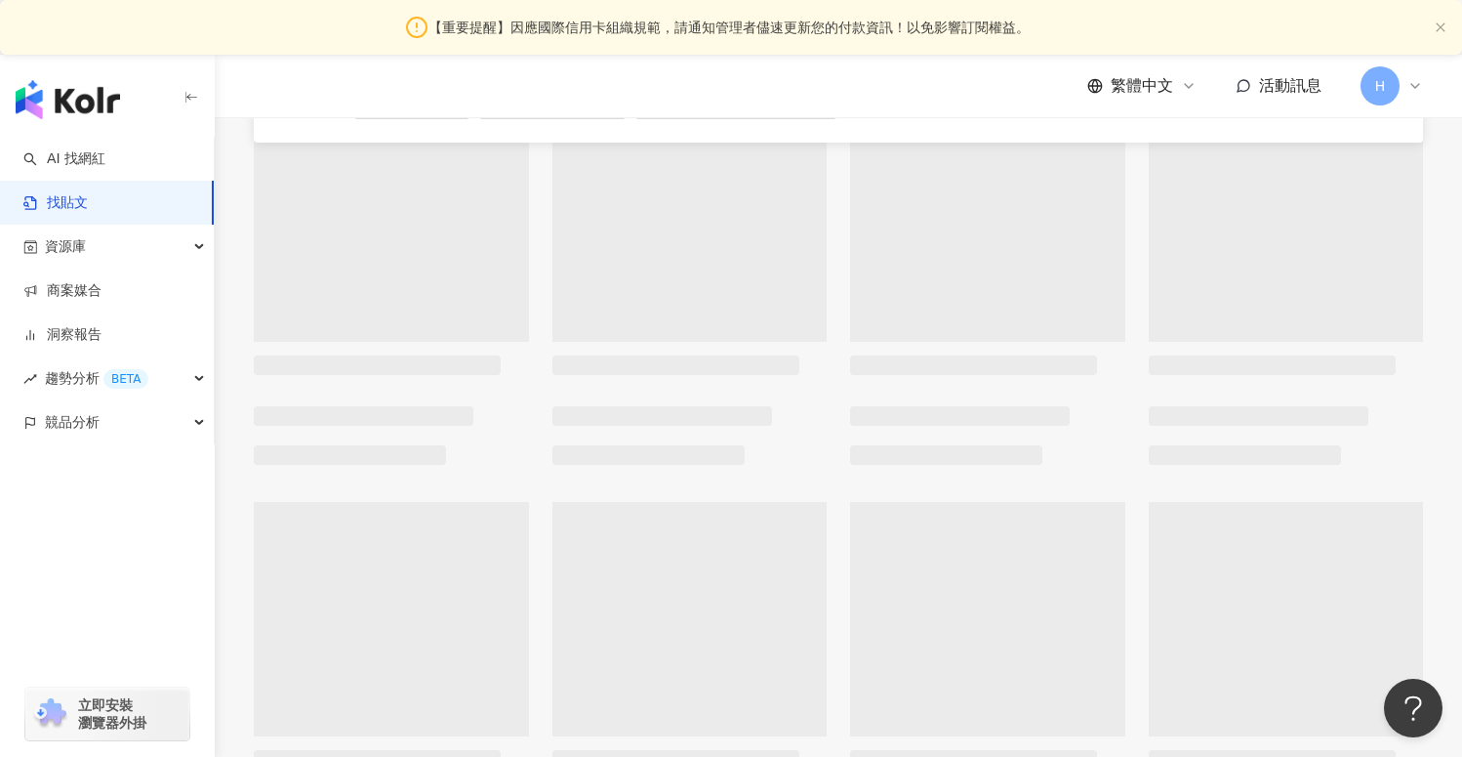
scroll to position [0, 0]
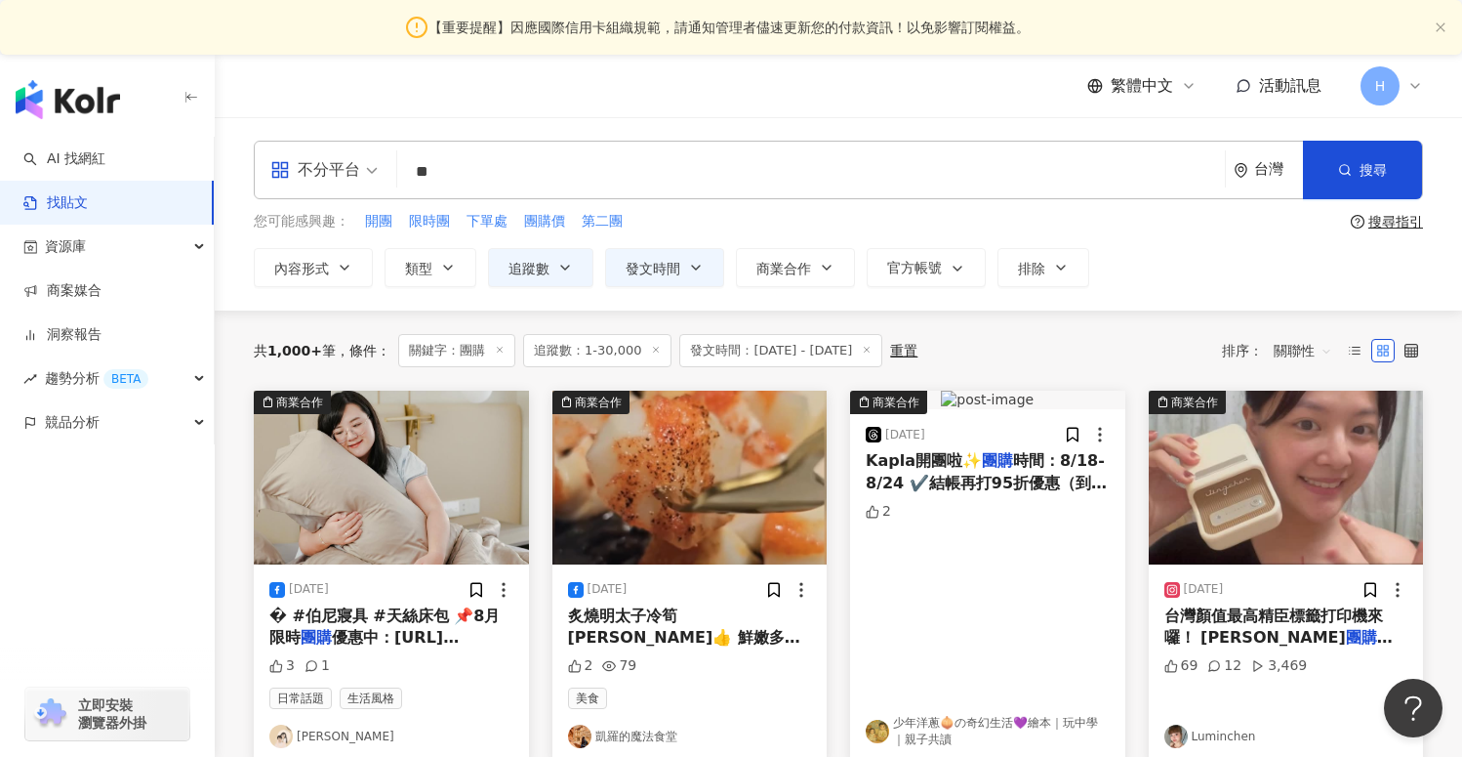
click at [491, 181] on input "**" at bounding box center [811, 171] width 812 height 42
type input "*"
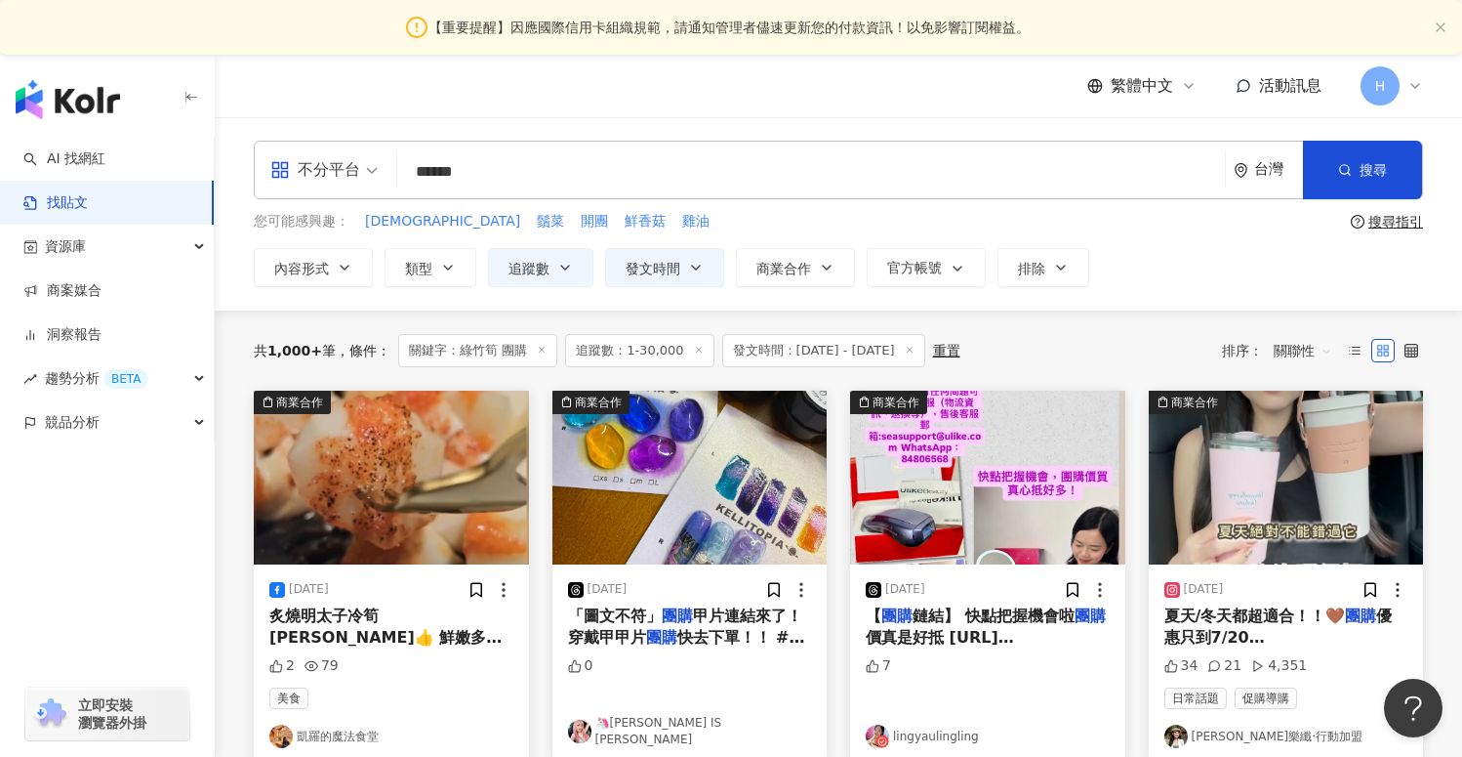
click at [508, 180] on input "******" at bounding box center [811, 171] width 812 height 42
type input "*"
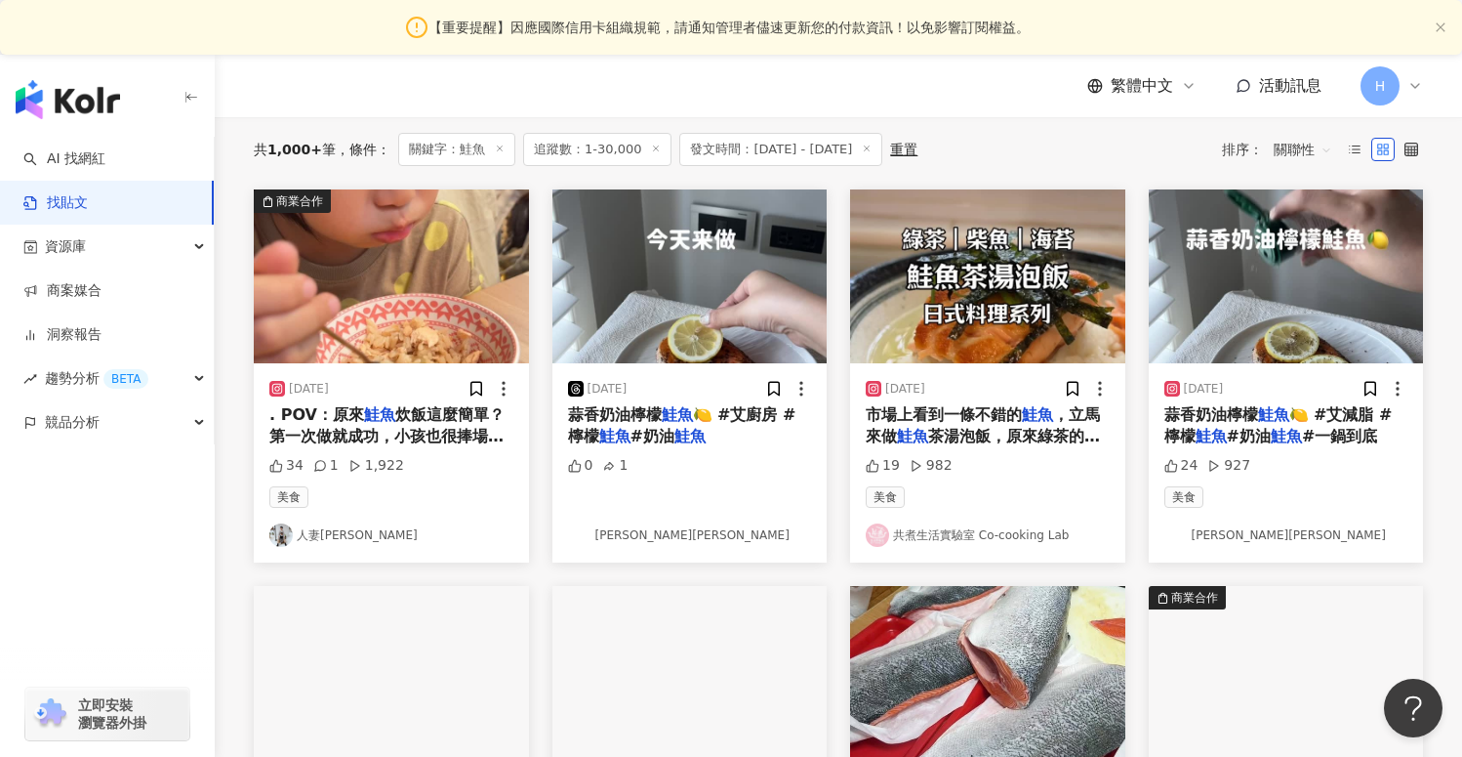
scroll to position [194, 0]
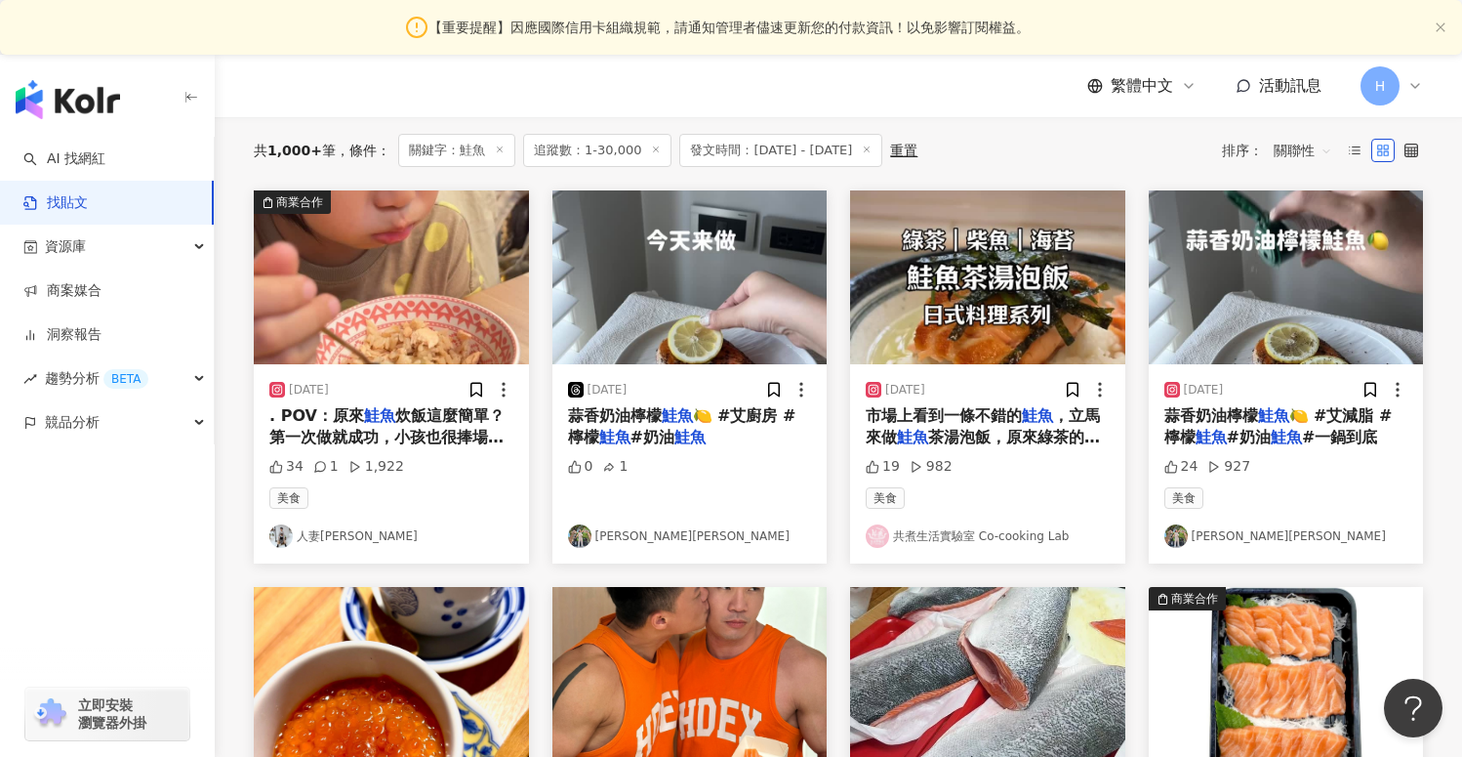
click at [1174, 538] on img at bounding box center [1176, 535] width 23 height 23
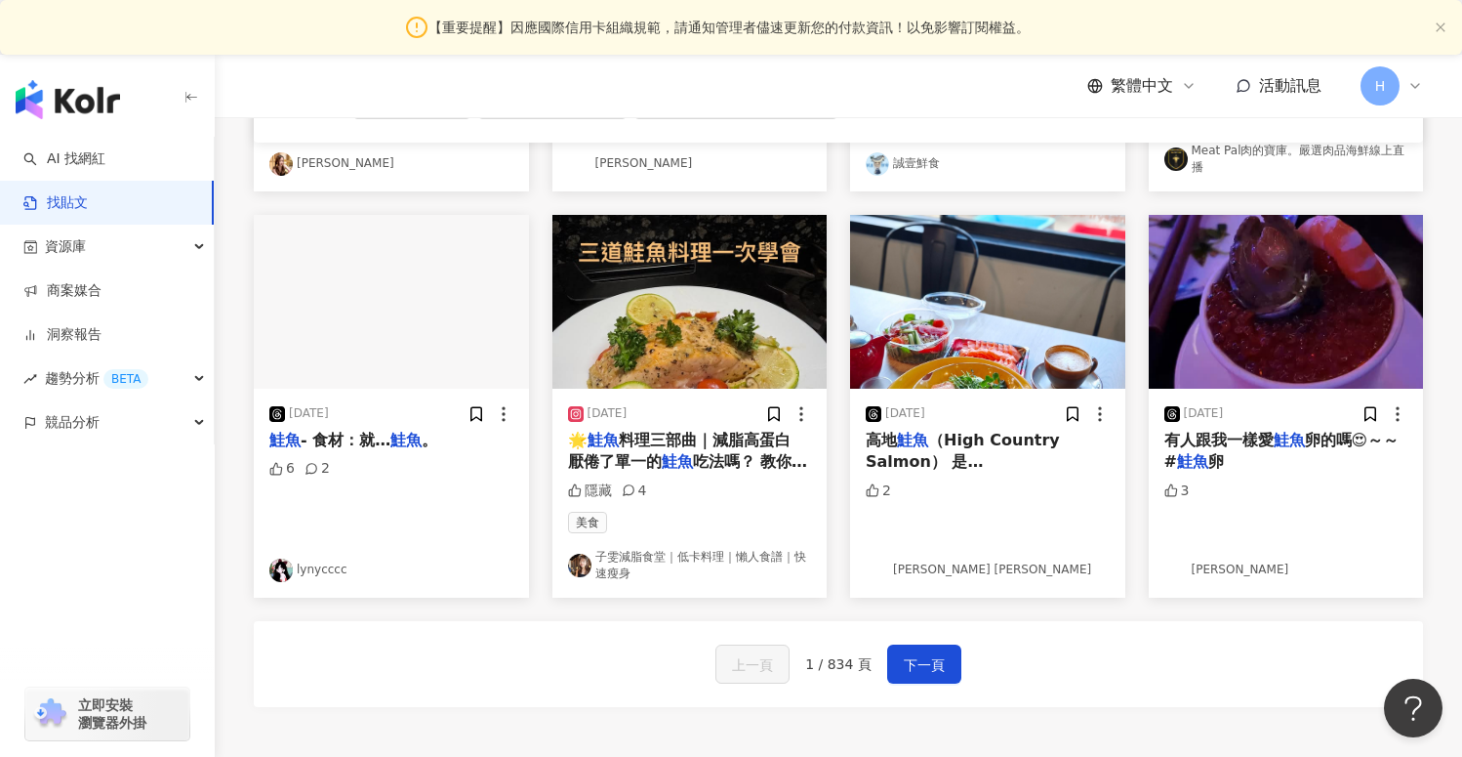
scroll to position [1090, 0]
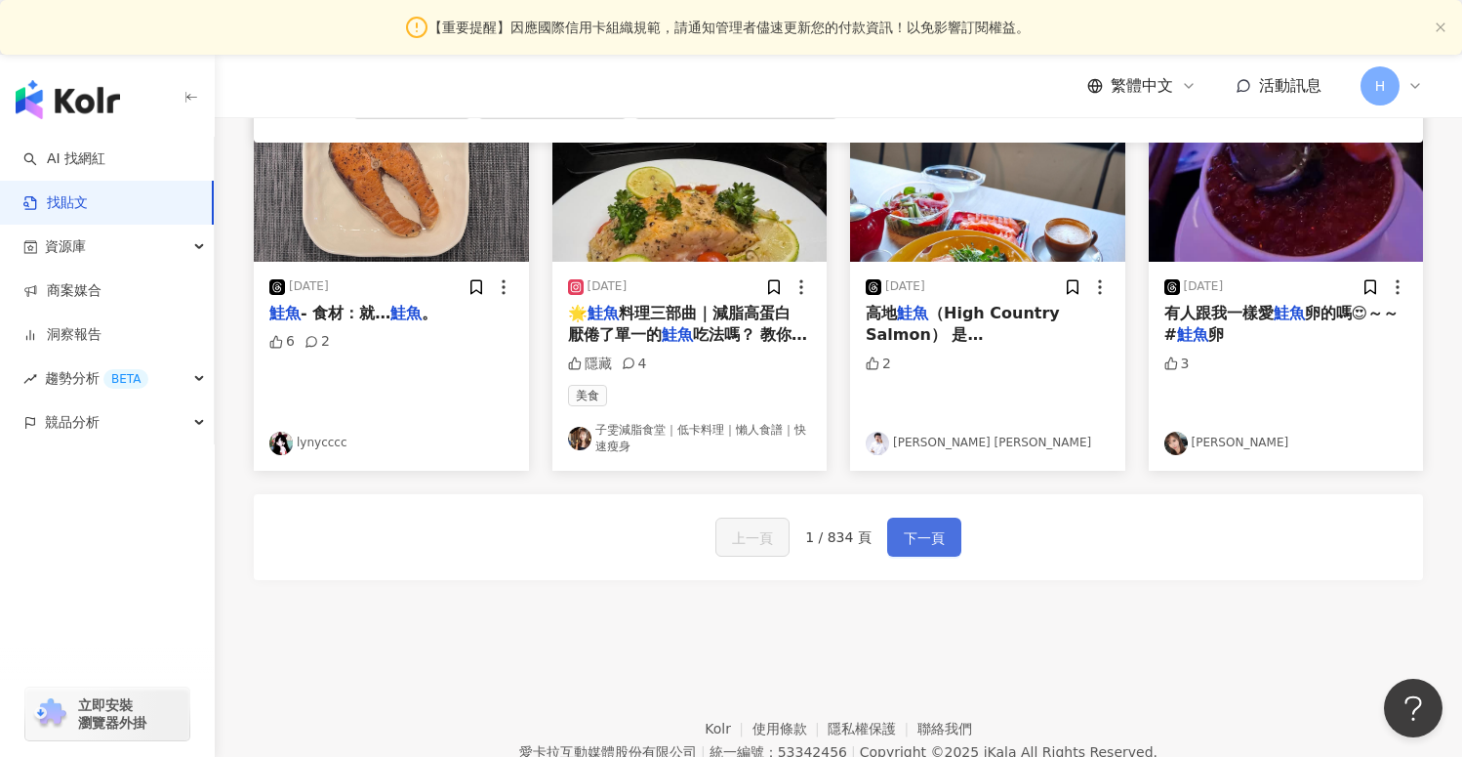
click at [932, 544] on span "下一頁" at bounding box center [924, 537] width 41 height 23
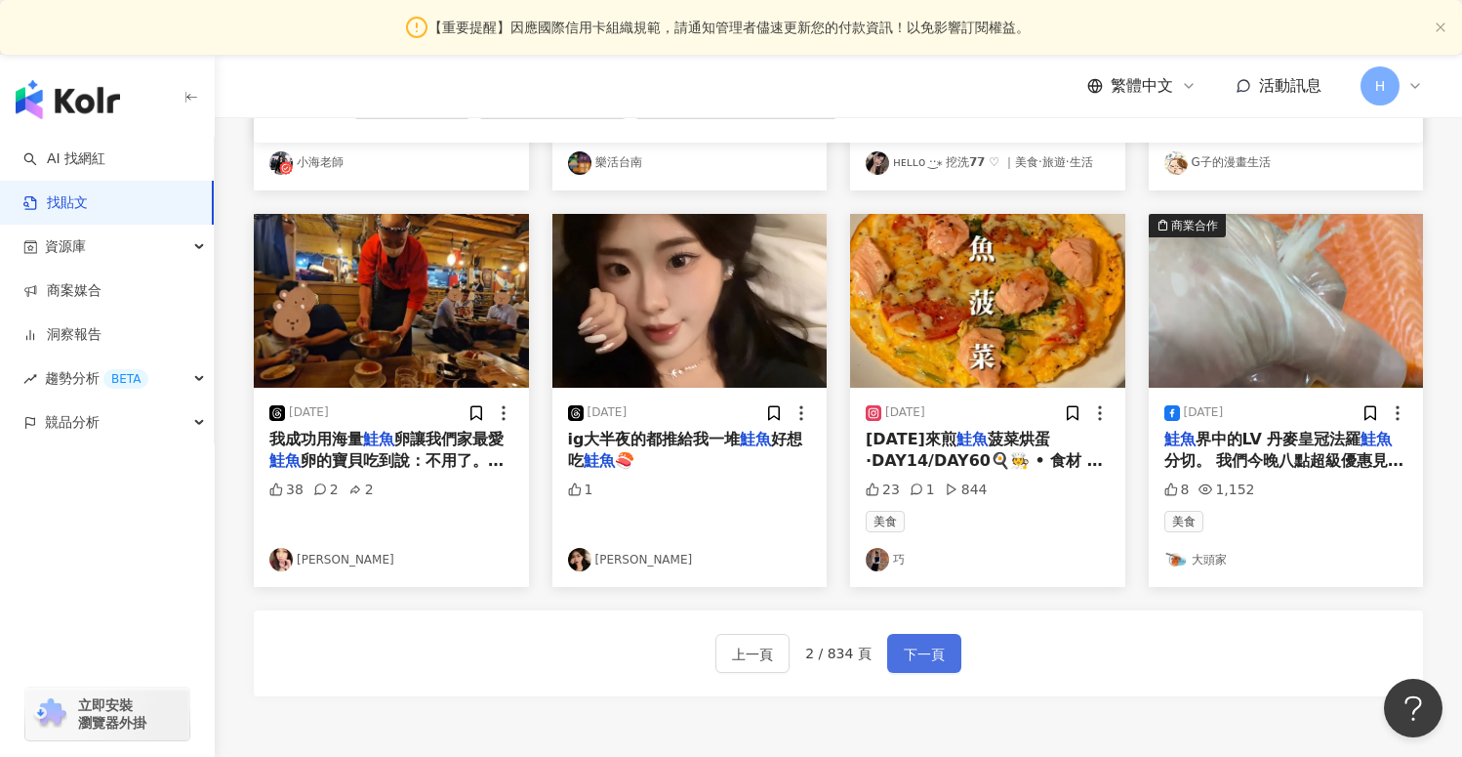
scroll to position [933, 0]
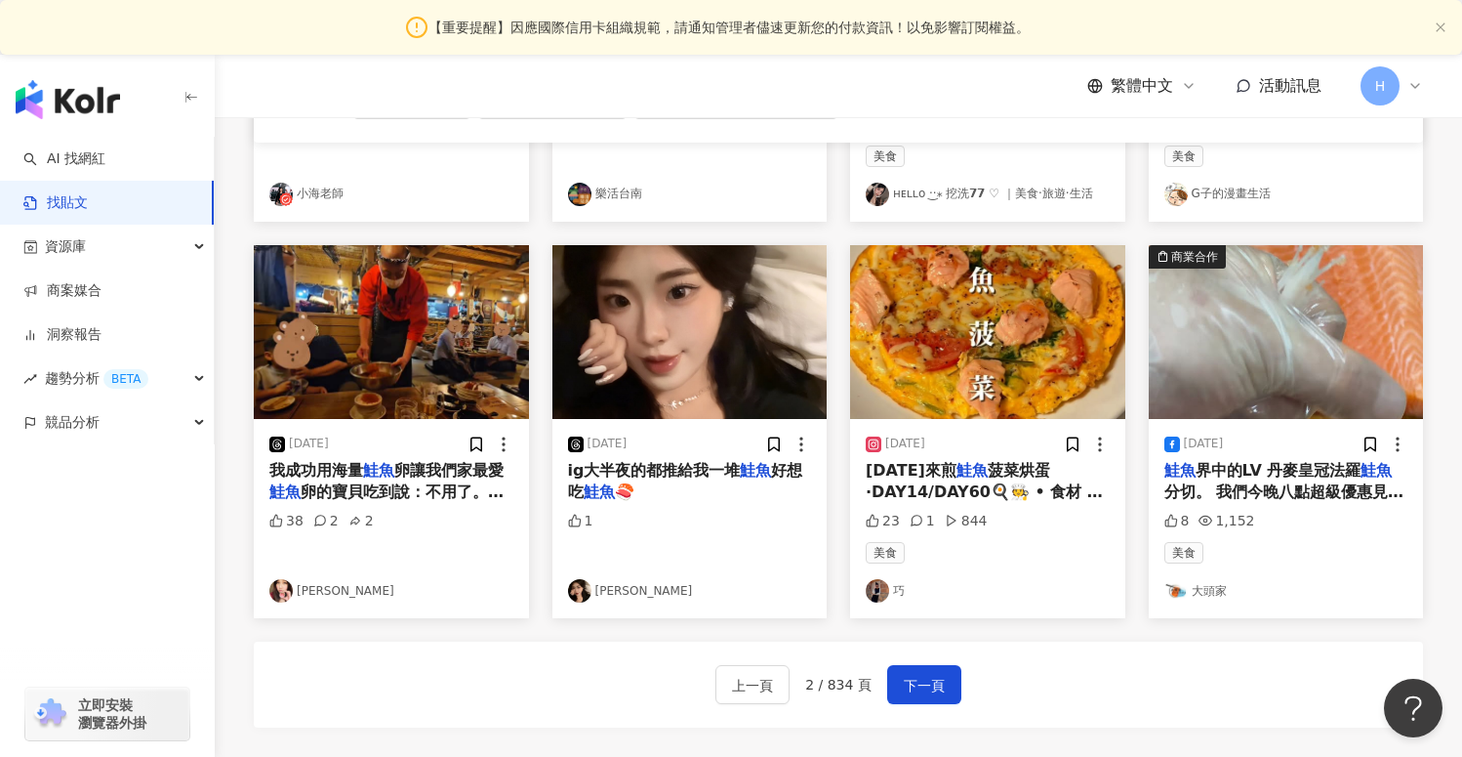
click at [961, 482] on span "菠菜烘蛋·DAY14/DAY60🍳🧑‍🍳 • 食材 ：" at bounding box center [984, 481] width 237 height 40
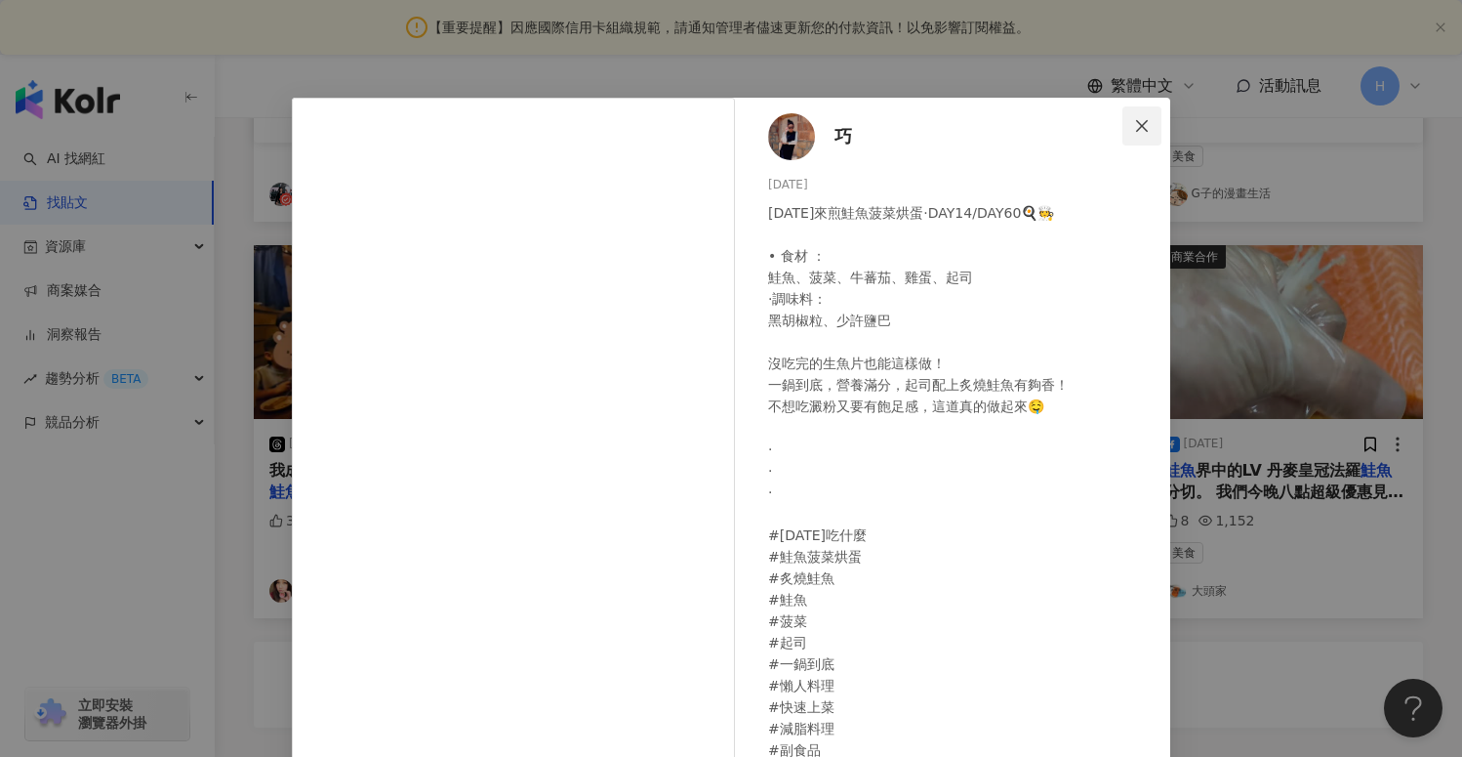
click at [1145, 125] on icon "close" at bounding box center [1142, 126] width 16 height 16
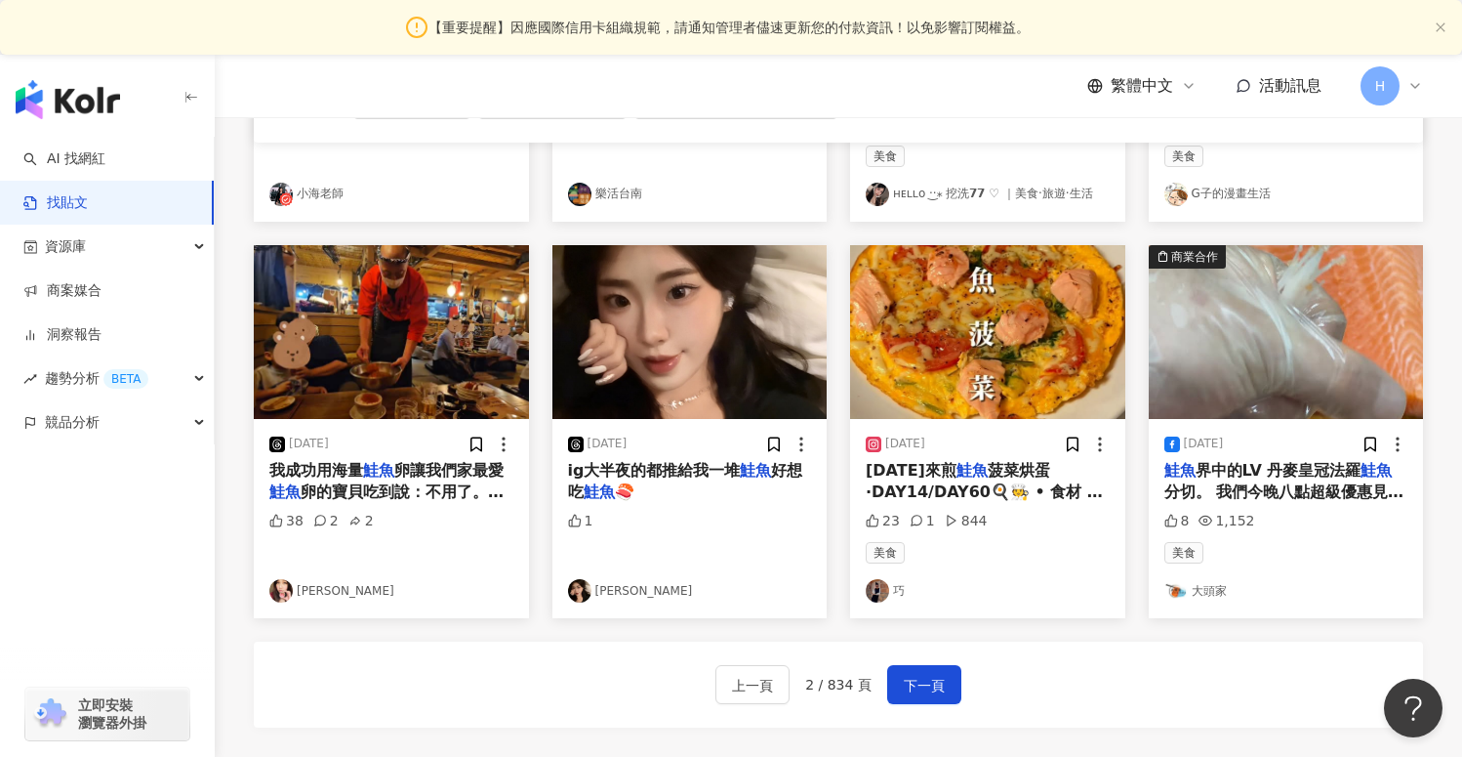
click at [880, 585] on img at bounding box center [877, 590] width 23 height 23
click at [915, 685] on span "下一頁" at bounding box center [924, 685] width 41 height 23
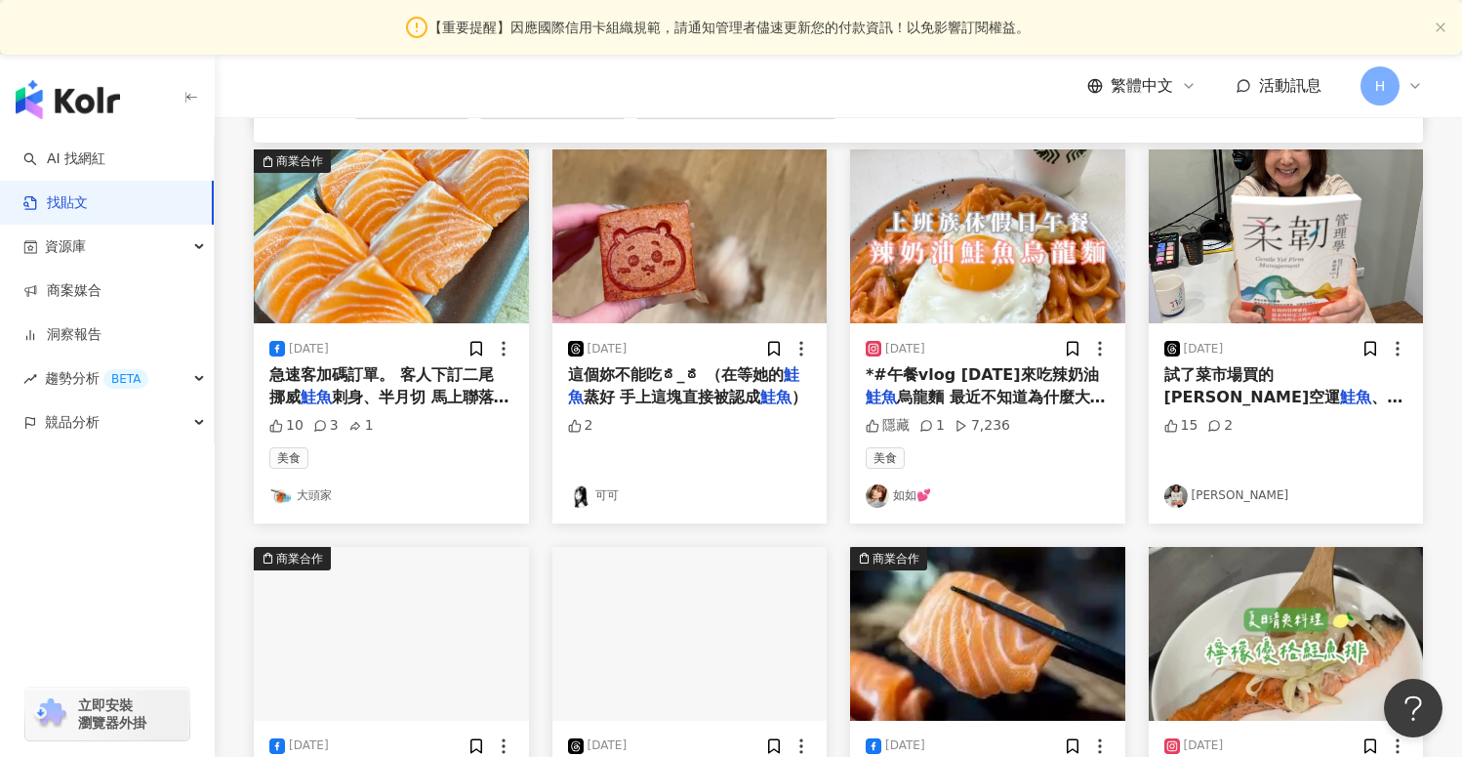
scroll to position [612, 0]
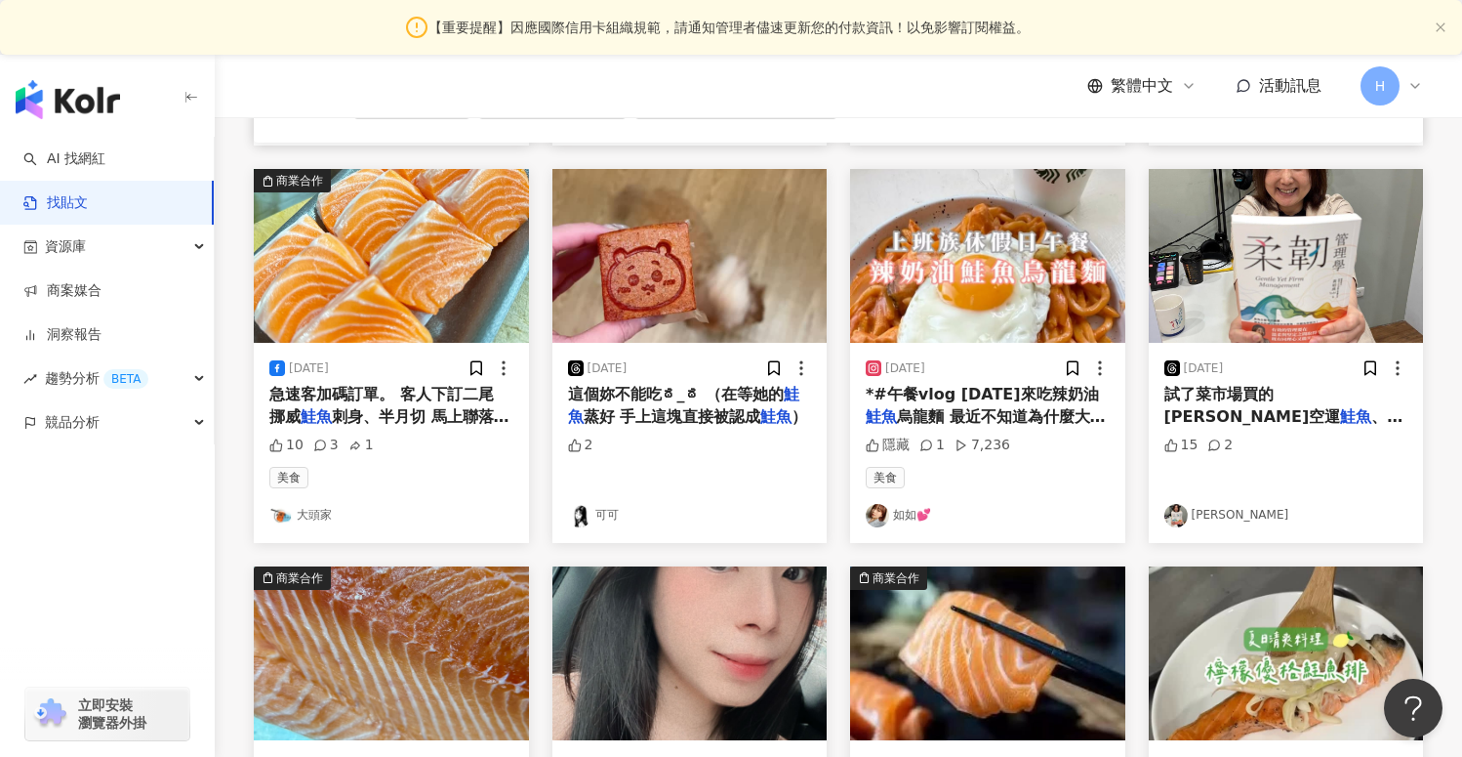
click at [901, 509] on link "如如💕" at bounding box center [988, 515] width 244 height 23
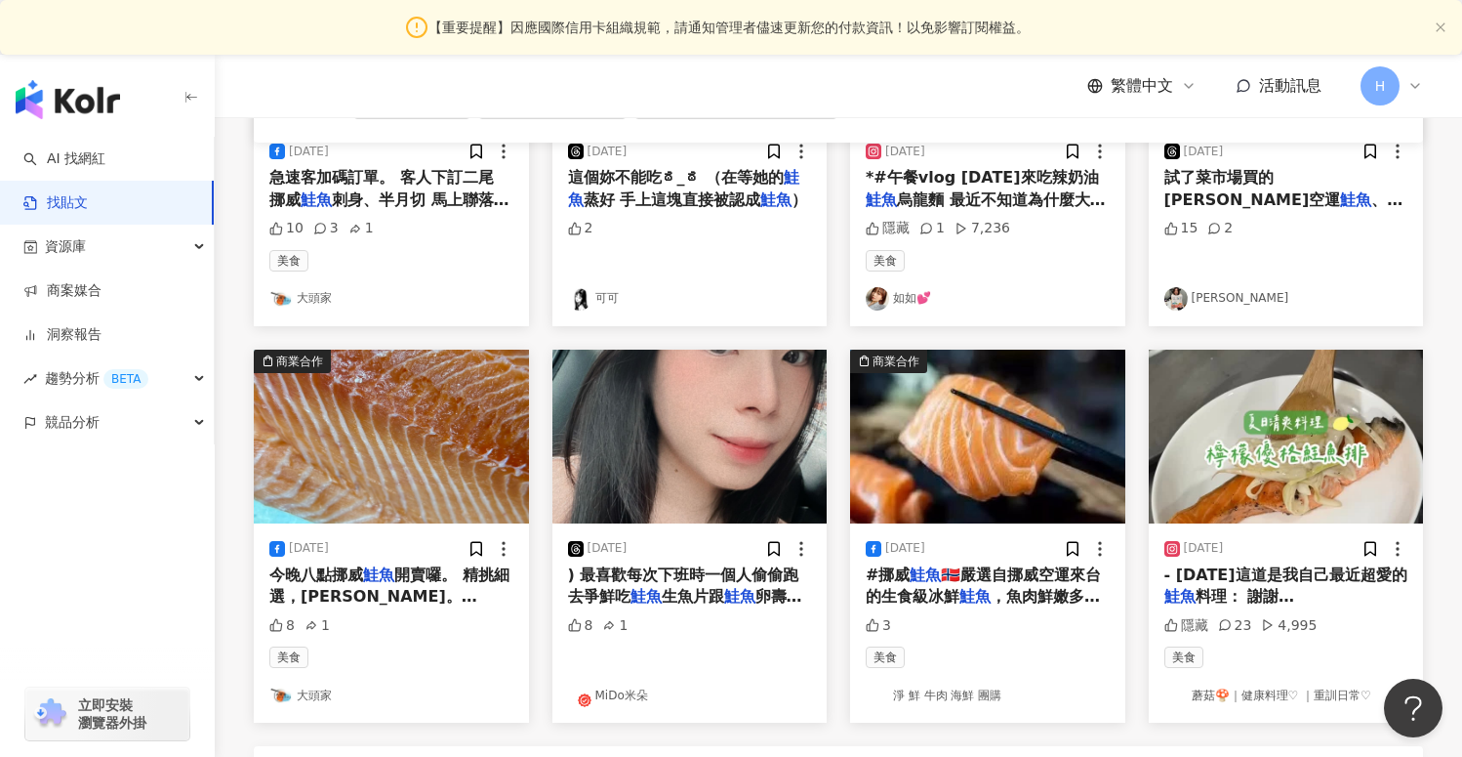
scroll to position [928, 0]
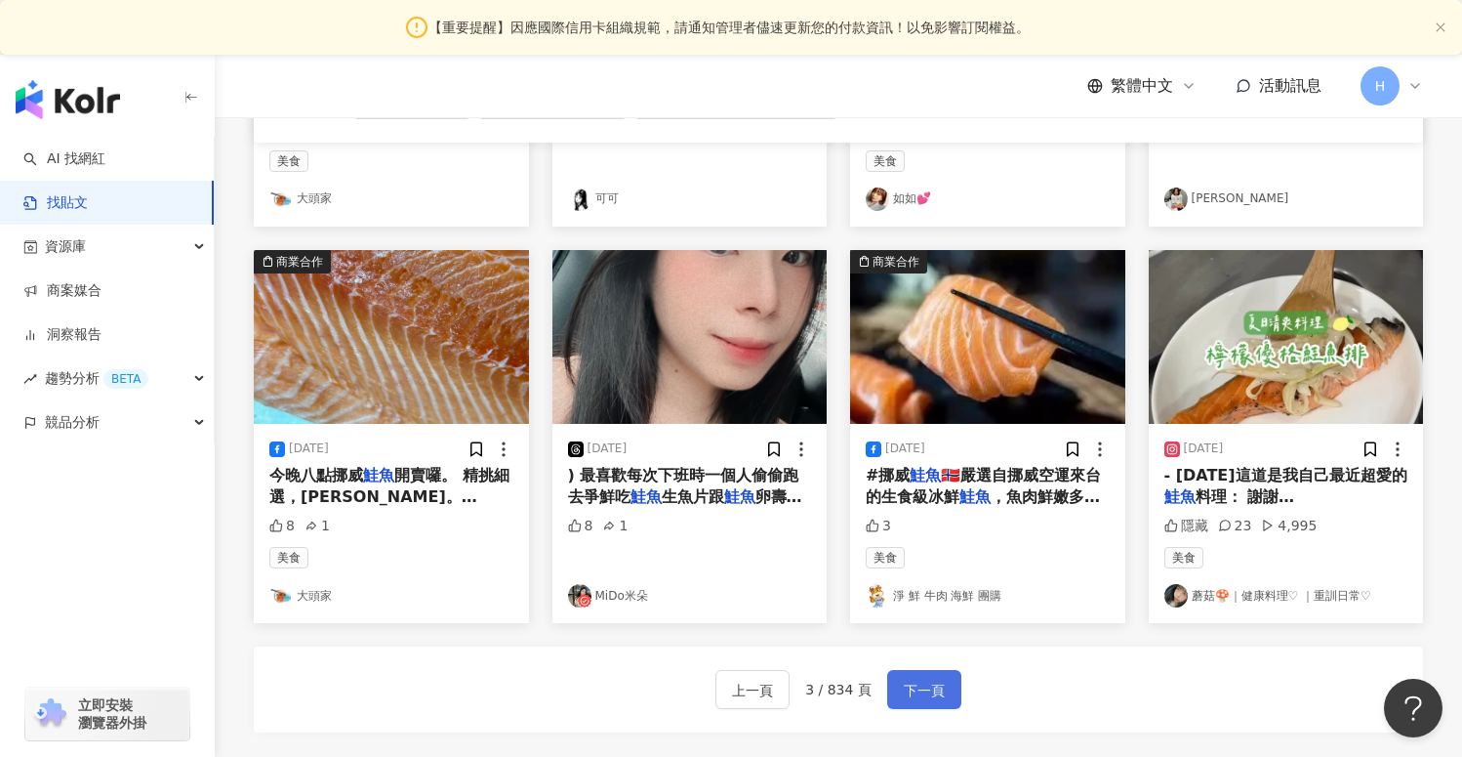
click at [919, 695] on span "下一頁" at bounding box center [924, 689] width 41 height 23
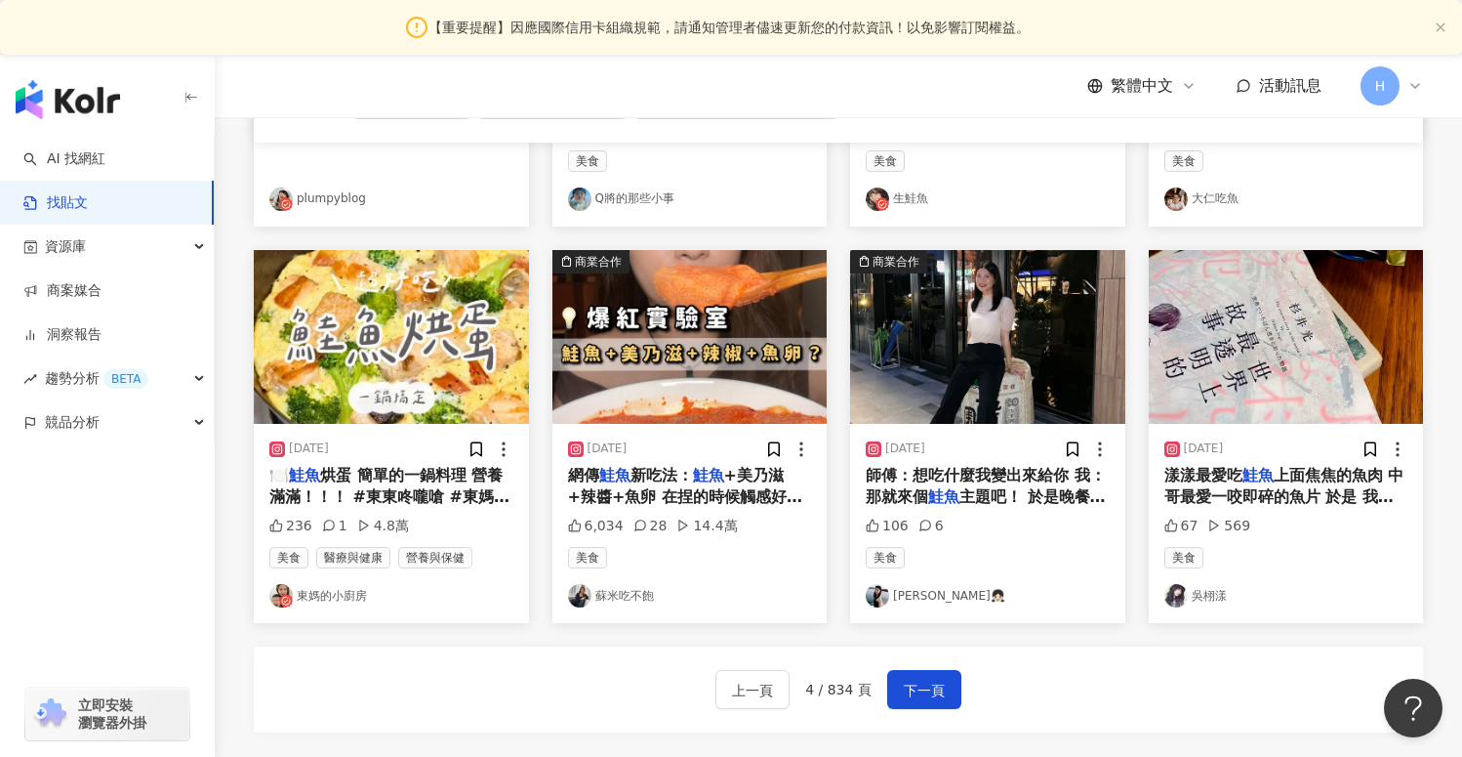
click at [366, 593] on link "東媽的小廚房" at bounding box center [391, 595] width 244 height 23
click at [645, 598] on link "蘇米吃不飽" at bounding box center [690, 595] width 244 height 23
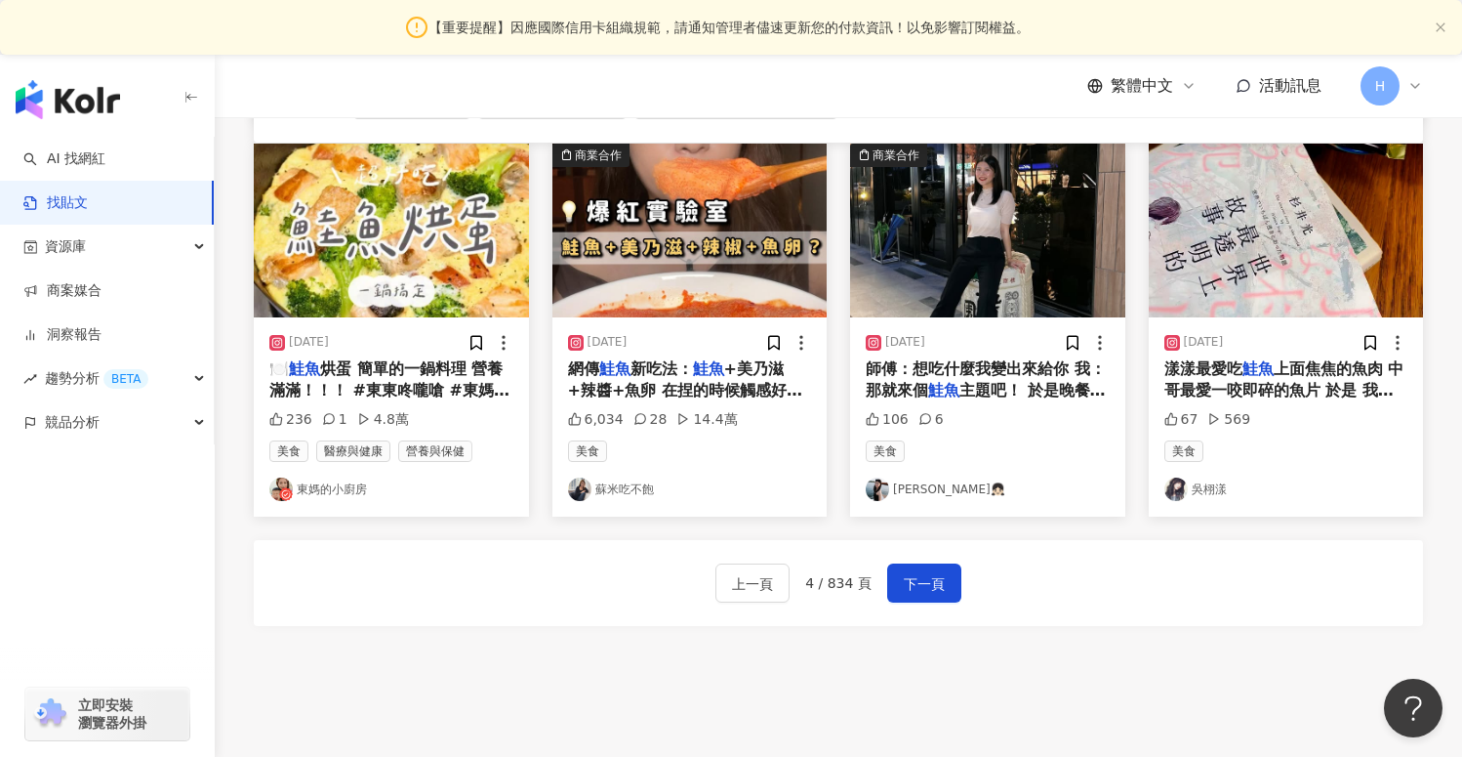
scroll to position [1045, 0]
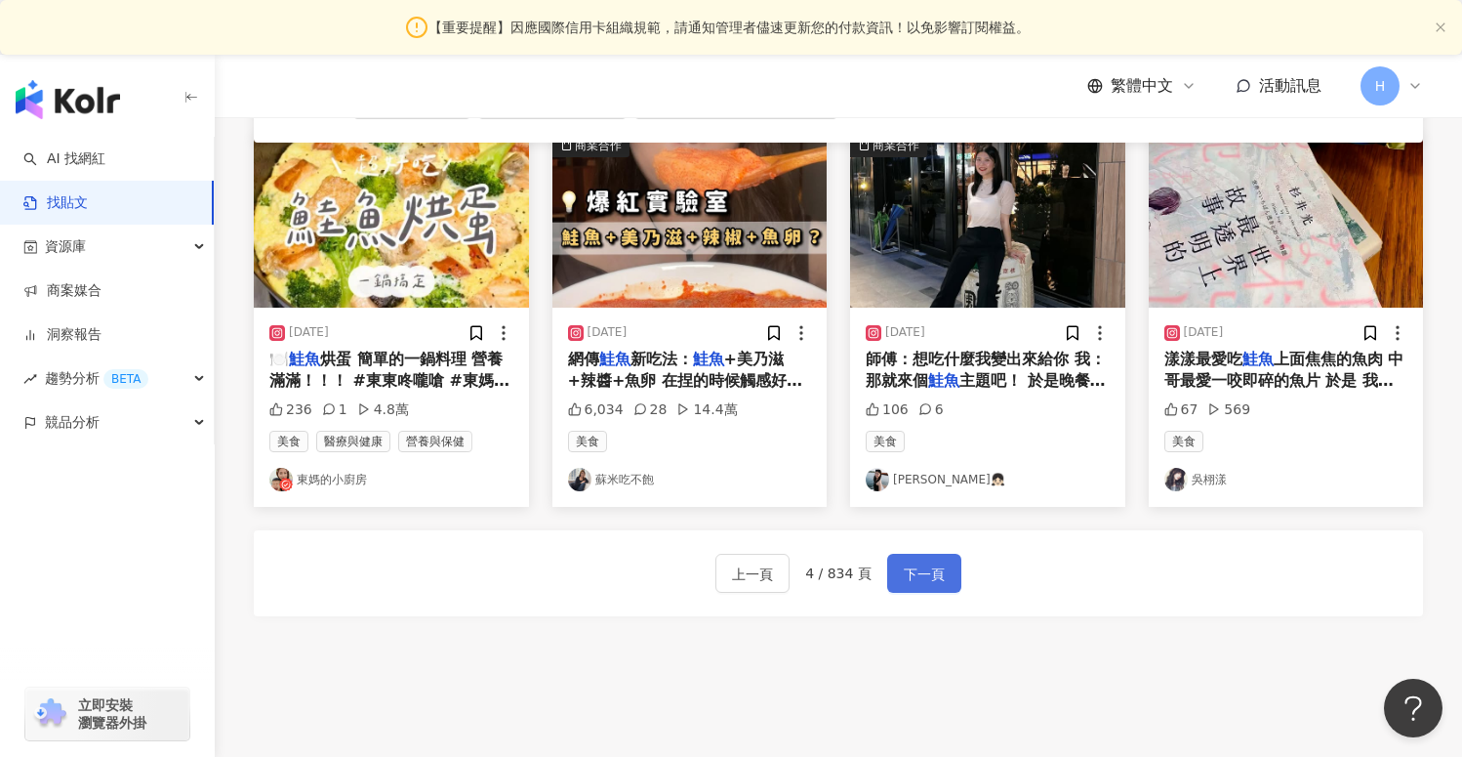
click at [919, 578] on span "下一頁" at bounding box center [924, 573] width 41 height 23
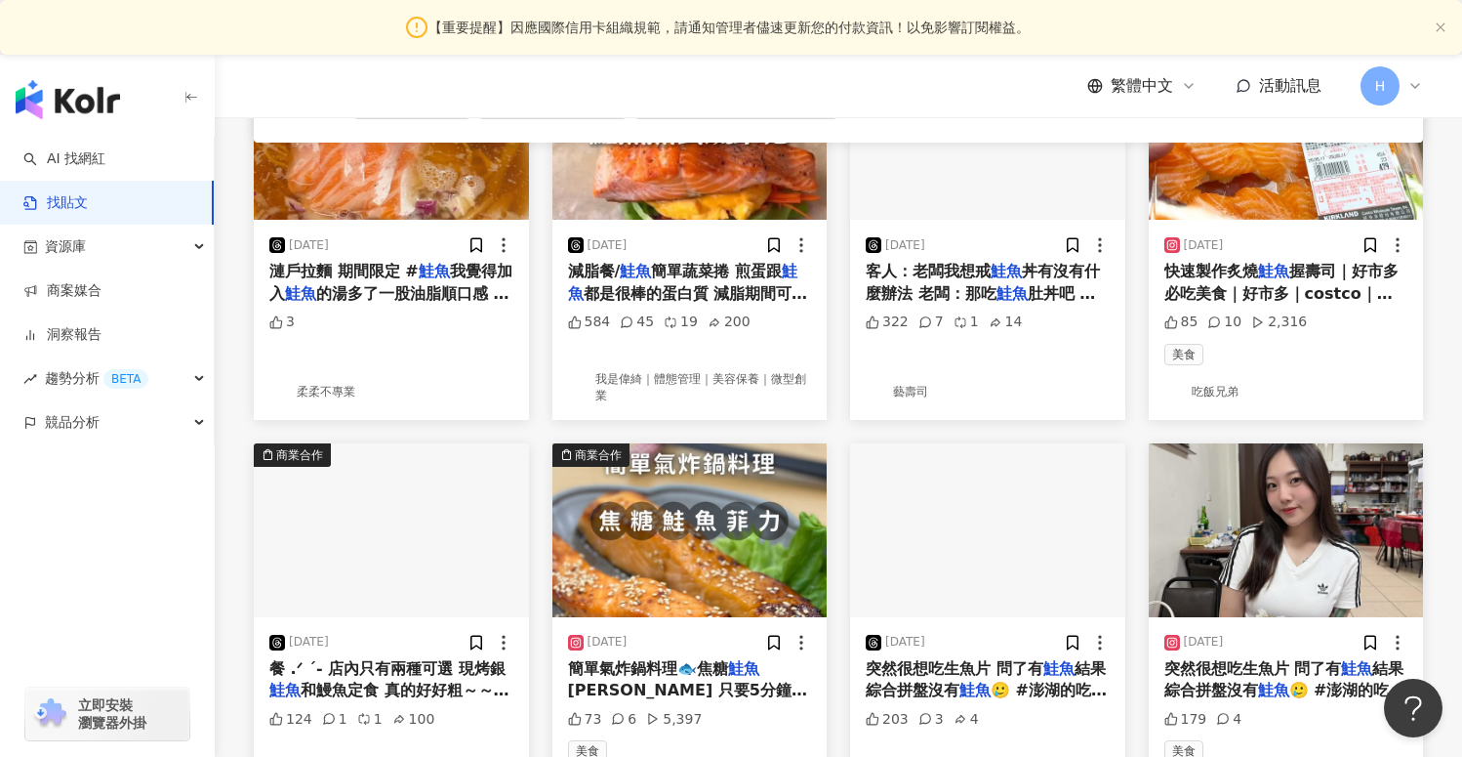
scroll to position [1169, 0]
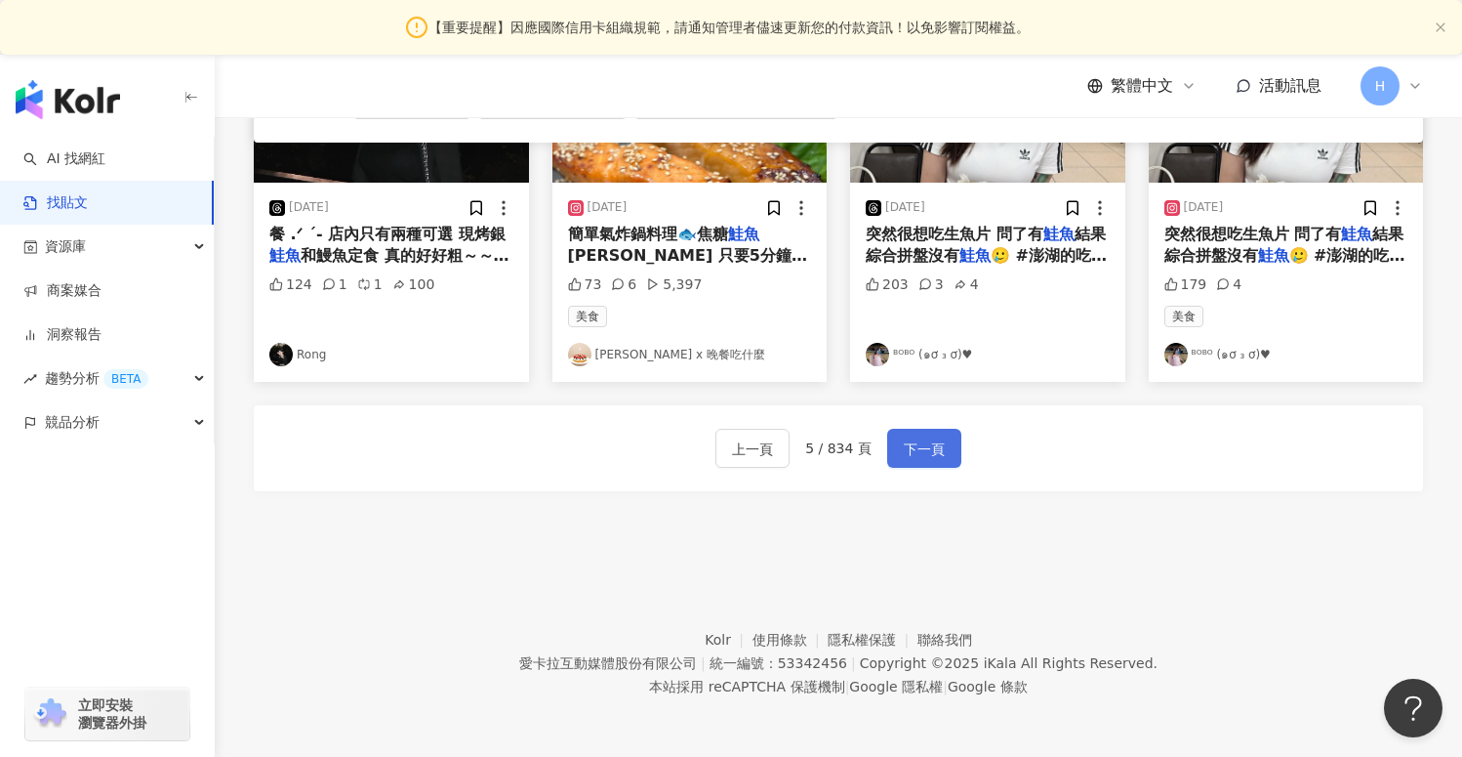
click at [938, 444] on span "下一頁" at bounding box center [924, 448] width 41 height 23
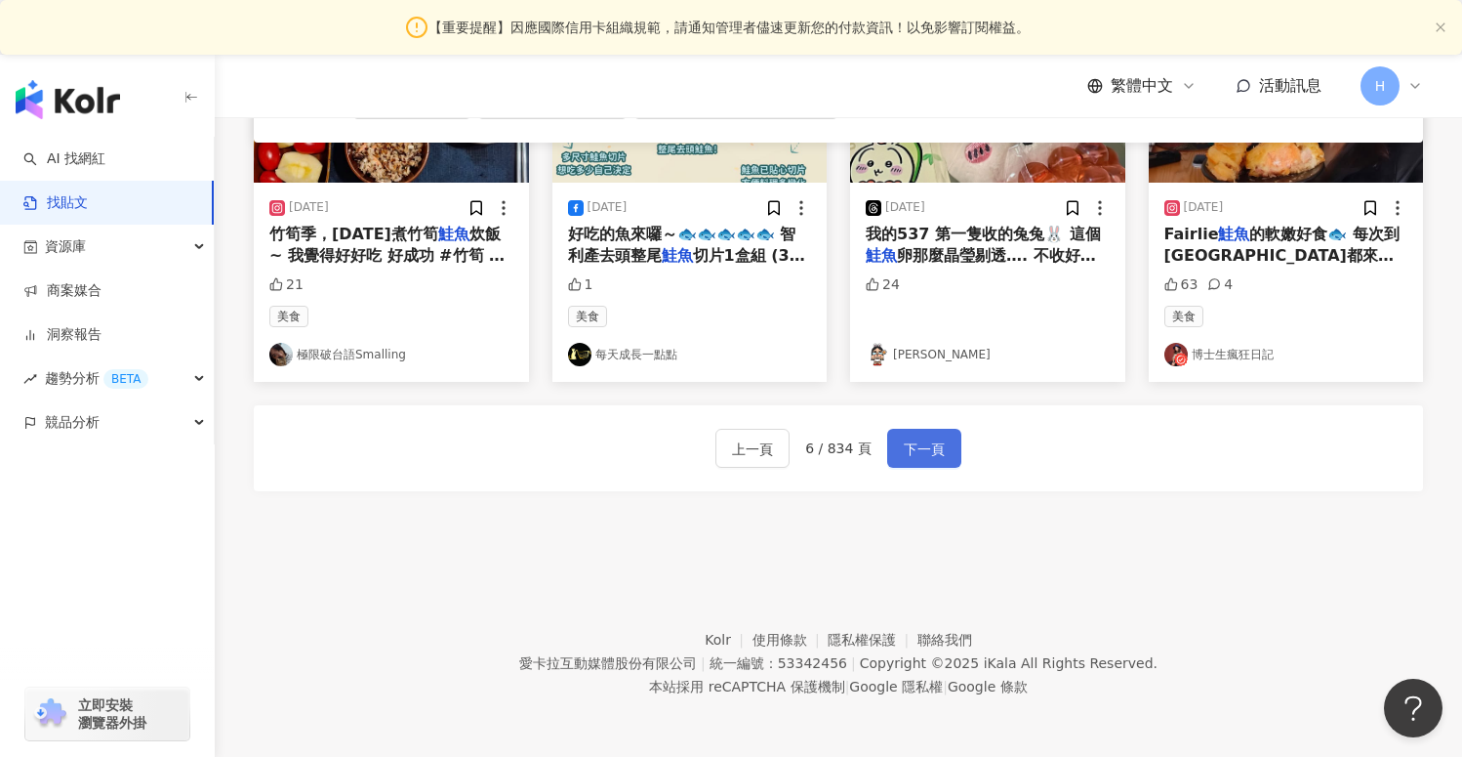
click at [915, 457] on span "下一頁" at bounding box center [924, 448] width 41 height 23
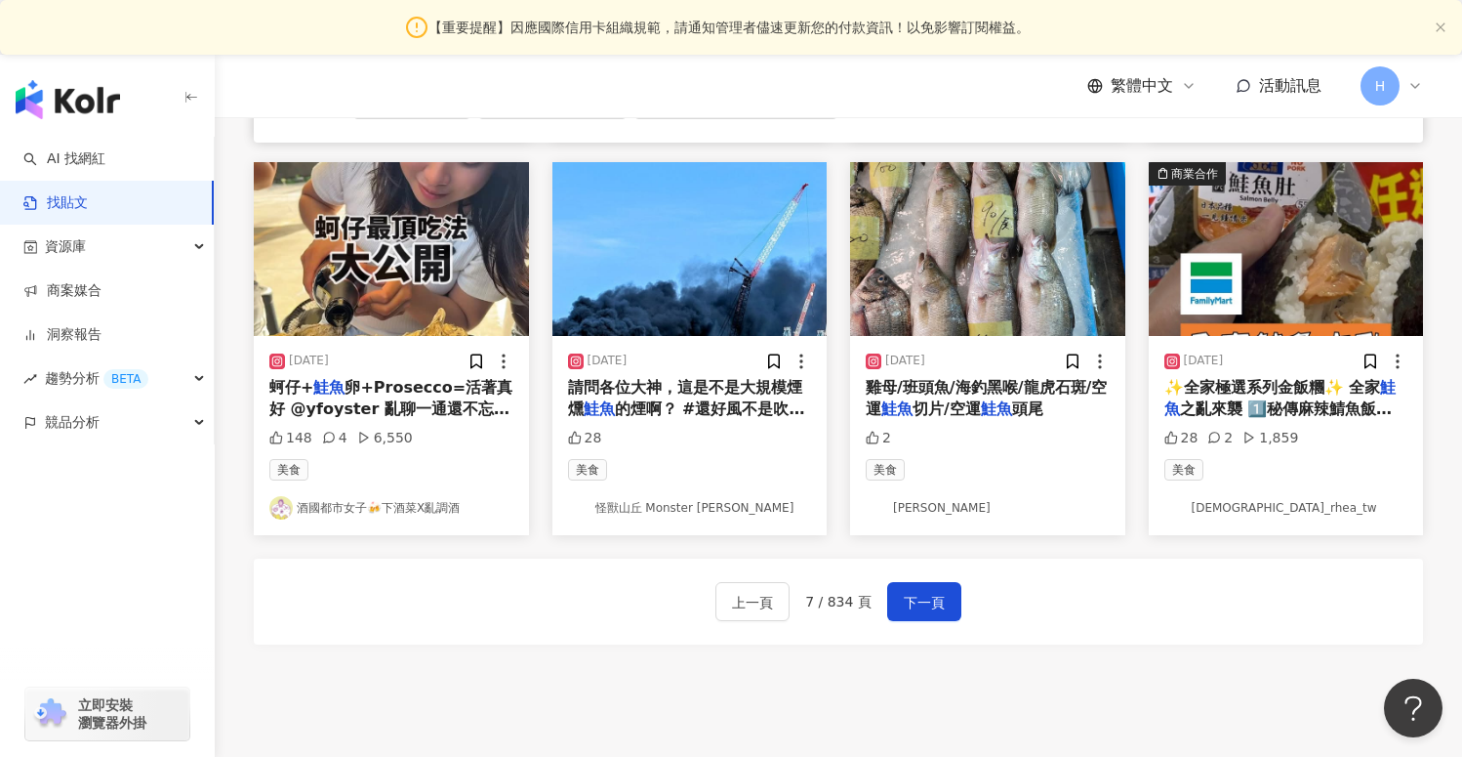
scroll to position [1022, 0]
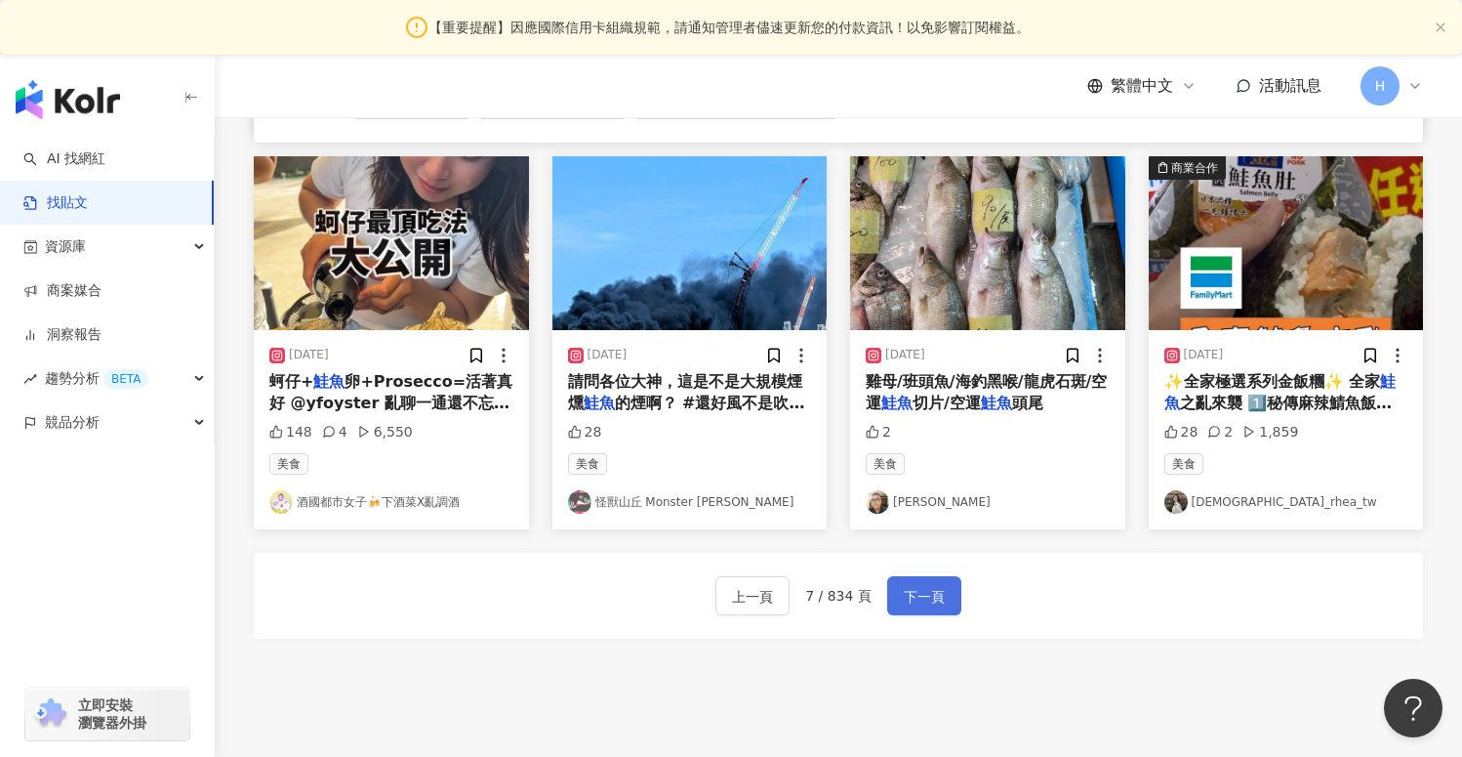
click at [918, 595] on span "下一頁" at bounding box center [924, 596] width 41 height 23
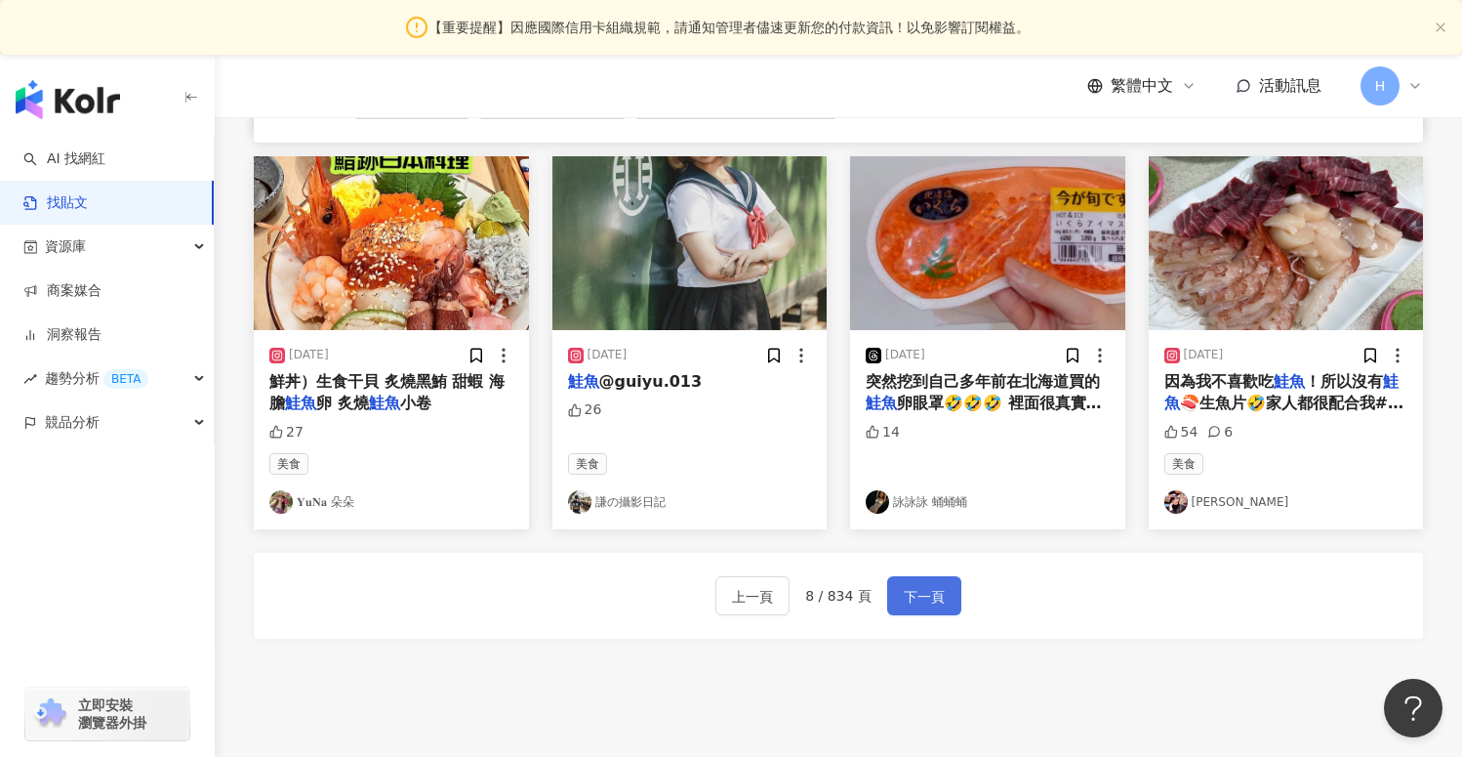
click at [921, 595] on span "下一頁" at bounding box center [924, 596] width 41 height 23
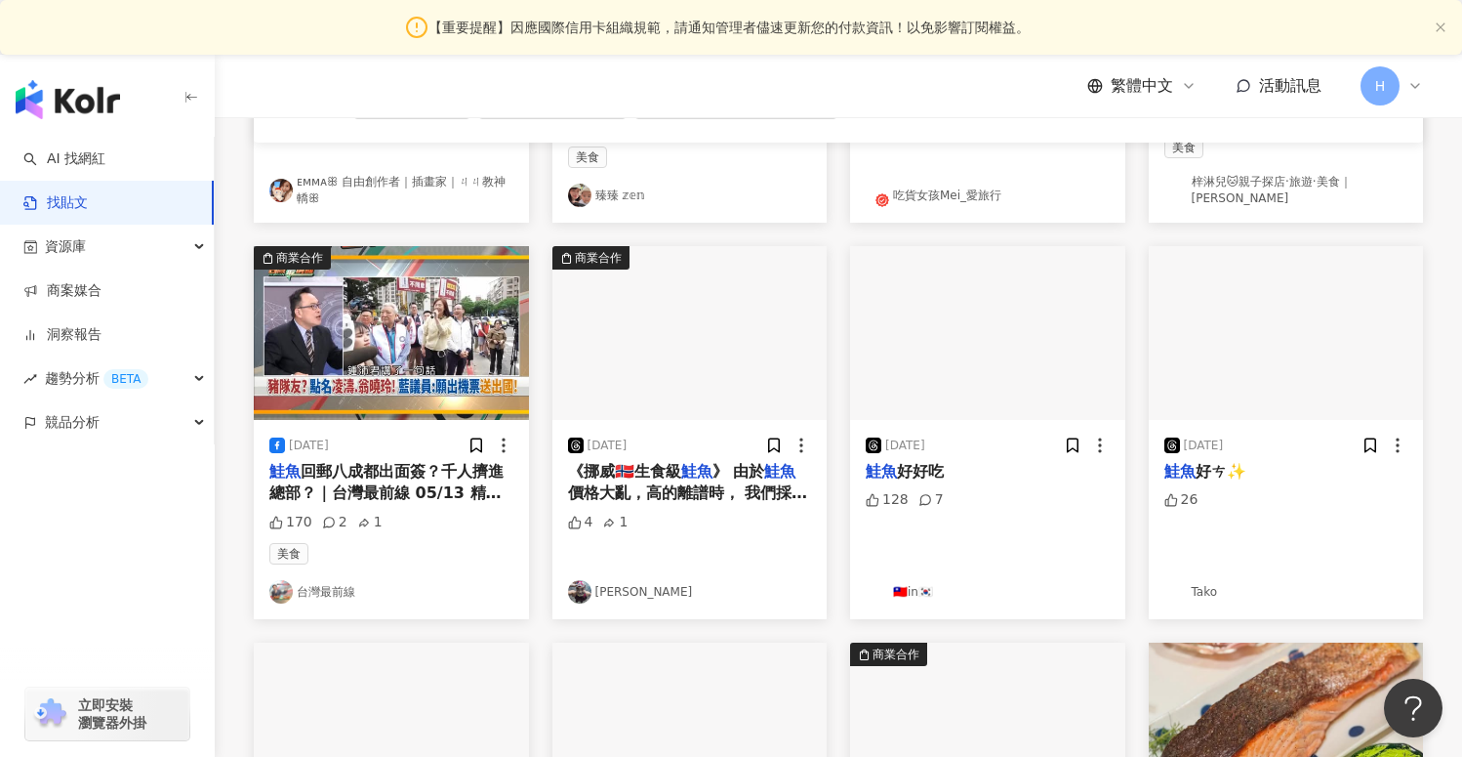
scroll to position [552, 0]
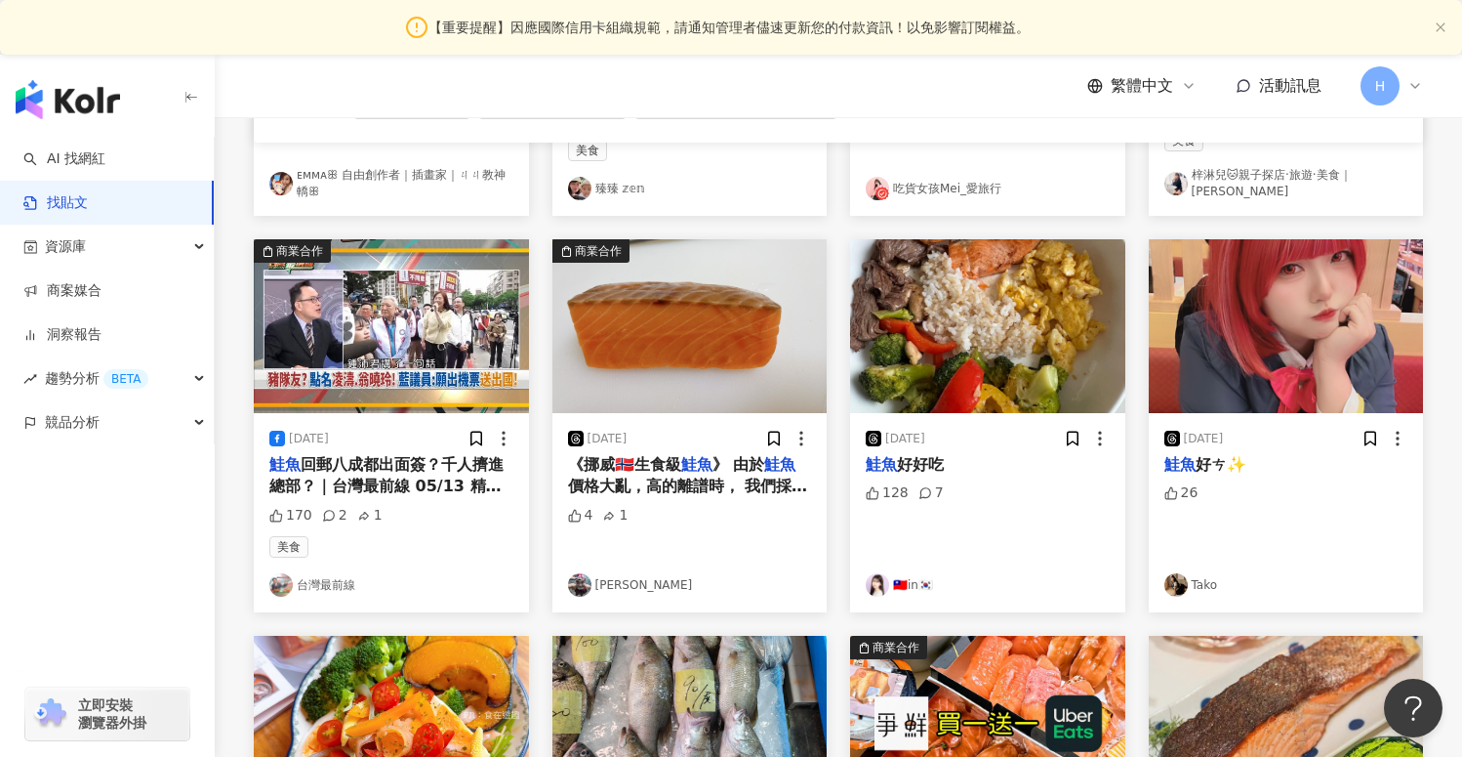
click at [899, 573] on link "🇹🇼in🇰🇷" at bounding box center [988, 584] width 244 height 23
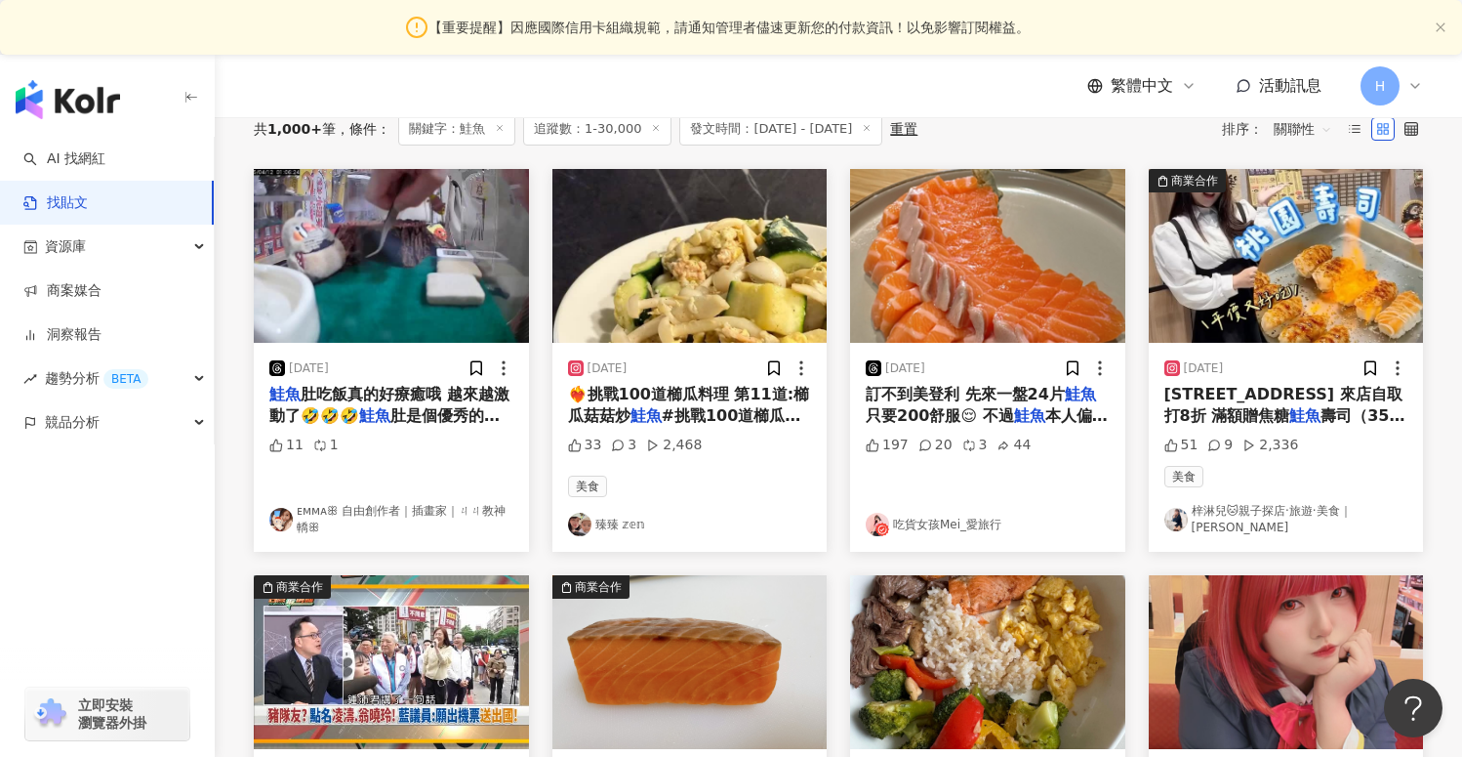
scroll to position [0, 0]
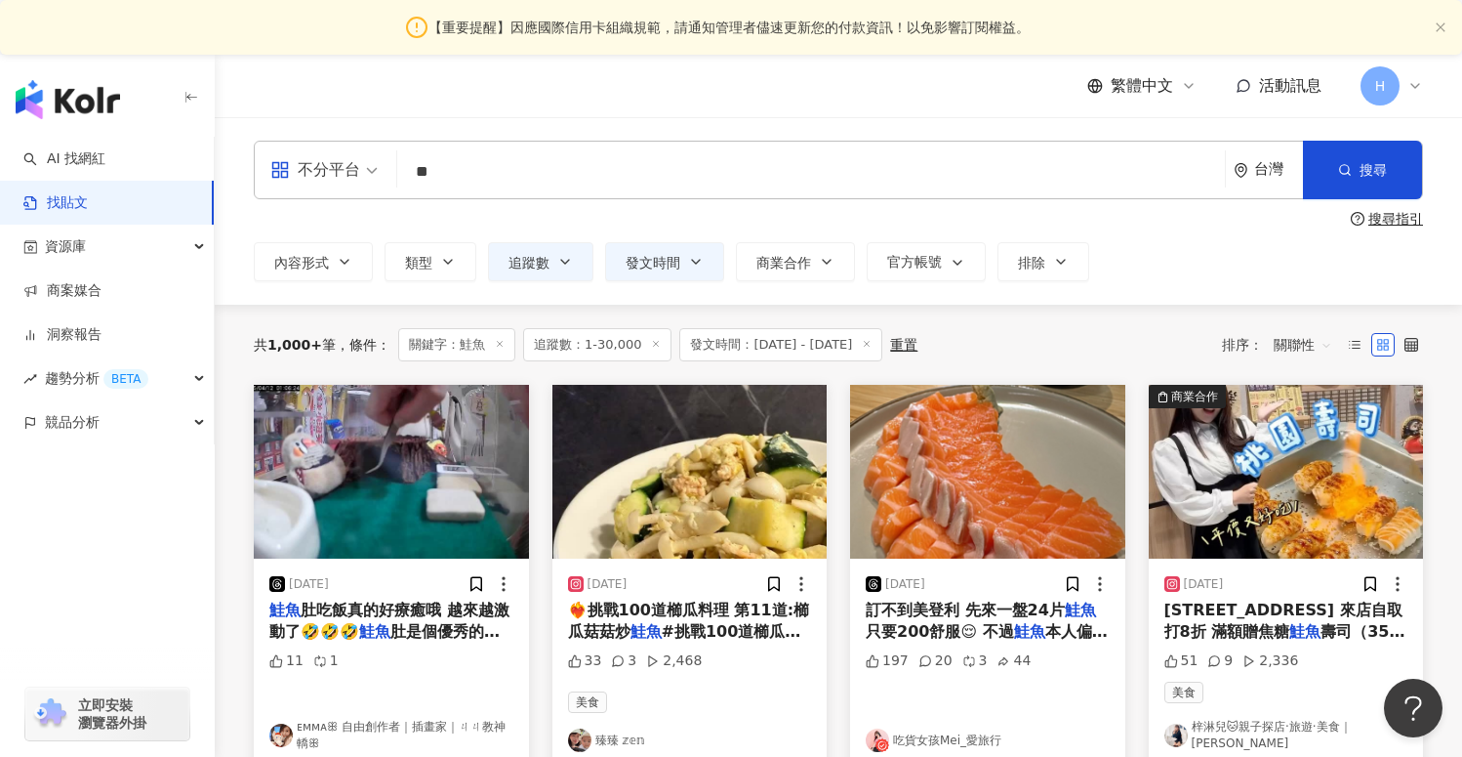
click at [538, 174] on input "**" at bounding box center [811, 171] width 812 height 42
type input "*"
type input "******"
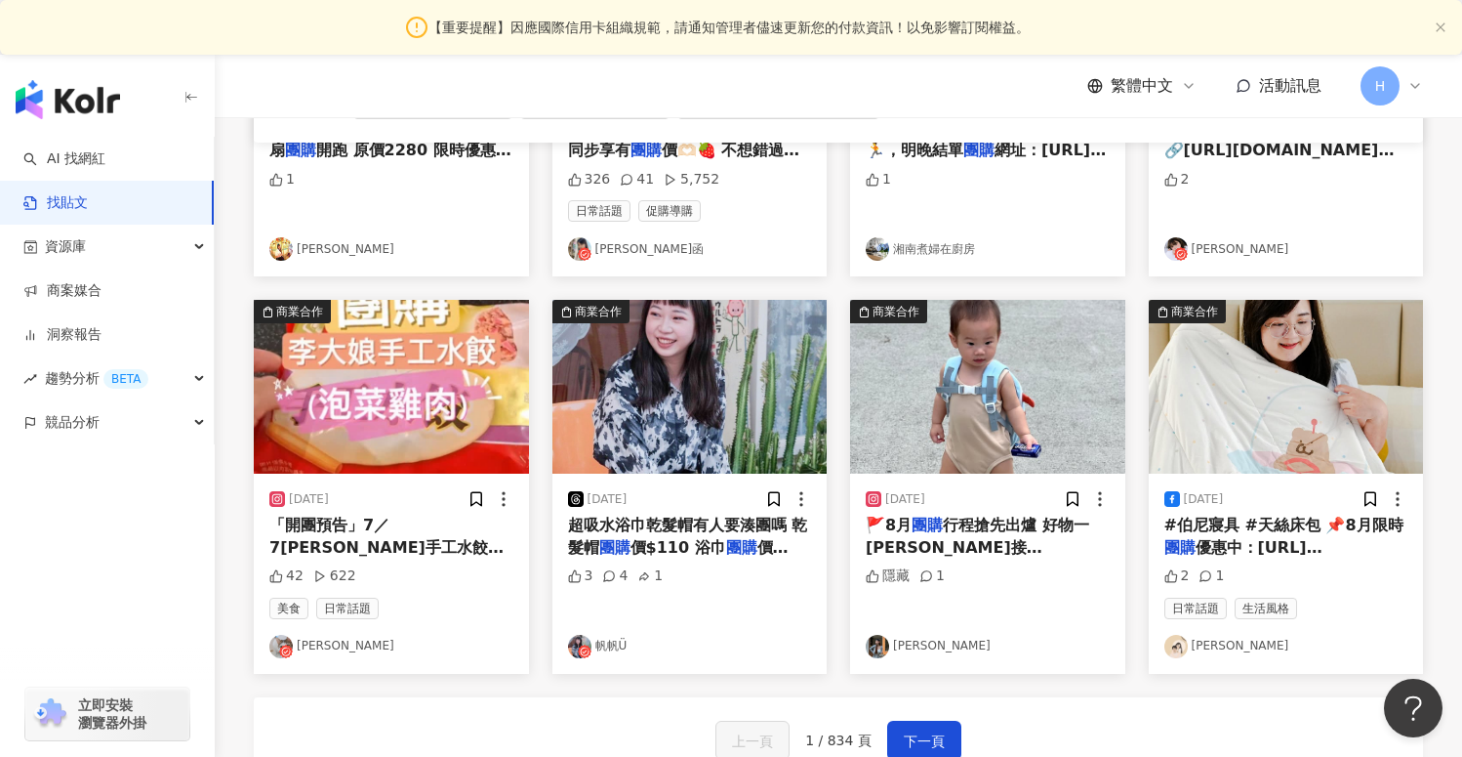
scroll to position [957, 0]
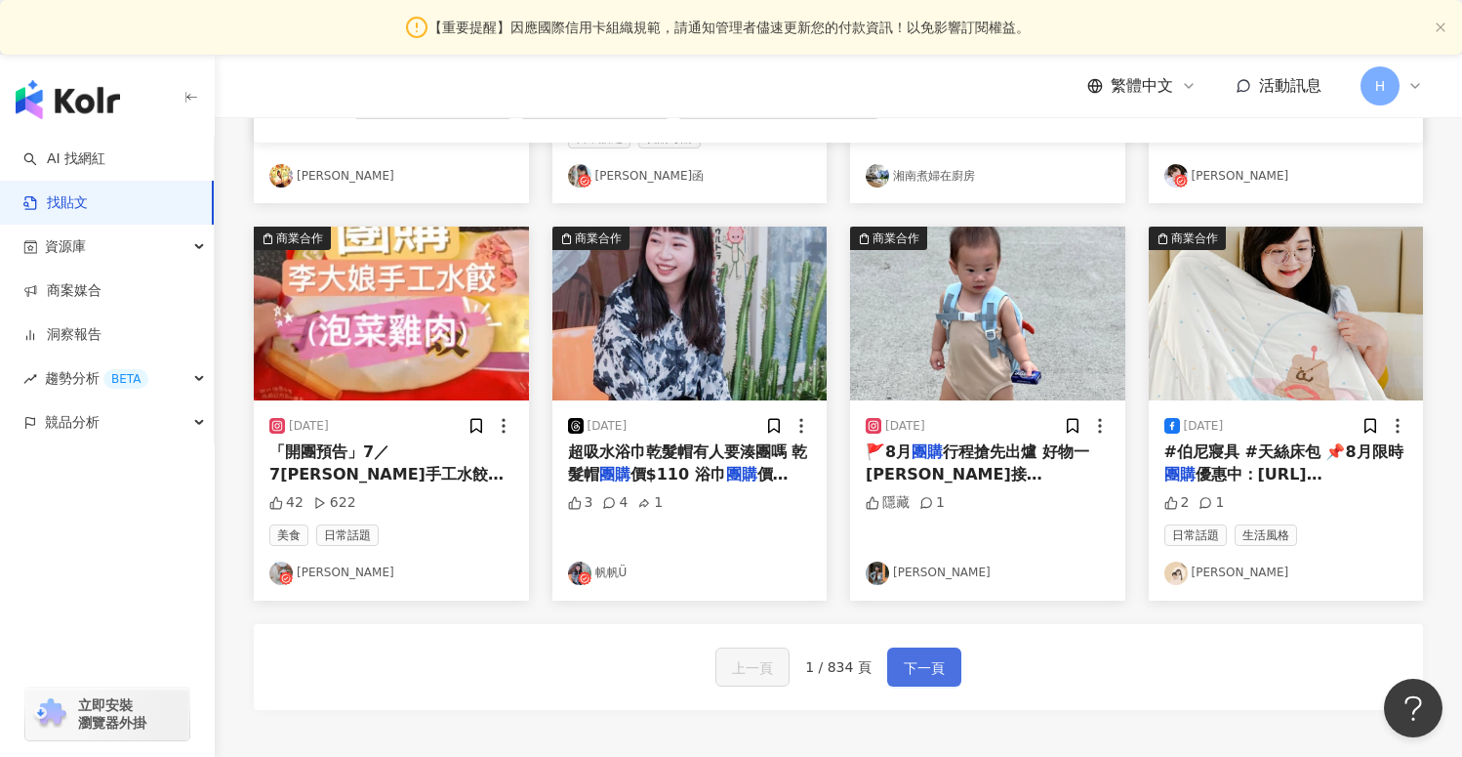
click at [912, 665] on span "下一頁" at bounding box center [924, 667] width 41 height 23
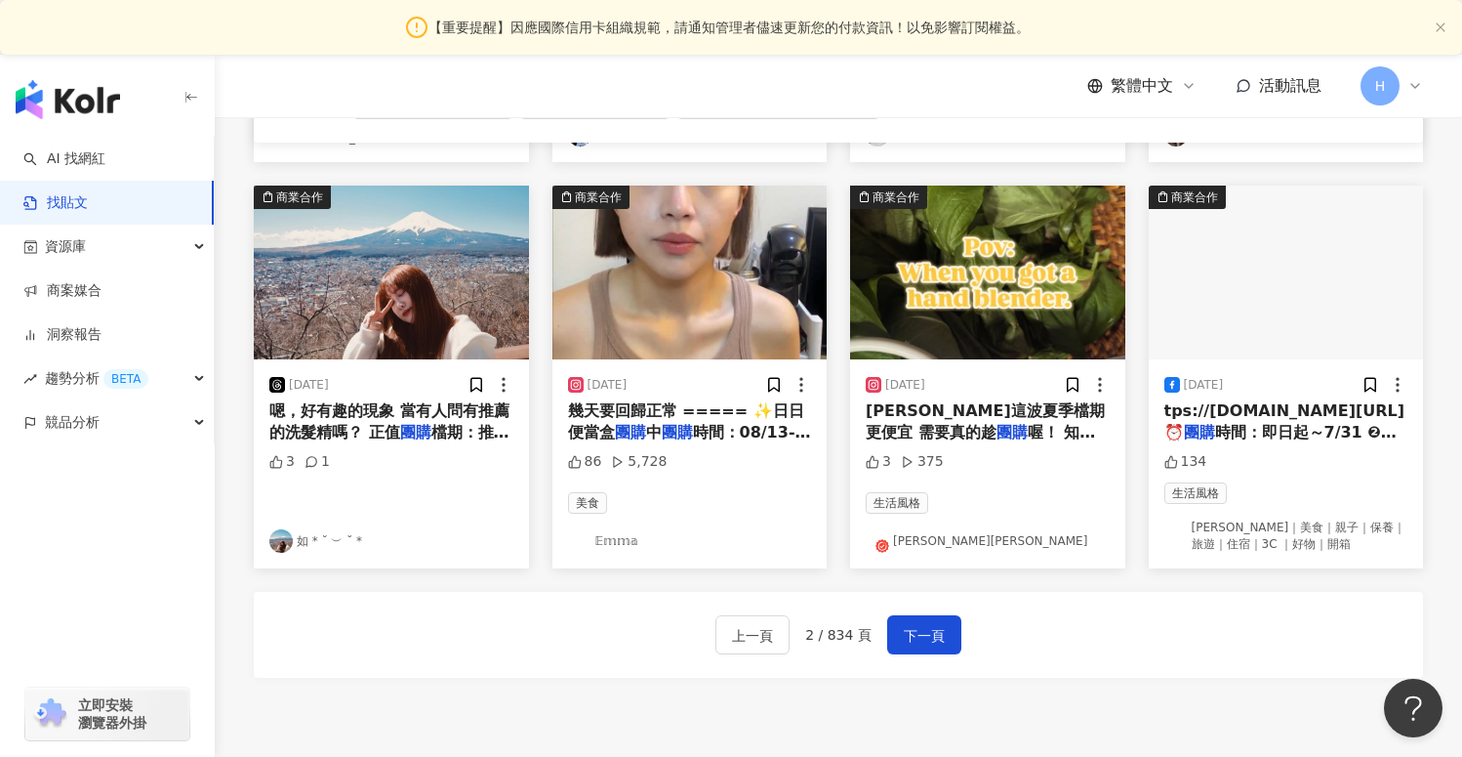
scroll to position [1014, 0]
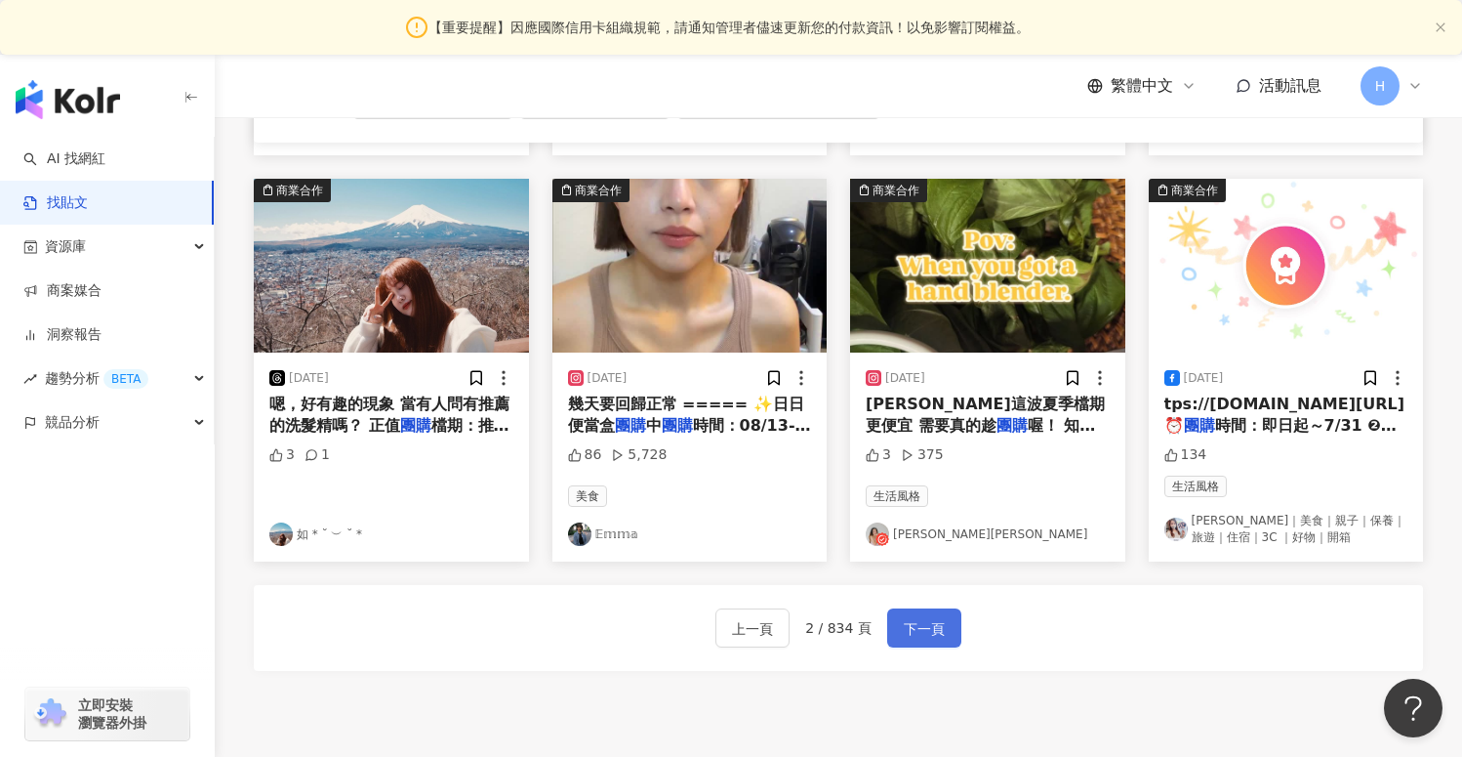
click at [917, 617] on span "下一頁" at bounding box center [924, 628] width 41 height 23
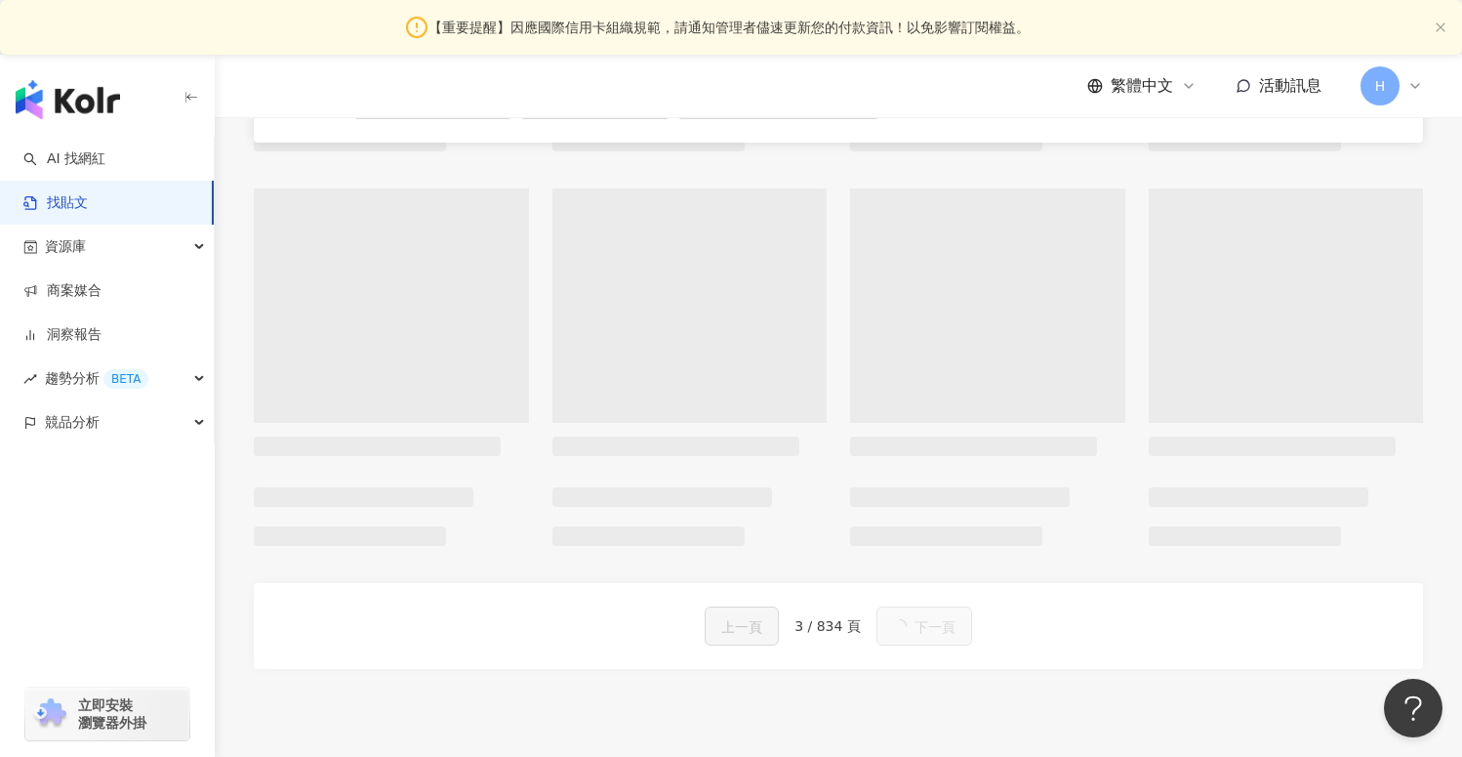
scroll to position [1021, 0]
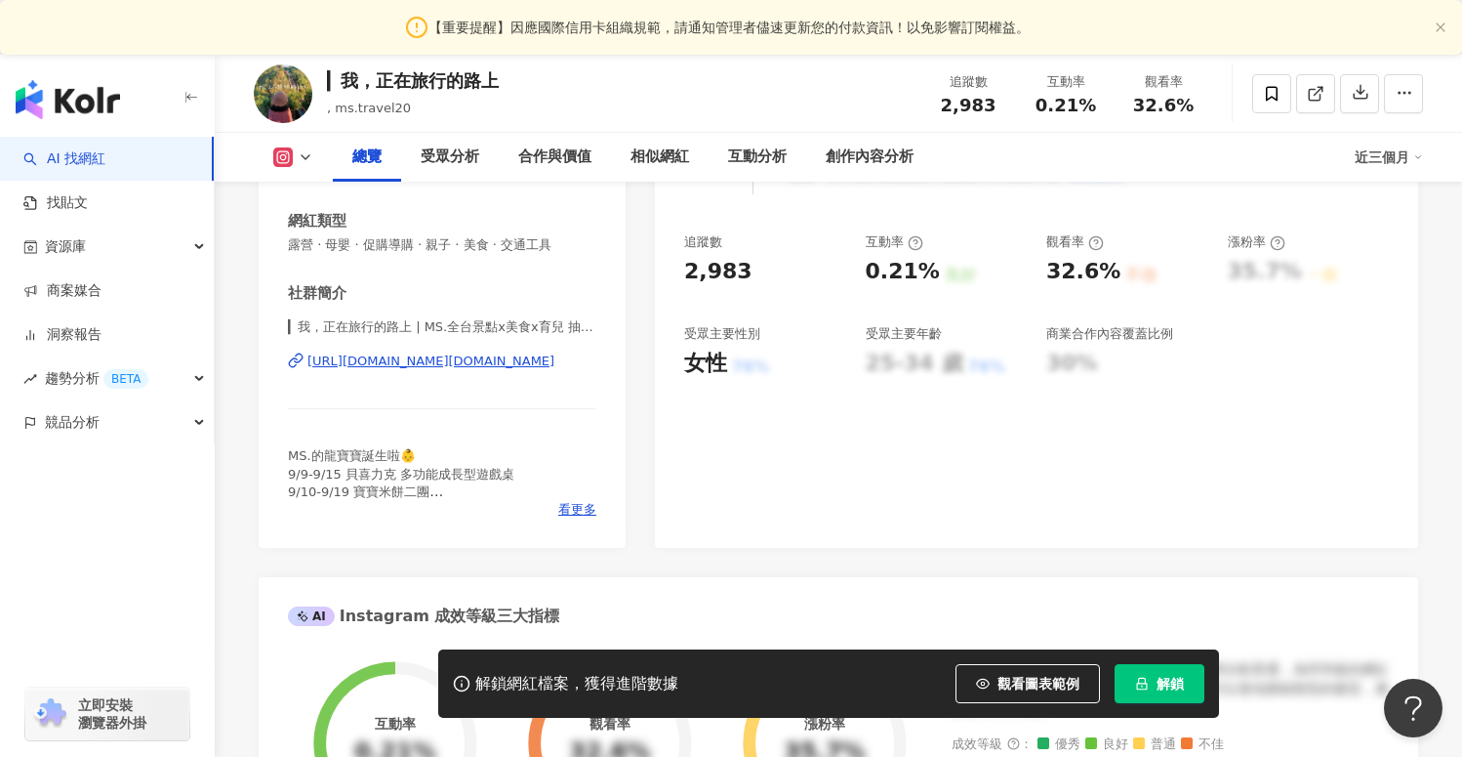
click at [429, 361] on div "https://www.instagram.com/ms.travel20/" at bounding box center [431, 361] width 247 height 18
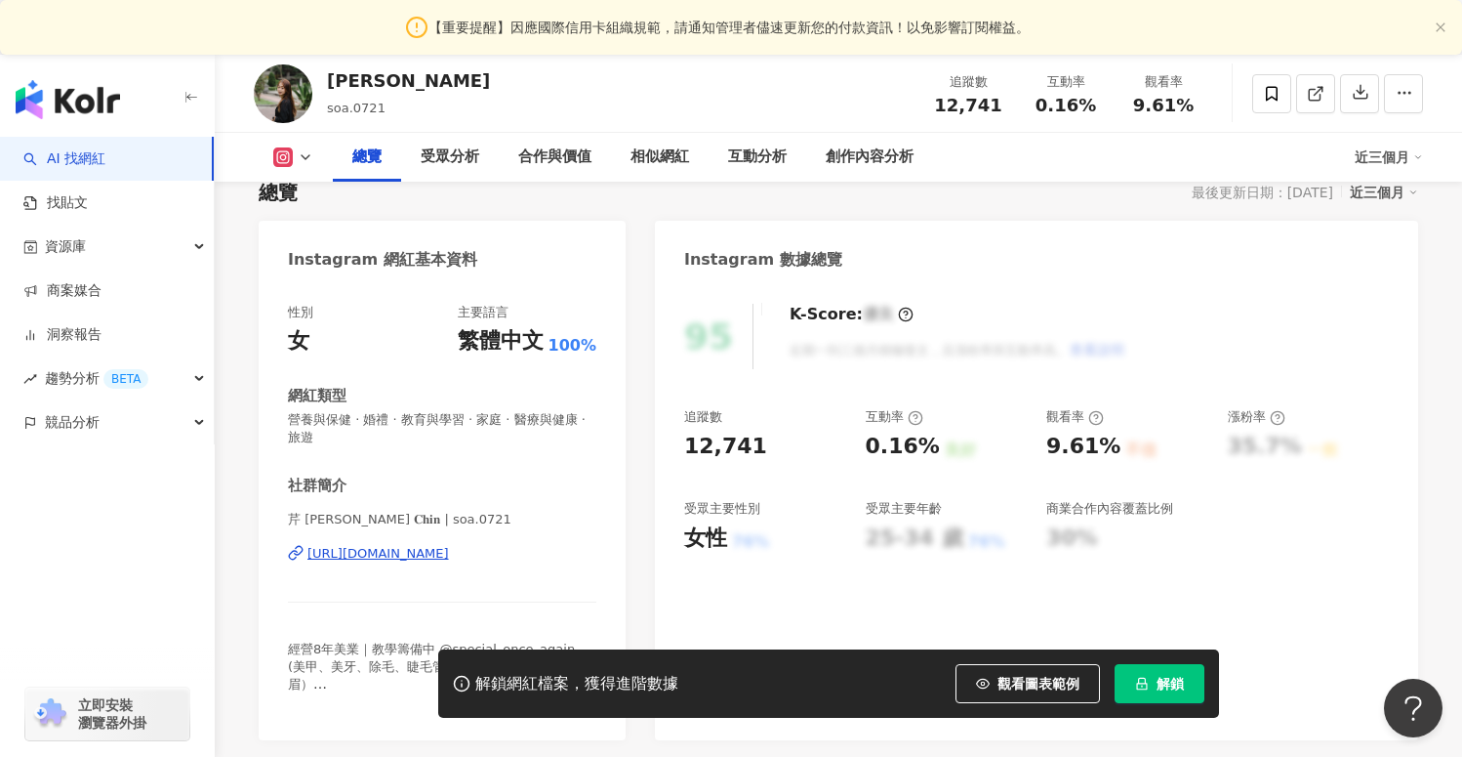
scroll to position [179, 0]
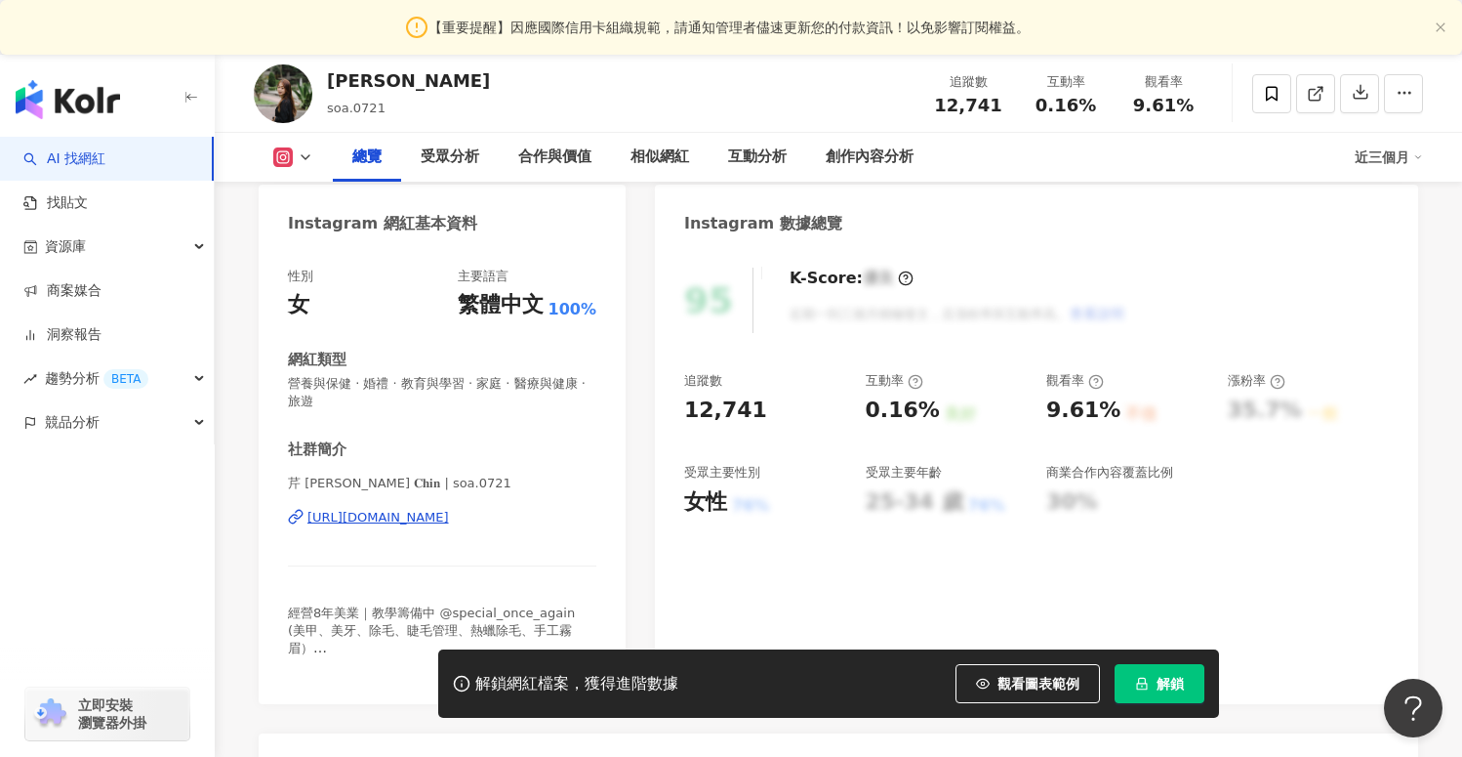
click at [449, 510] on div "[URL][DOMAIN_NAME]" at bounding box center [379, 518] width 142 height 18
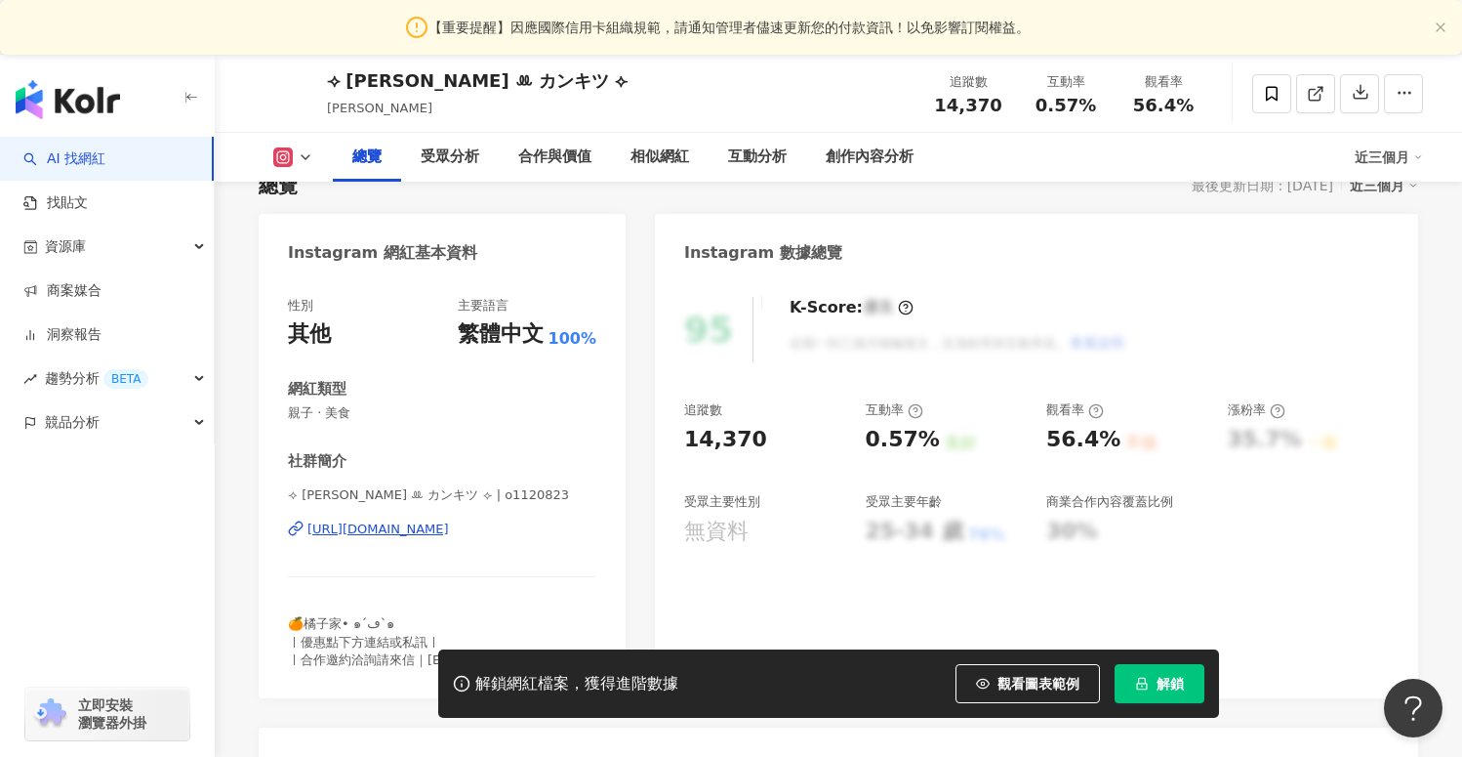
scroll to position [159, 0]
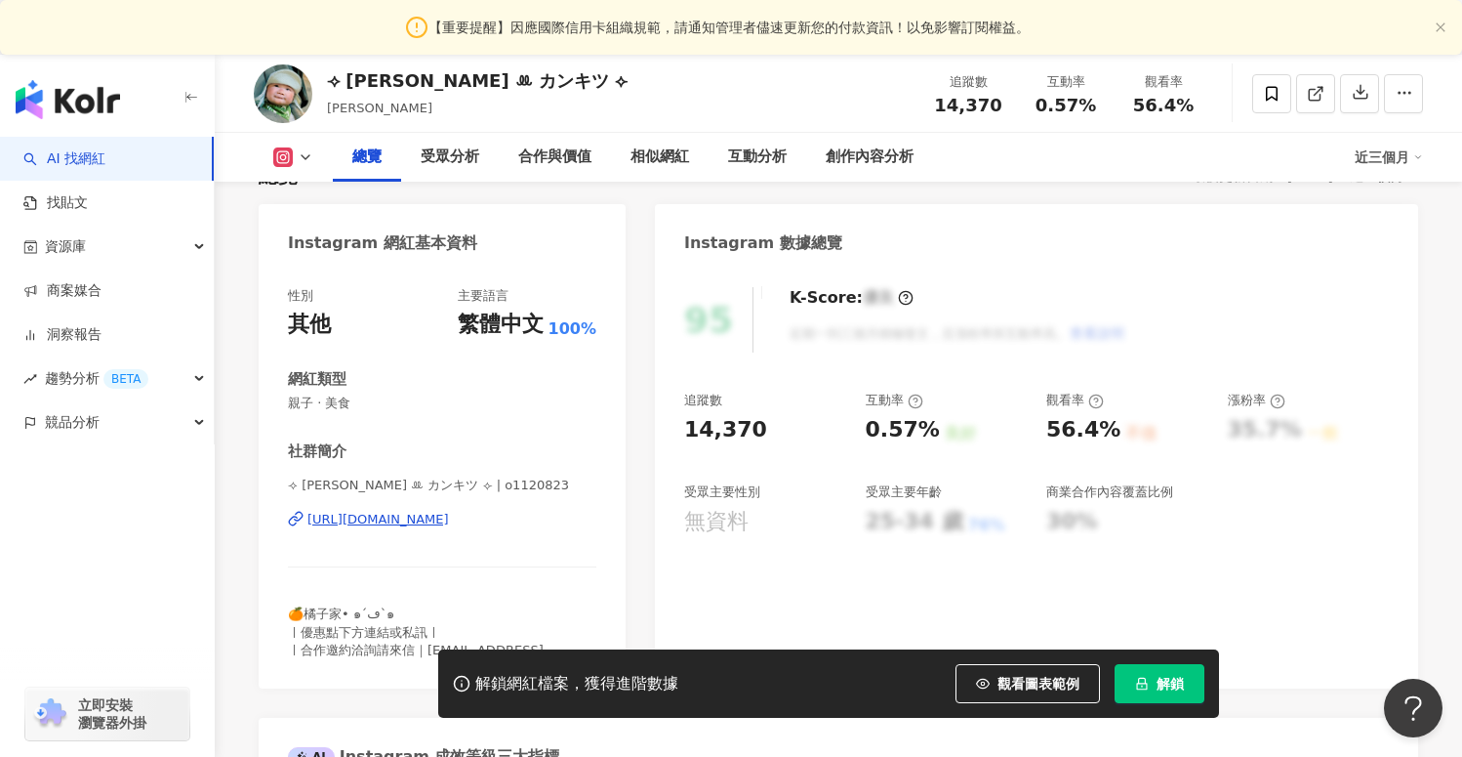
click at [413, 517] on div "https://www.instagram.com/o1120823/" at bounding box center [379, 520] width 142 height 18
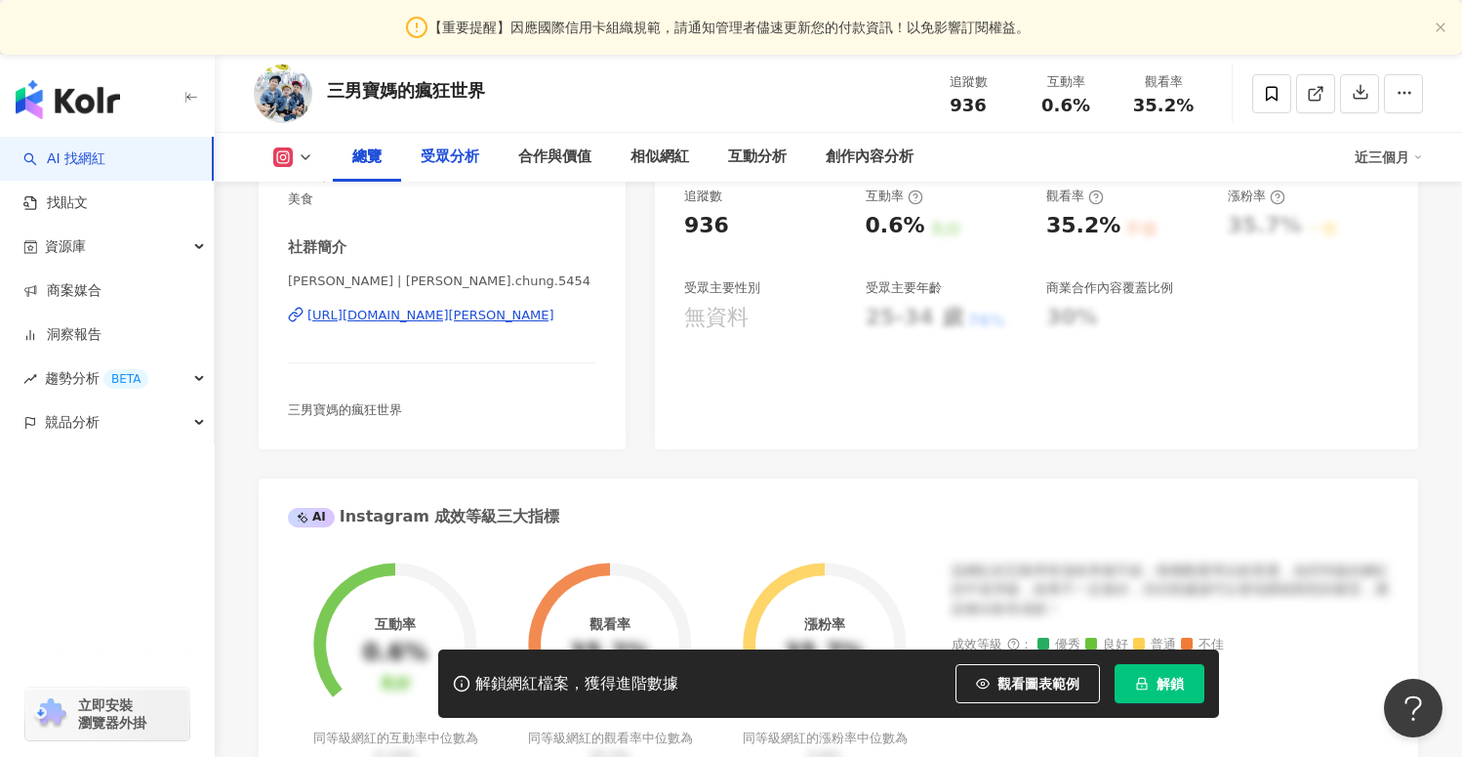
scroll to position [418, 0]
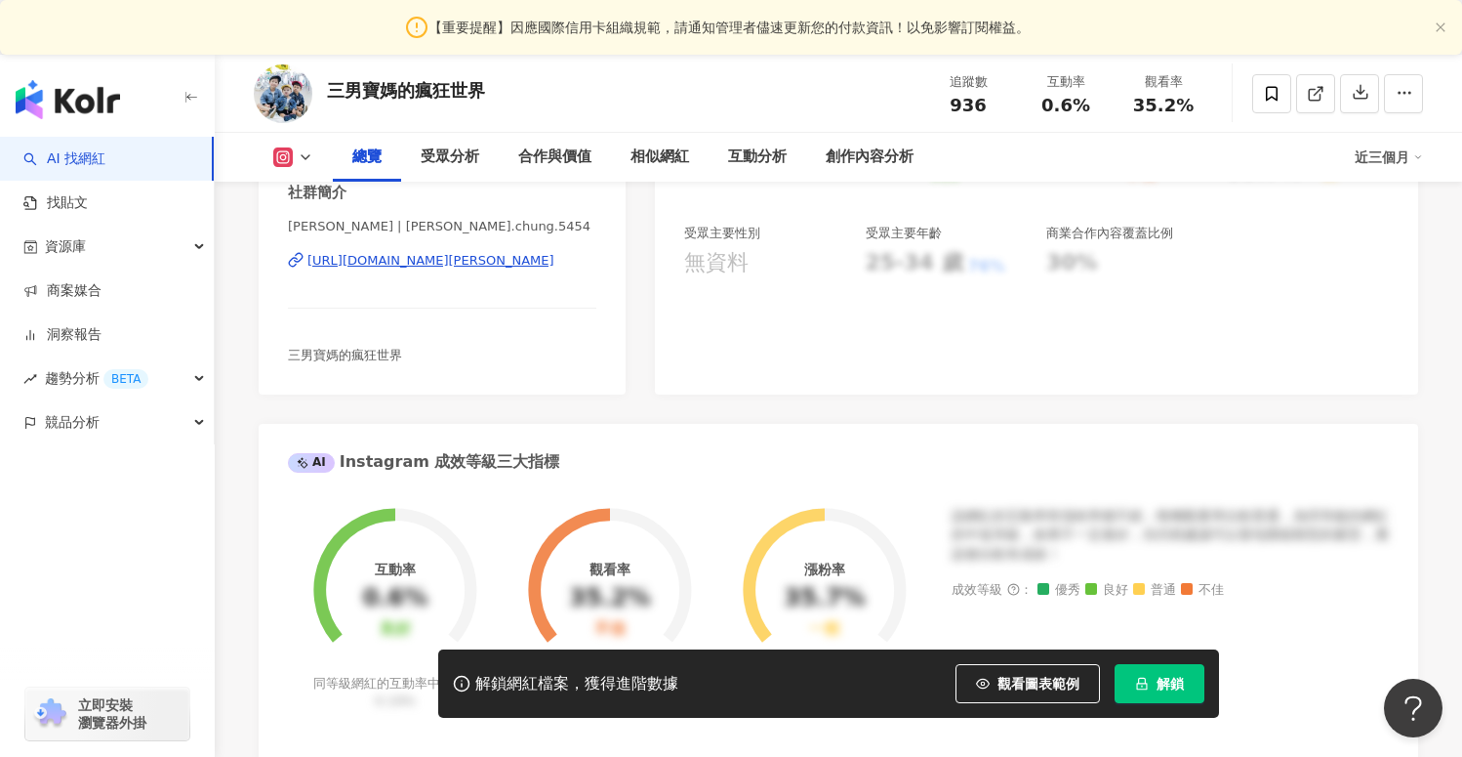
click at [376, 264] on div "[URL][DOMAIN_NAME][PERSON_NAME]" at bounding box center [431, 261] width 247 height 18
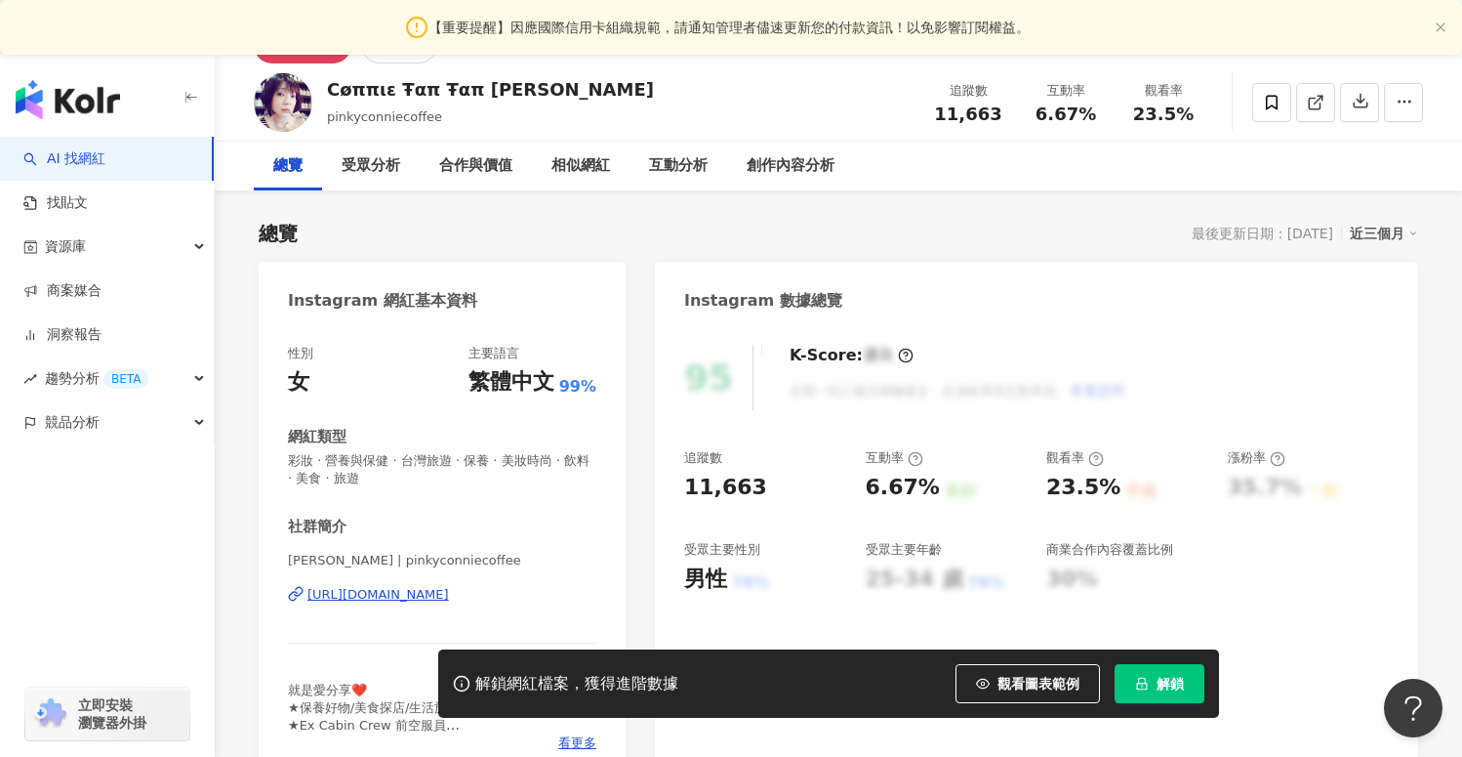
scroll to position [104, 0]
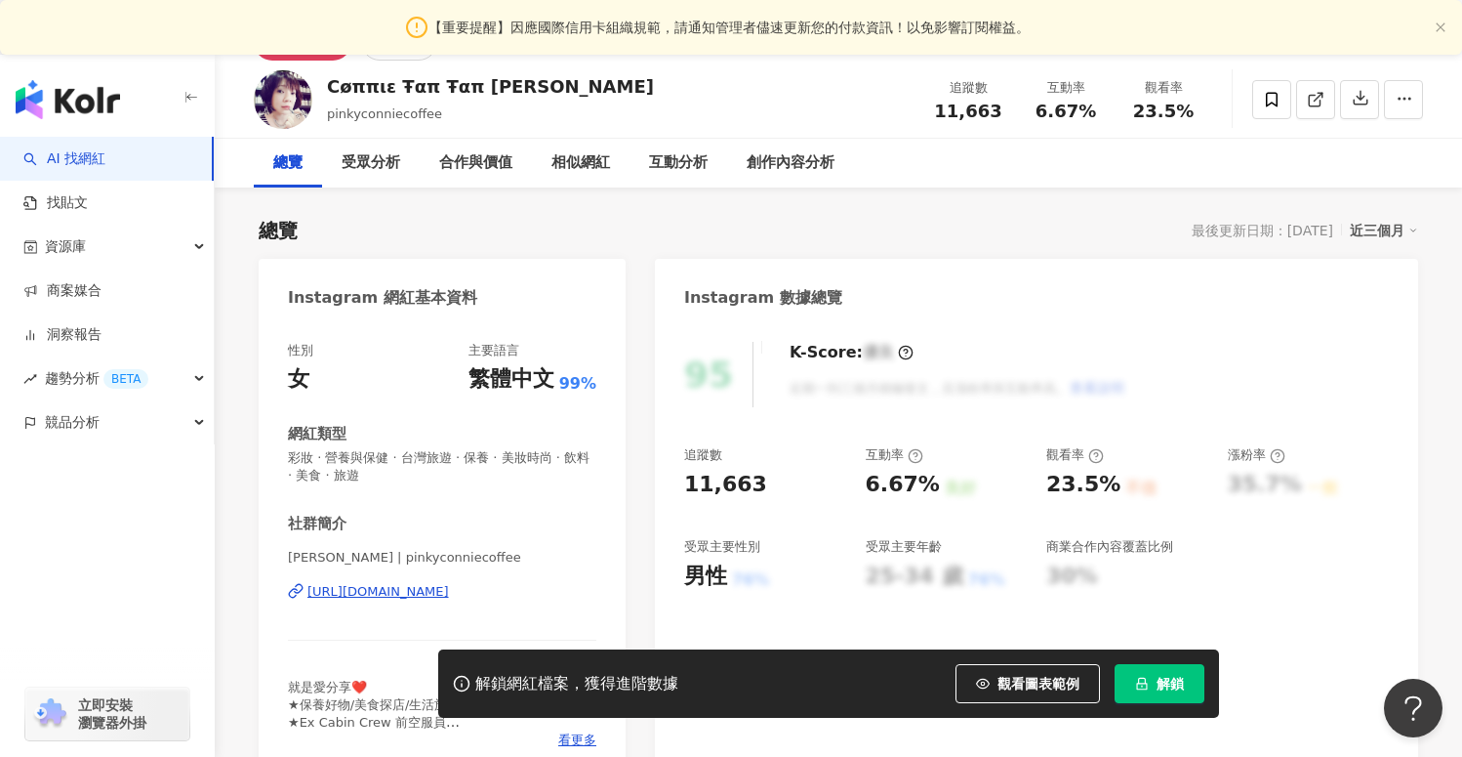
click at [390, 589] on div "https://www.instagram.com/pinkyconniecoffee/" at bounding box center [379, 592] width 142 height 18
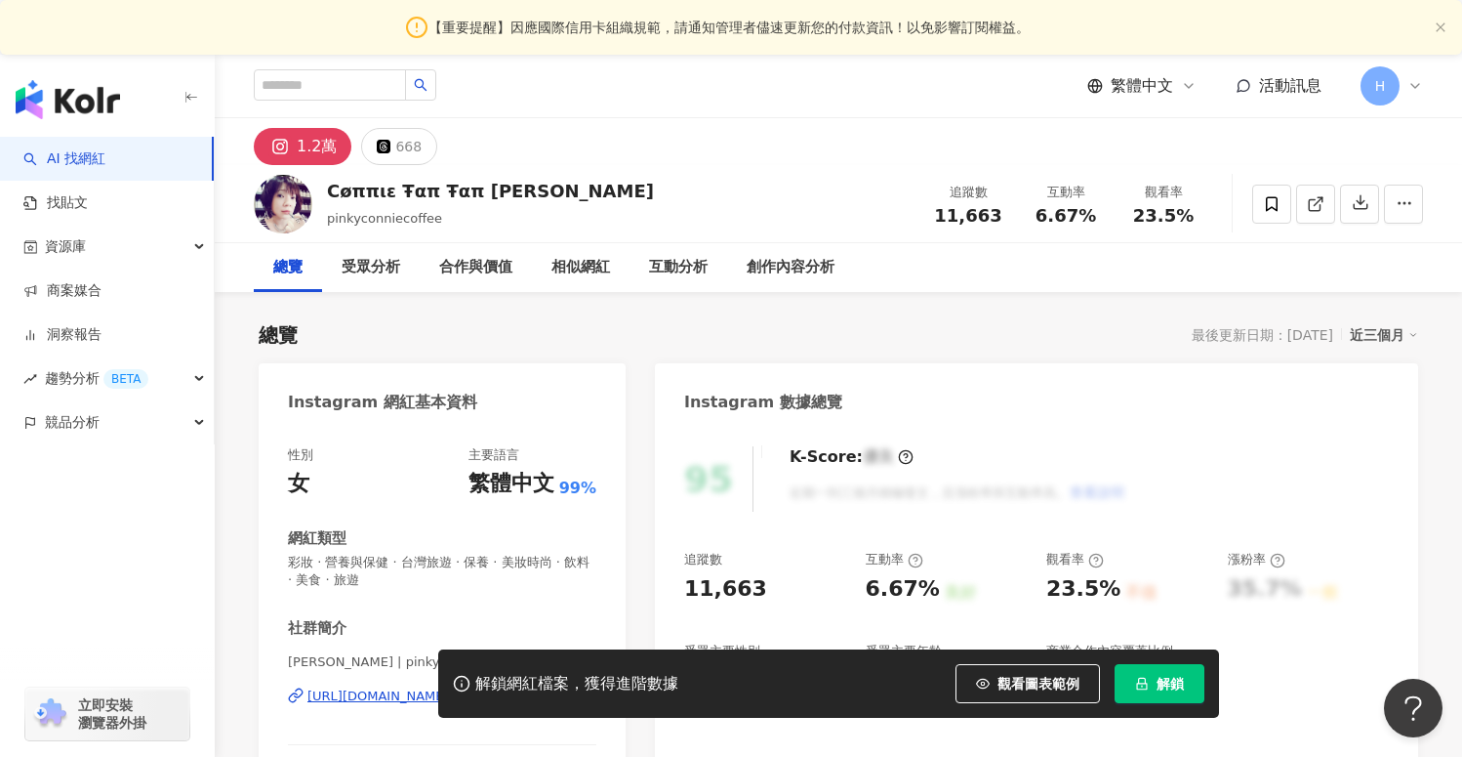
scroll to position [28, 0]
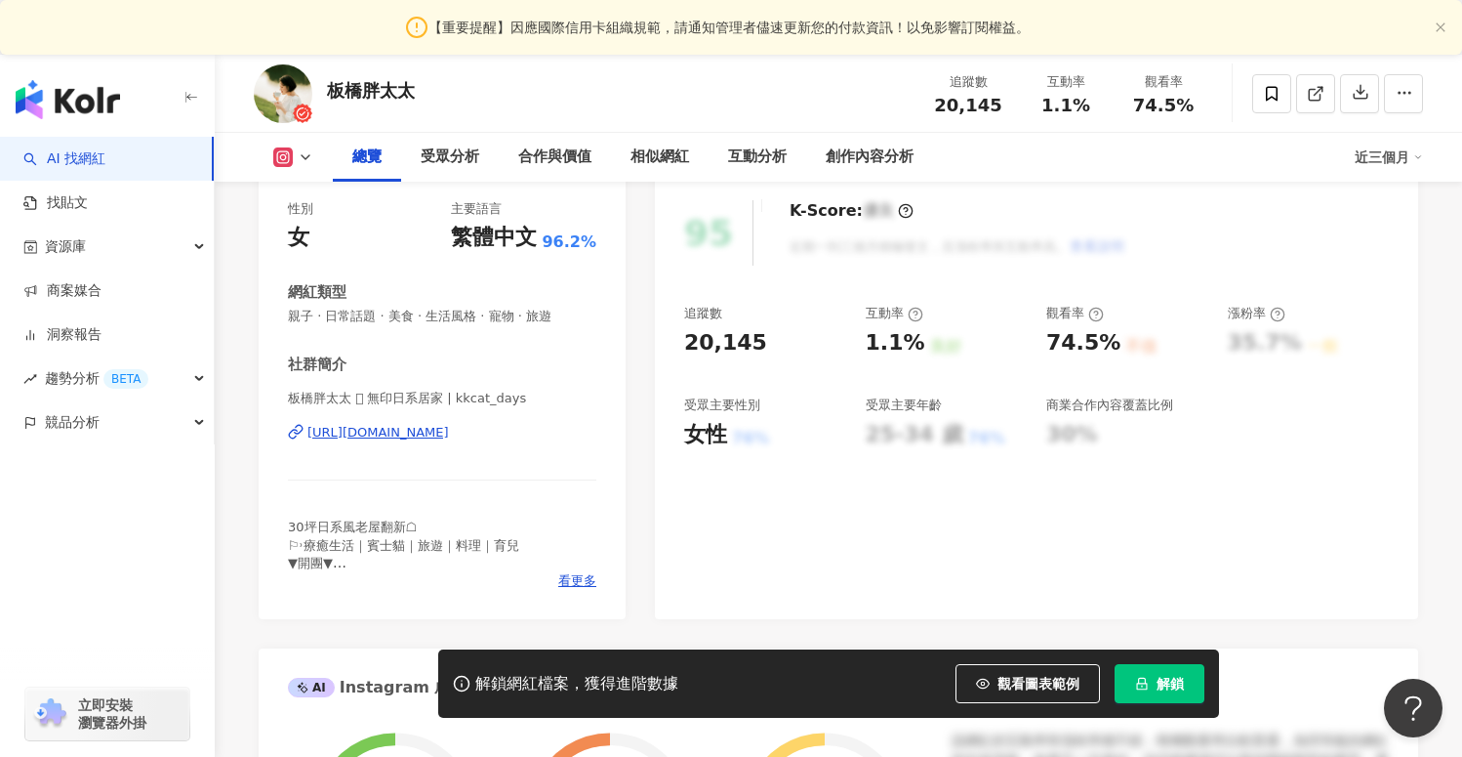
scroll to position [280, 0]
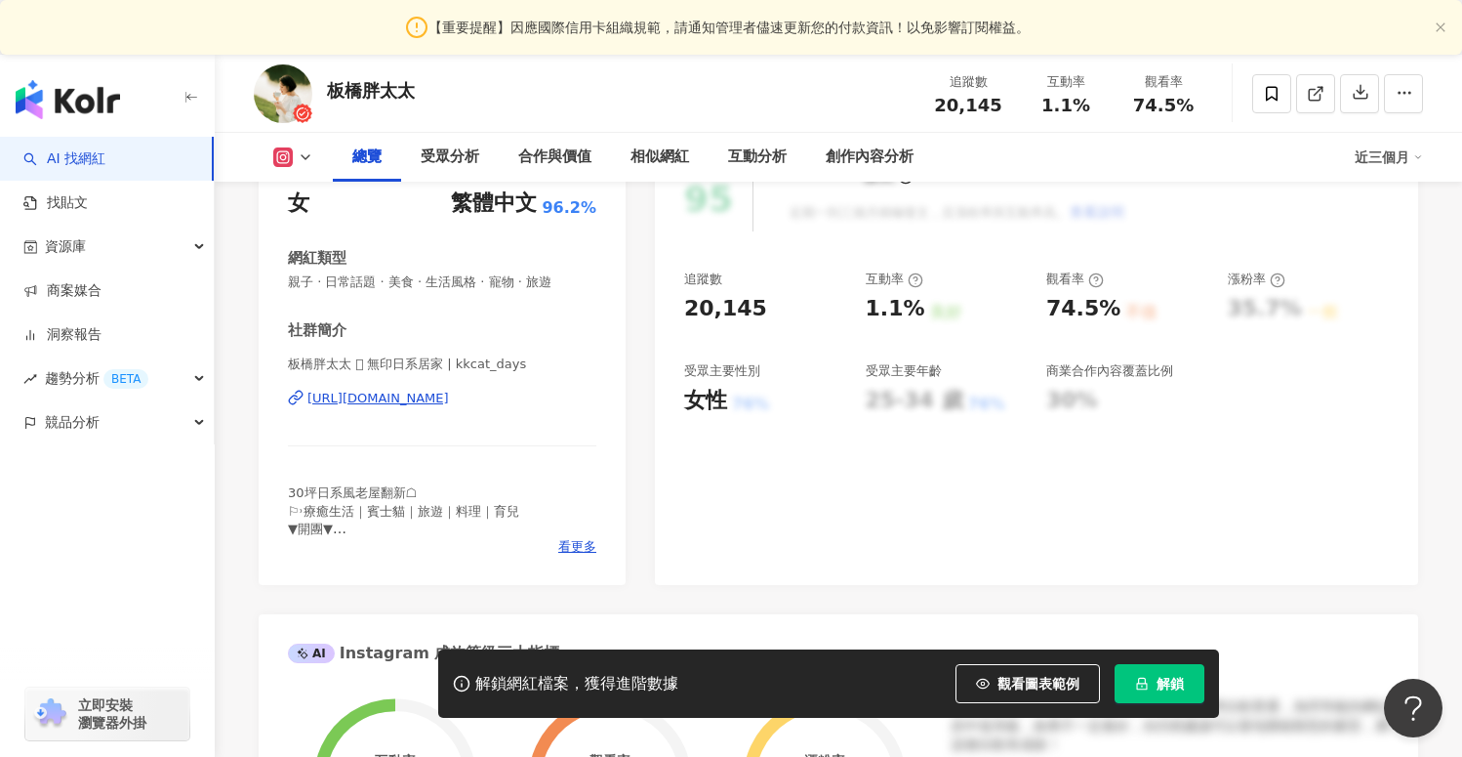
click at [449, 393] on div "https://www.instagram.com/kkcat_days/" at bounding box center [379, 399] width 142 height 18
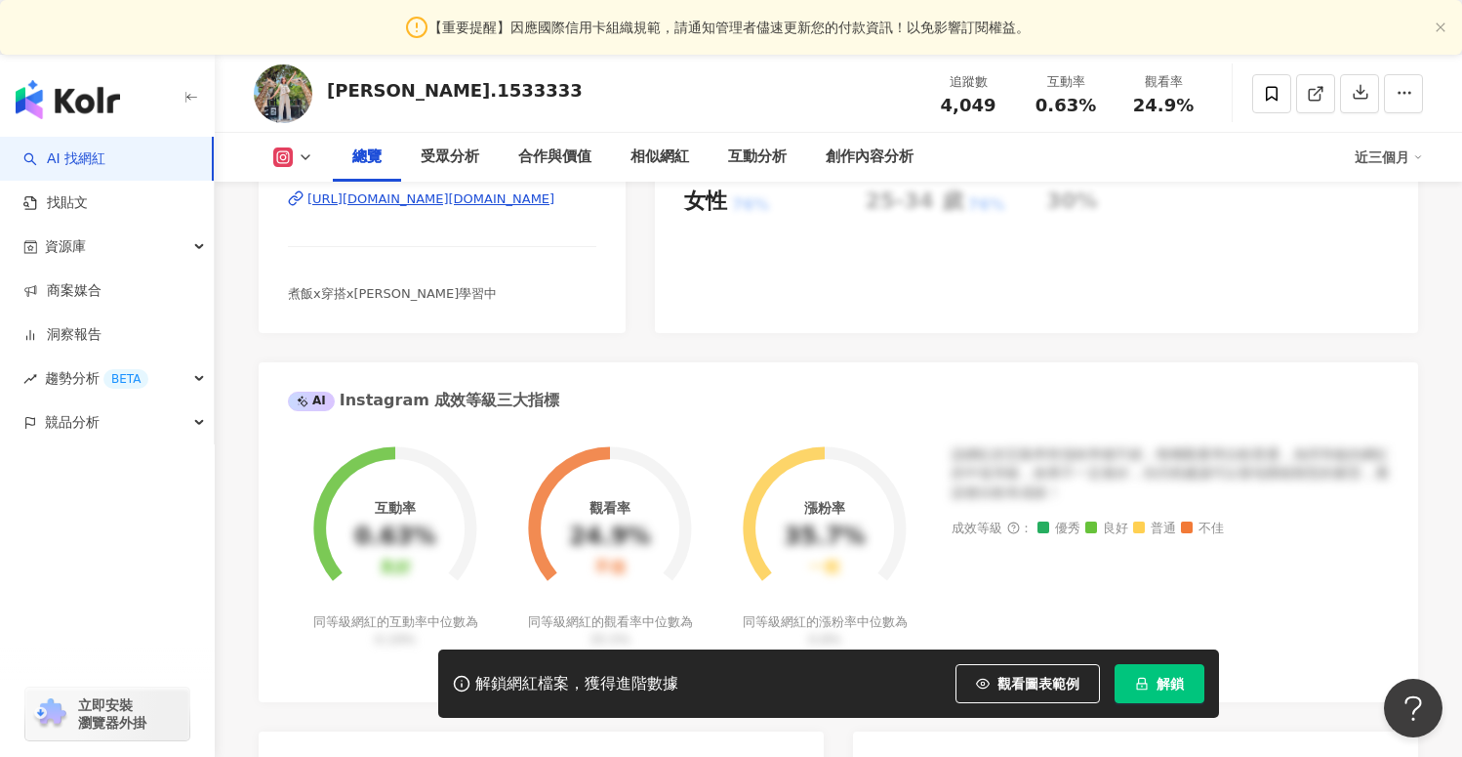
scroll to position [205, 0]
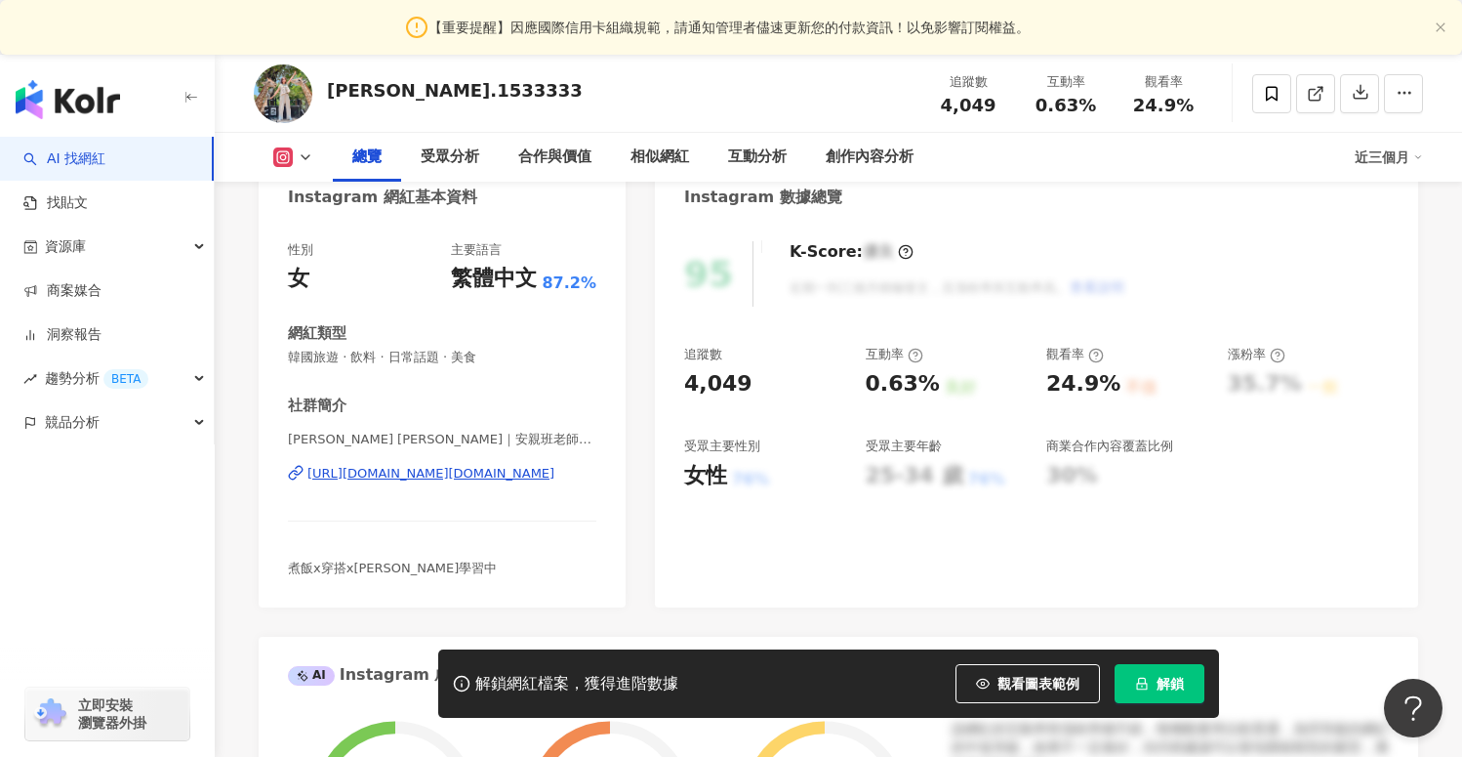
click at [496, 471] on div "[URL][DOMAIN_NAME][DOMAIN_NAME]" at bounding box center [431, 474] width 247 height 18
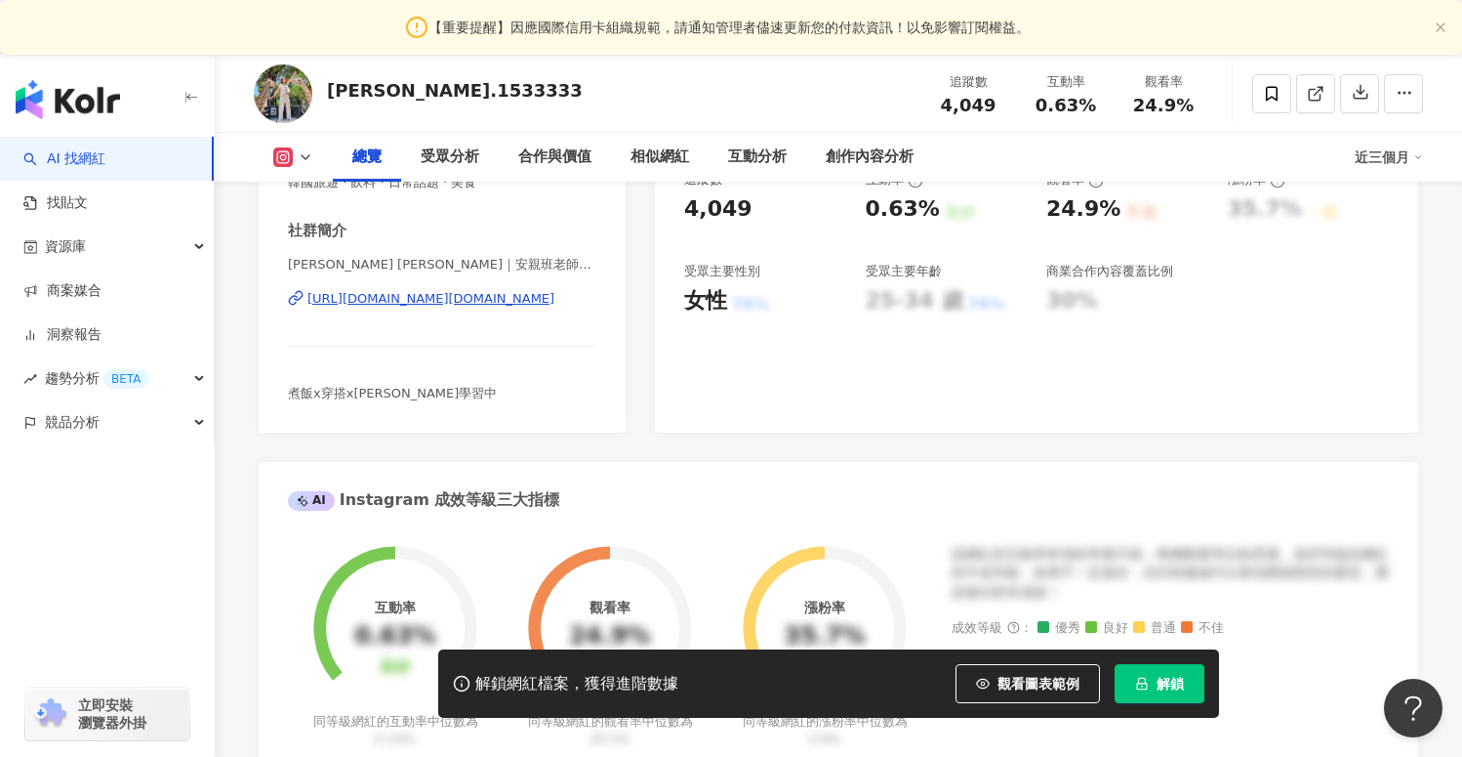
scroll to position [676, 0]
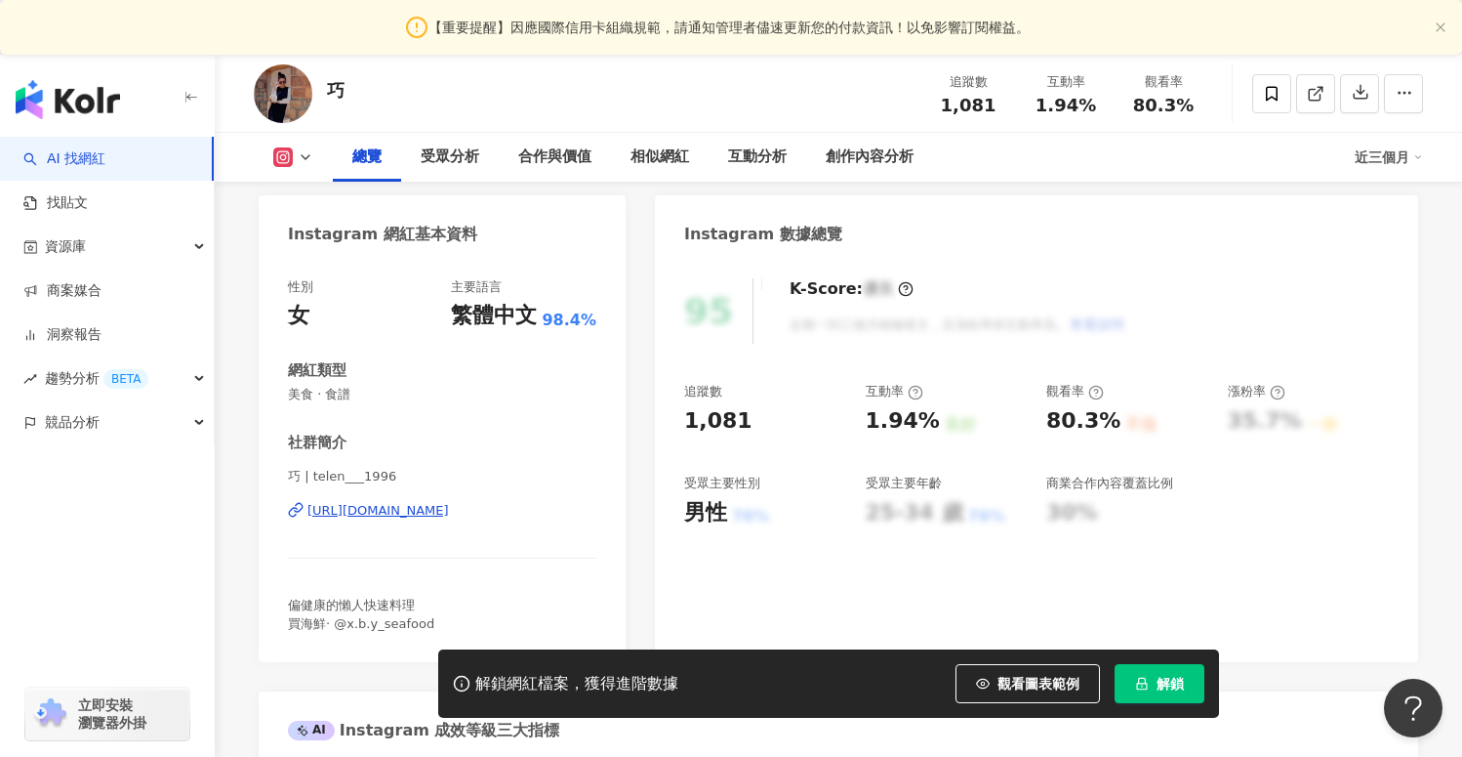
scroll to position [197, 0]
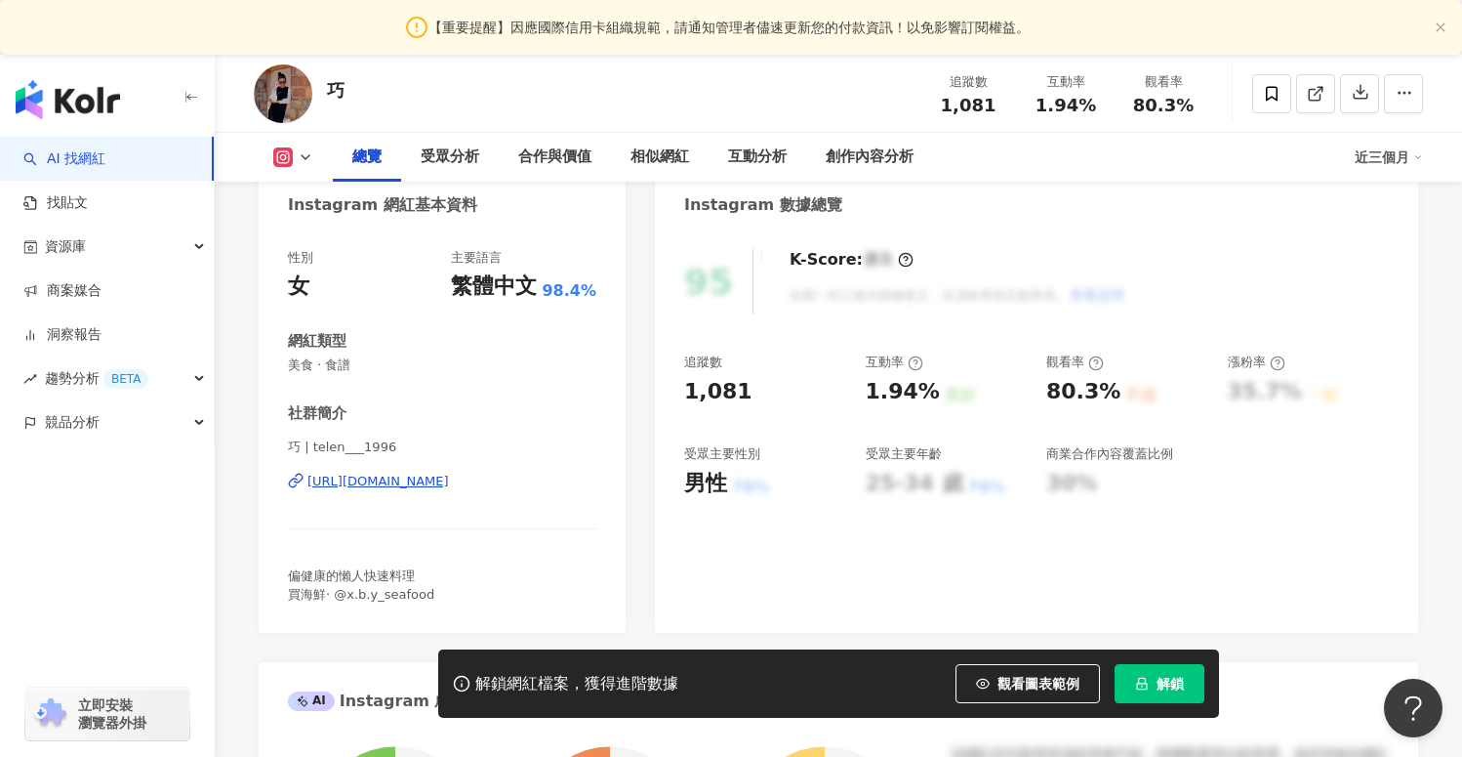
click at [449, 478] on div "[URL][DOMAIN_NAME]" at bounding box center [379, 481] width 142 height 18
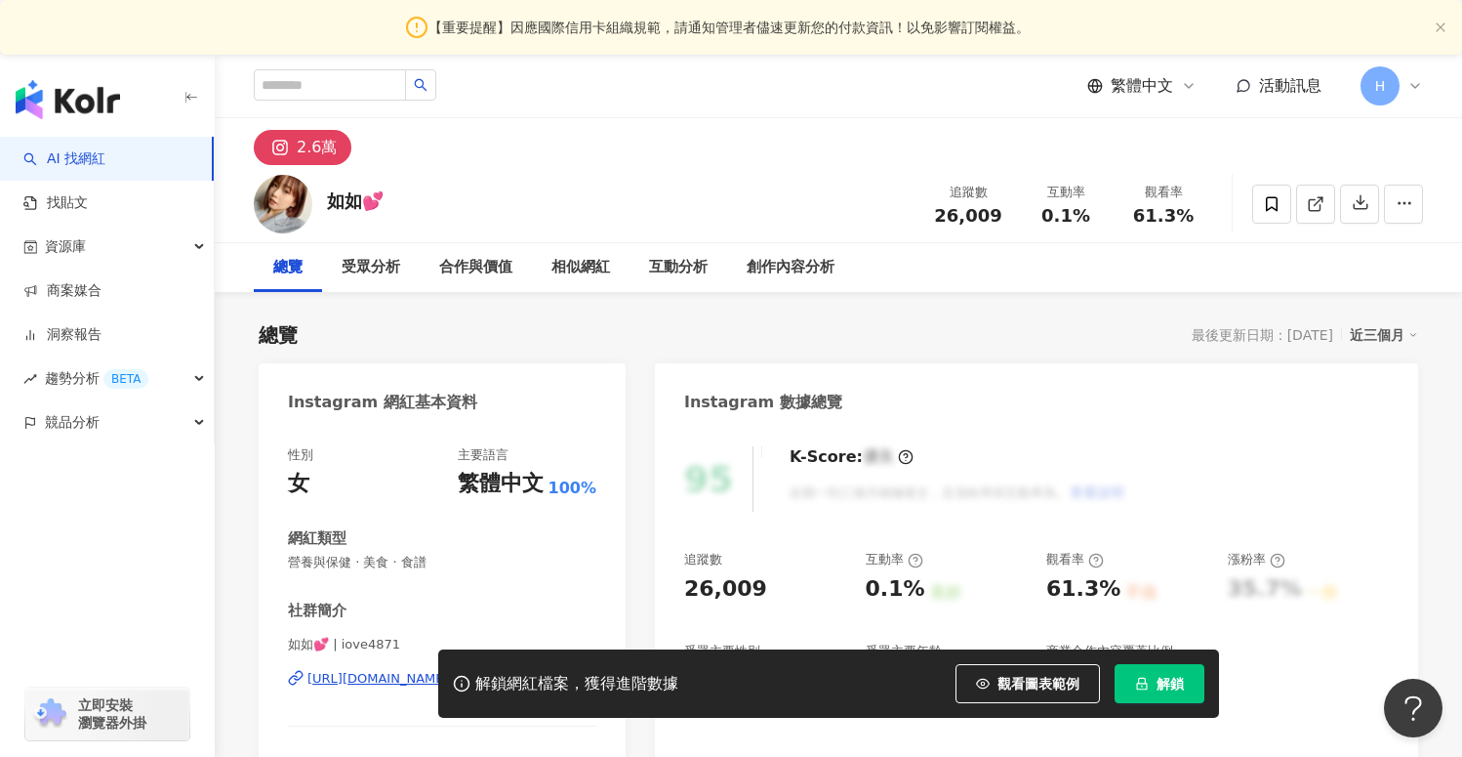
click at [336, 683] on div "解鎖網紅檔案，獲得進階數據 觀看圖表範例 解鎖" at bounding box center [731, 683] width 1462 height 68
click at [349, 673] on div "解鎖網紅檔案，獲得進階數據 觀看圖表範例 解鎖" at bounding box center [731, 683] width 1462 height 68
click at [357, 677] on div "解鎖網紅檔案，獲得進階數據 觀看圖表範例 解鎖" at bounding box center [731, 683] width 1462 height 68
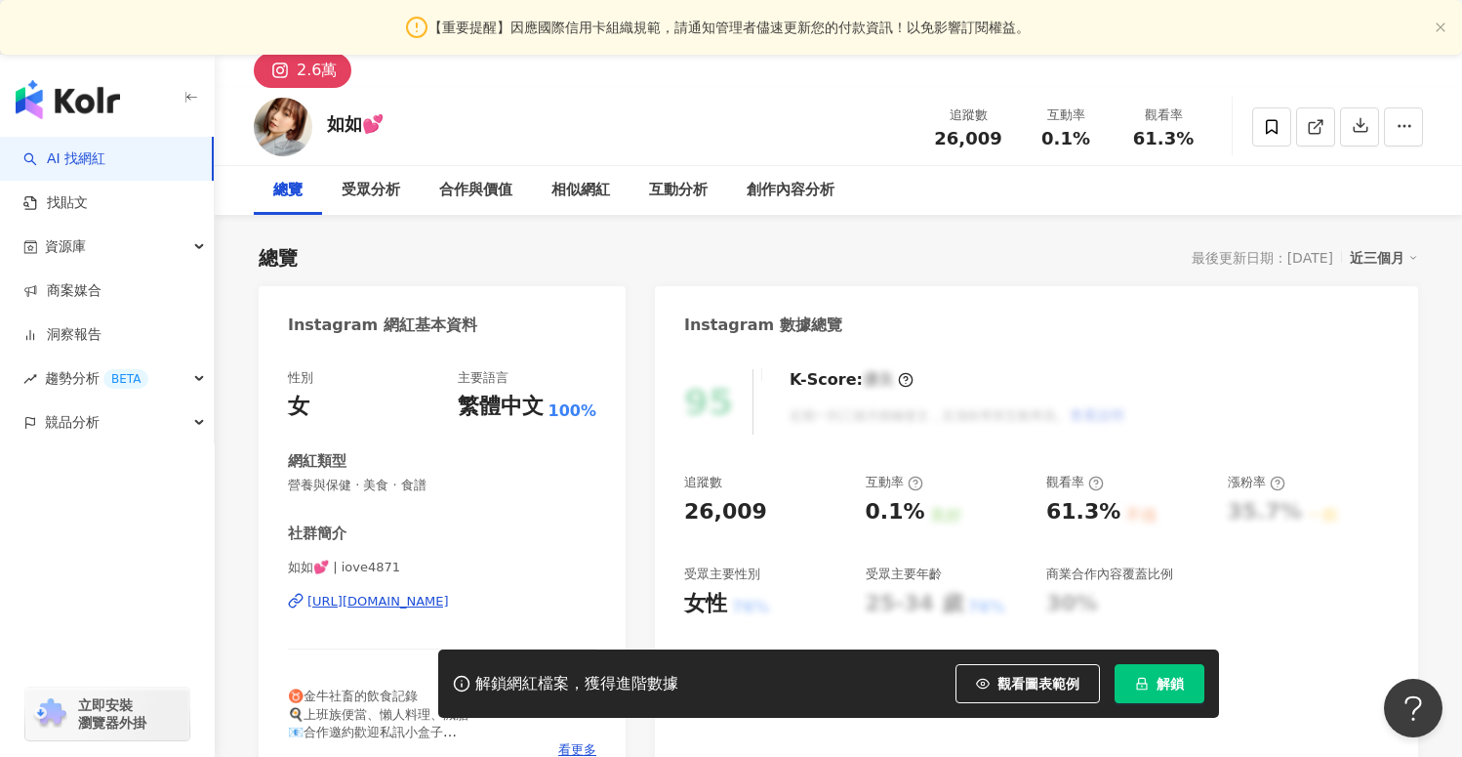
scroll to position [78, 0]
click at [425, 600] on div "https://www.instagram.com/iove4871/" at bounding box center [379, 601] width 142 height 18
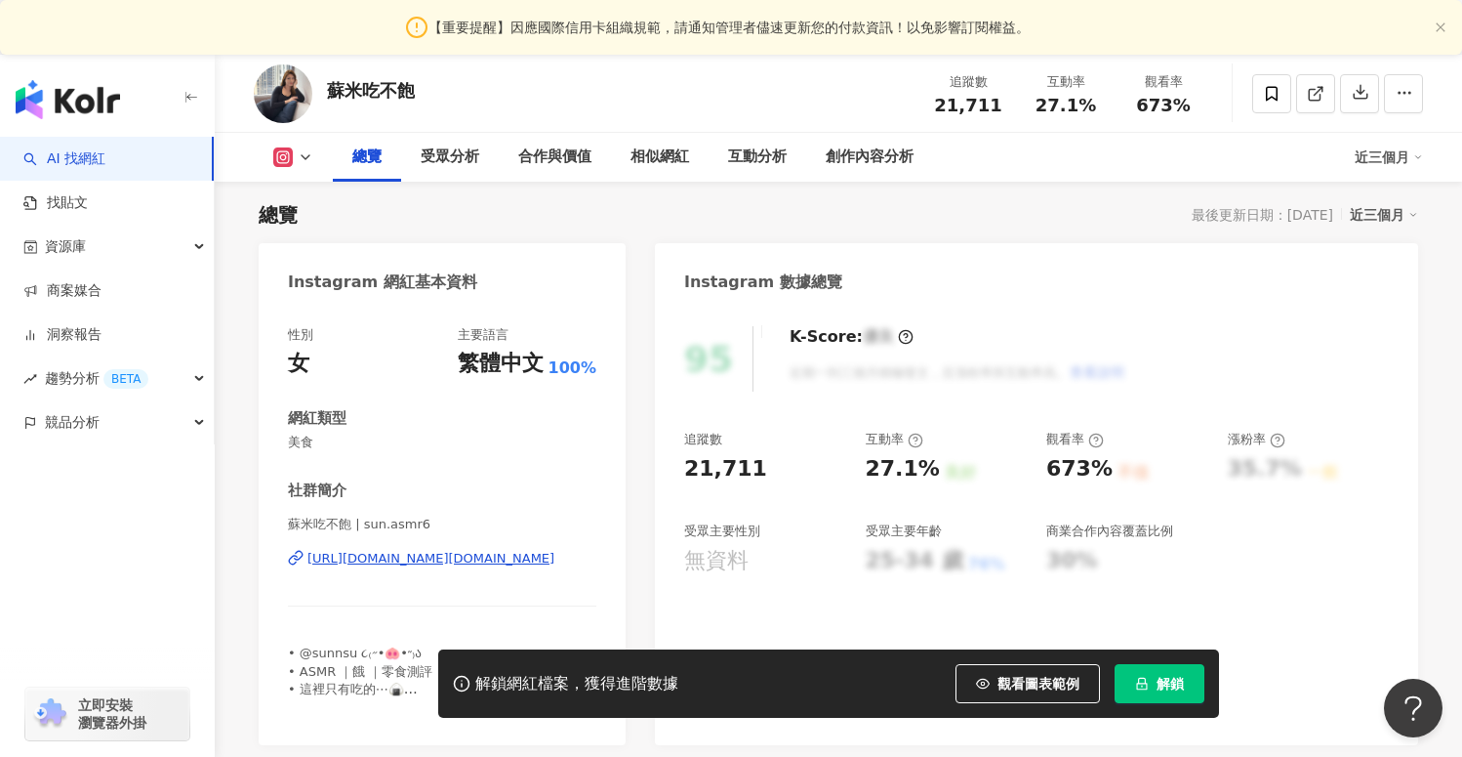
scroll to position [192, 0]
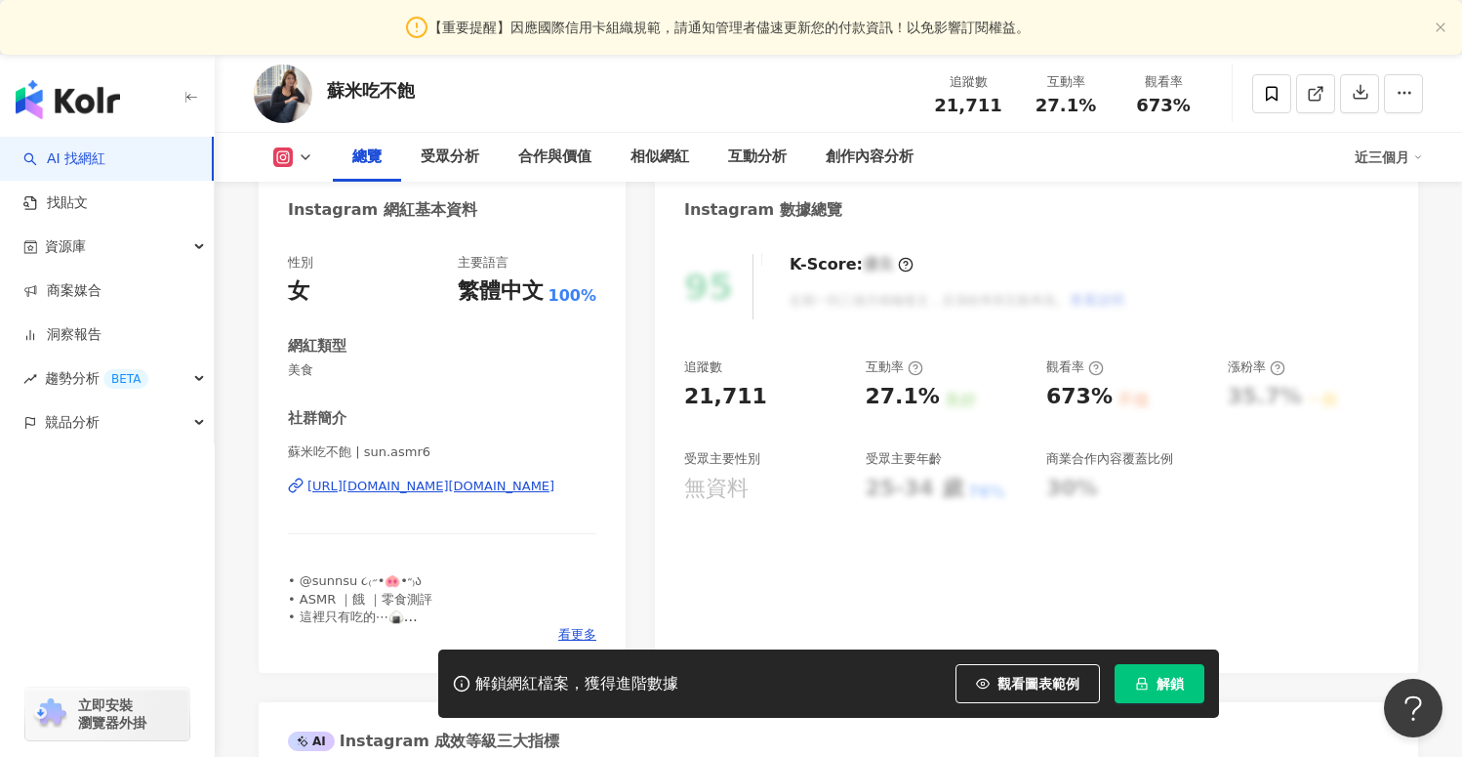
click at [513, 488] on div "https://www.instagram.com/sun.asmr6/" at bounding box center [431, 486] width 247 height 18
